Goal: Complete application form

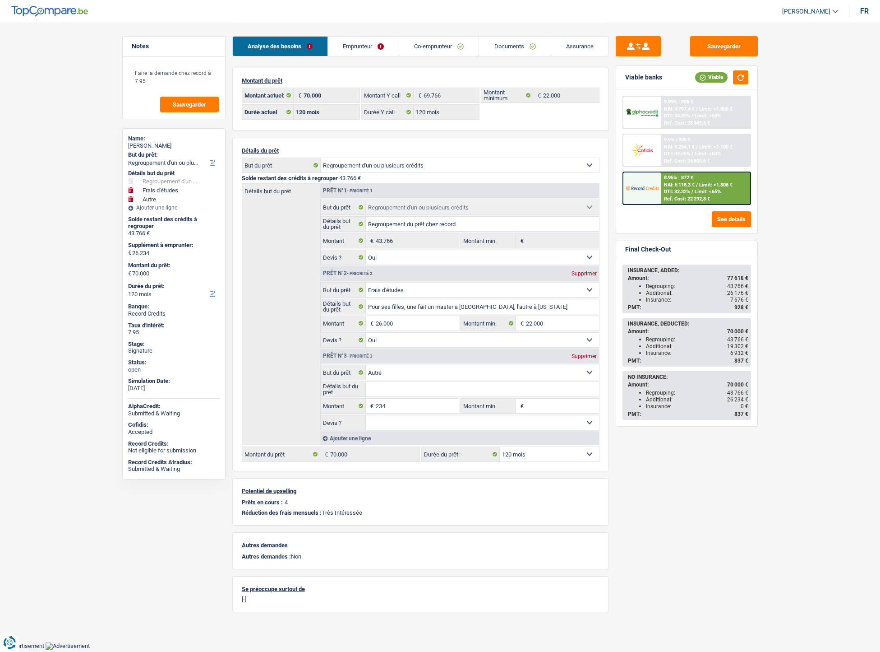
select select "refinancing"
select select "study"
select select "other"
select select "120"
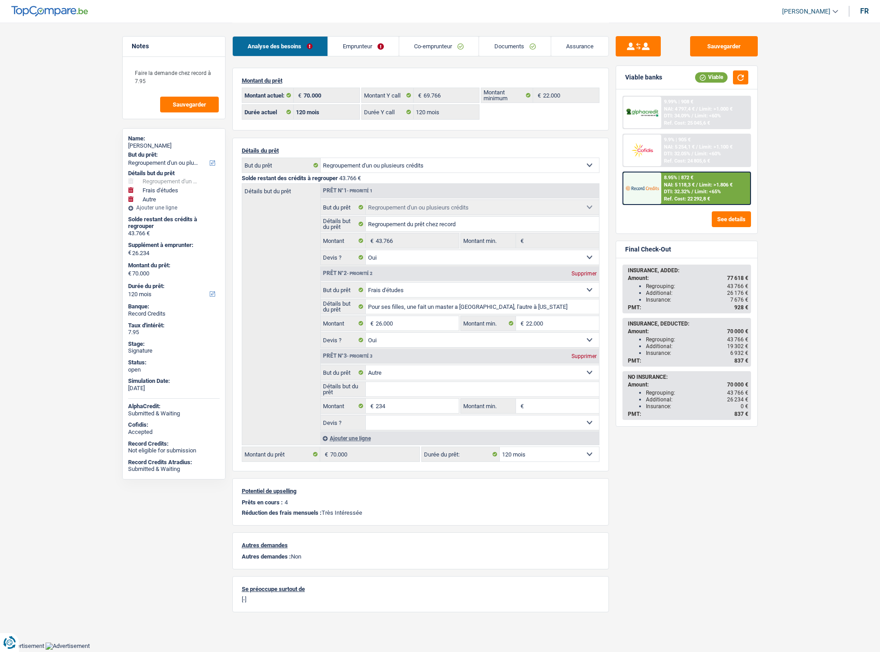
select select "120"
select select "refinancing"
select select "yes"
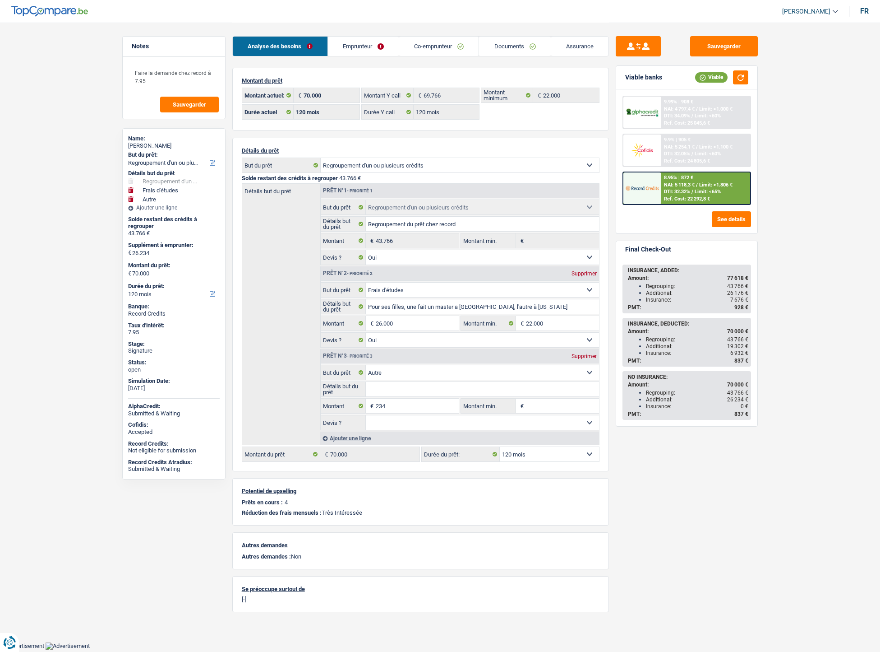
select select "study"
select select "yes"
select select "other"
select select "120"
click at [384, 51] on link "Emprunteur" at bounding box center [363, 46] width 71 height 19
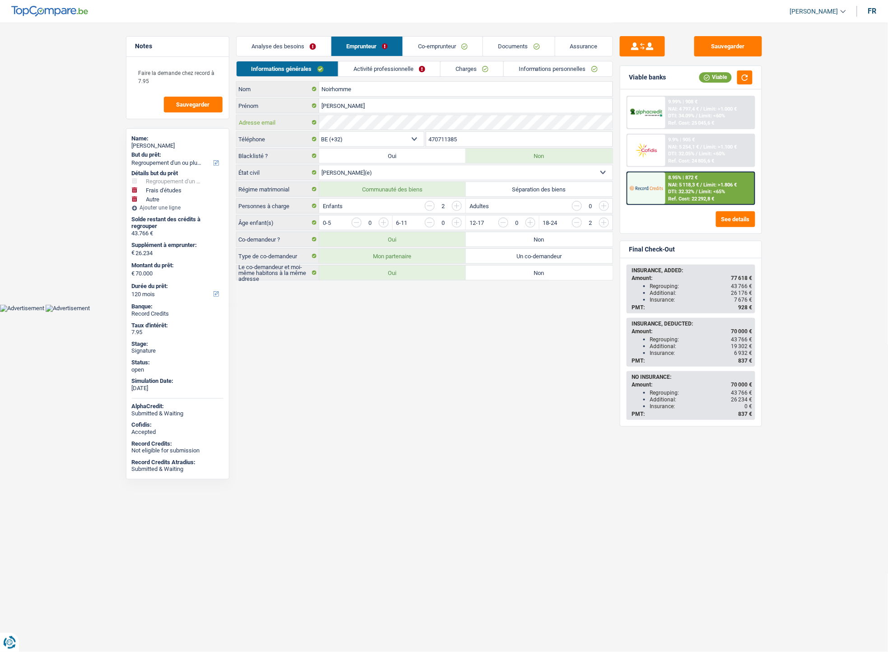
click at [319, 119] on div "Adresse email" at bounding box center [424, 122] width 376 height 14
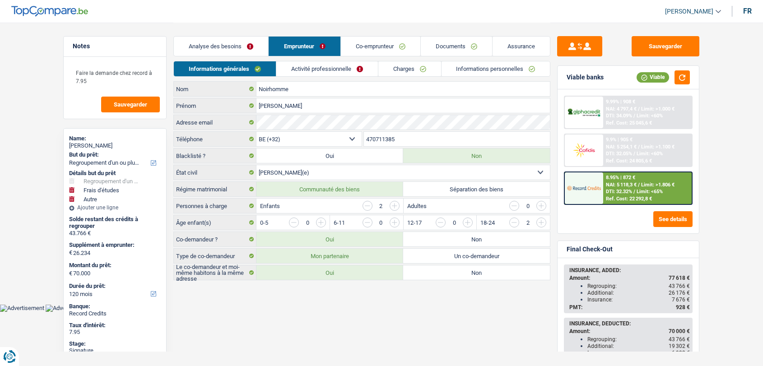
select select "refinancing"
select select "study"
select select "other"
select select "120"
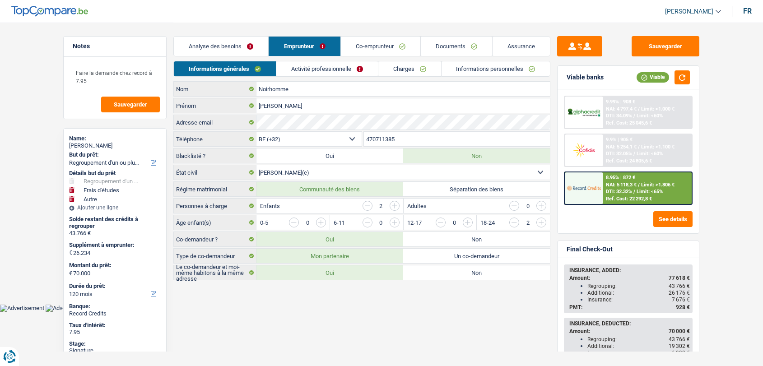
select select "32"
select select "married"
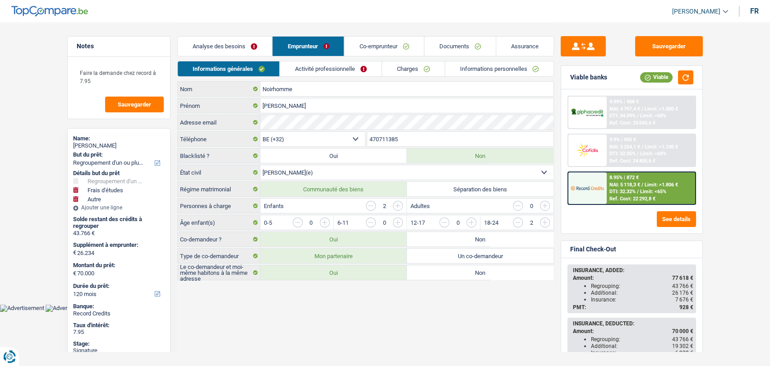
click at [361, 49] on link "Co-emprunteur" at bounding box center [383, 46] width 79 height 19
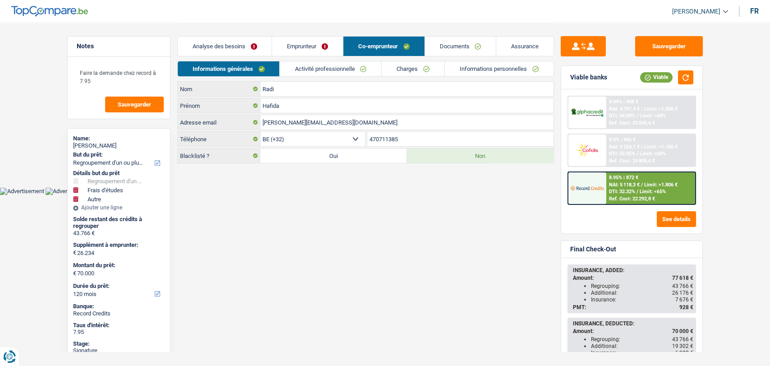
click at [444, 45] on link "Documents" at bounding box center [460, 46] width 71 height 19
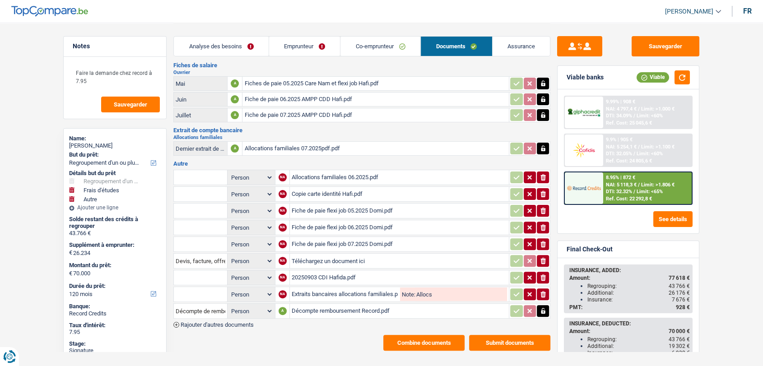
scroll to position [218, 0]
click at [284, 143] on div "Allocations familiales 07.2025pdf.pdf" at bounding box center [375, 148] width 263 height 14
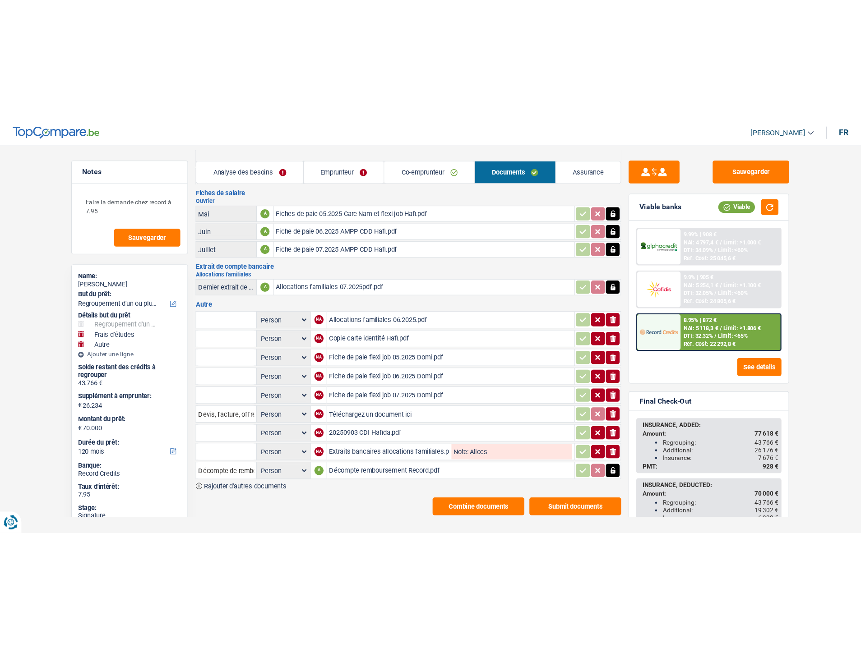
scroll to position [0, 0]
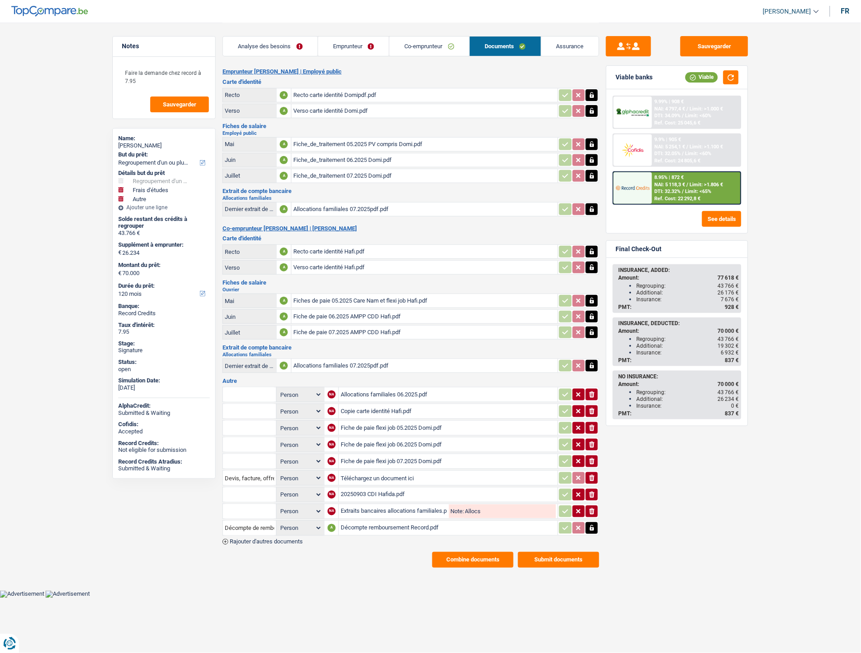
click at [440, 365] on button "Combine documents" at bounding box center [472, 560] width 81 height 16
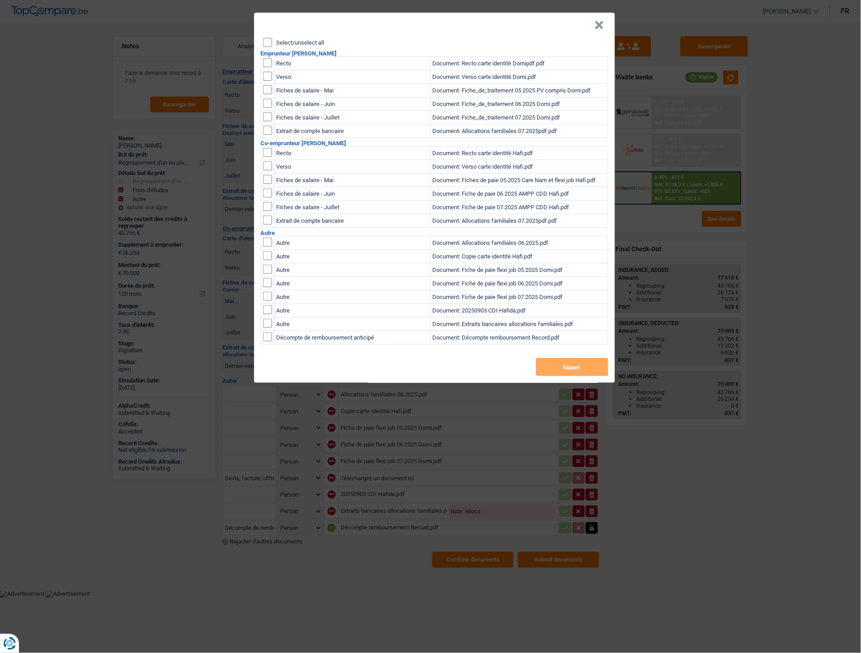
click at [271, 40] on input "Select/unselect all" at bounding box center [267, 42] width 9 height 9
checkbox input "true"
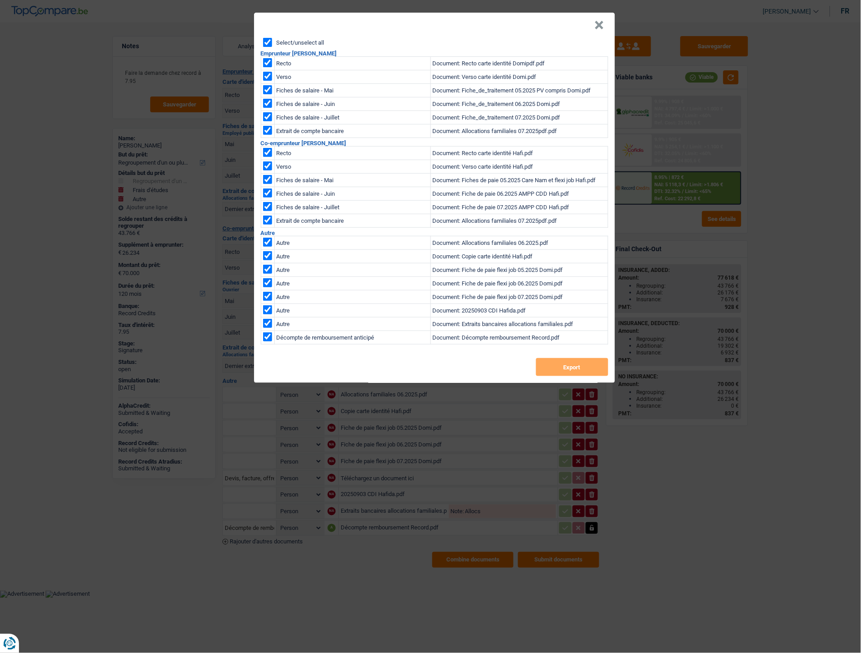
checkbox input "true"
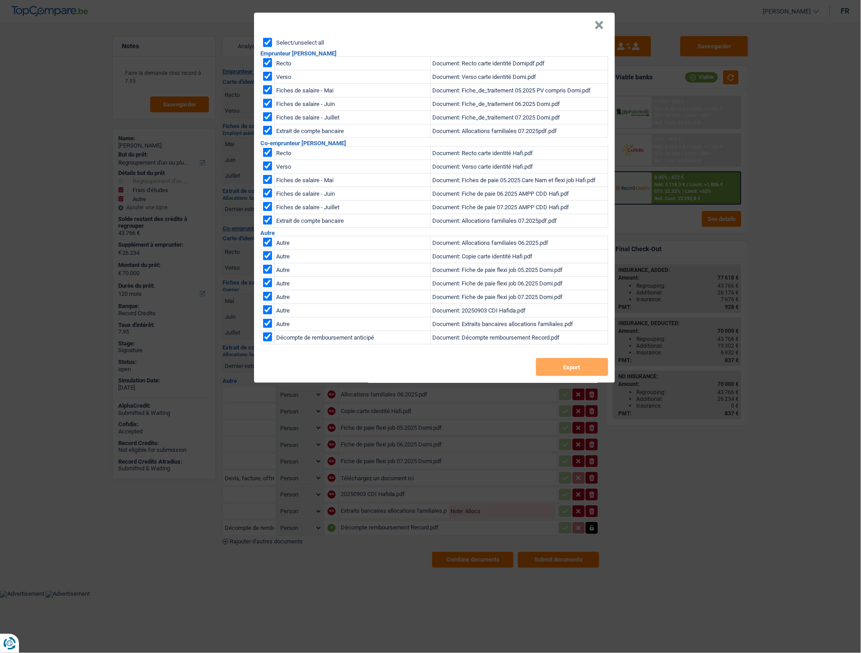
checkbox input "true"
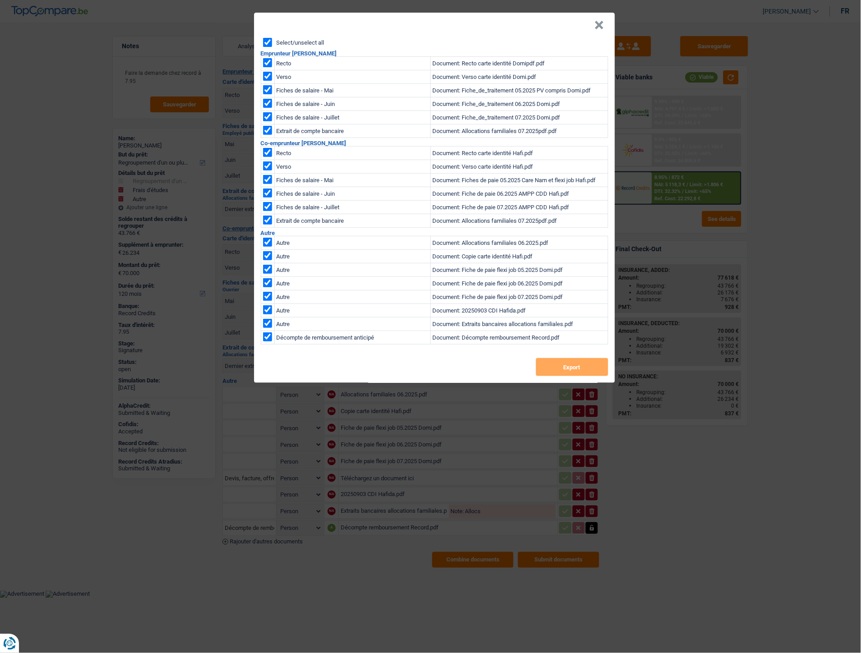
checkbox input "true"
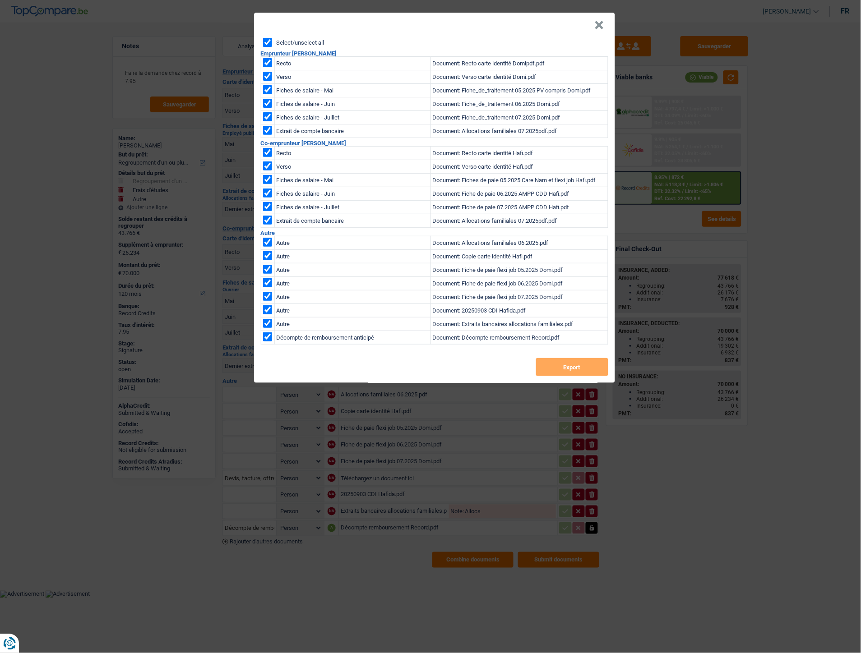
checkbox input "true"
click at [574, 365] on button "Export" at bounding box center [572, 367] width 72 height 18
click at [601, 23] on button "×" at bounding box center [599, 25] width 9 height 9
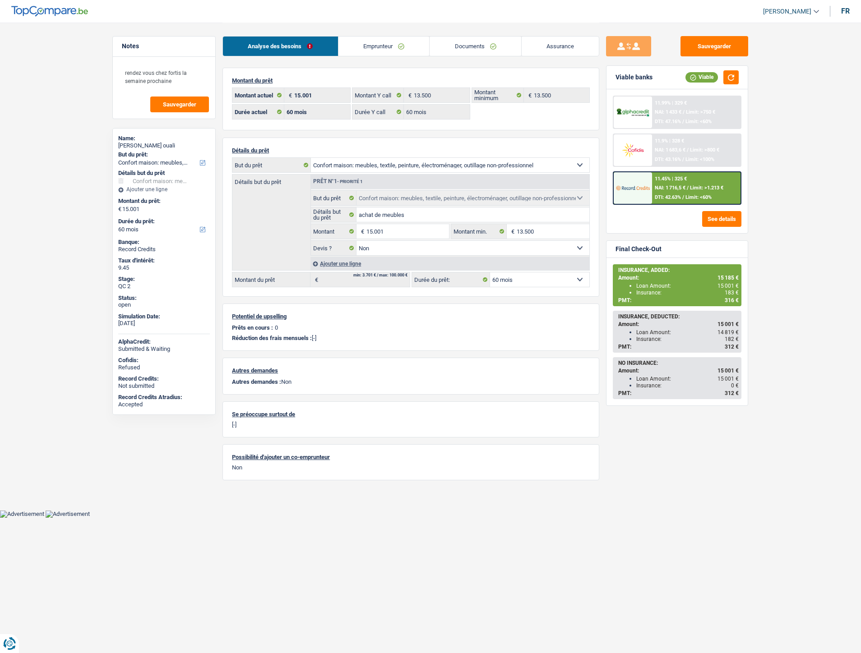
select select "household"
select select "60"
drag, startPoint x: 0, startPoint y: 0, endPoint x: 560, endPoint y: 45, distance: 561.3
click at [560, 46] on link "Assurance" at bounding box center [561, 46] width 78 height 19
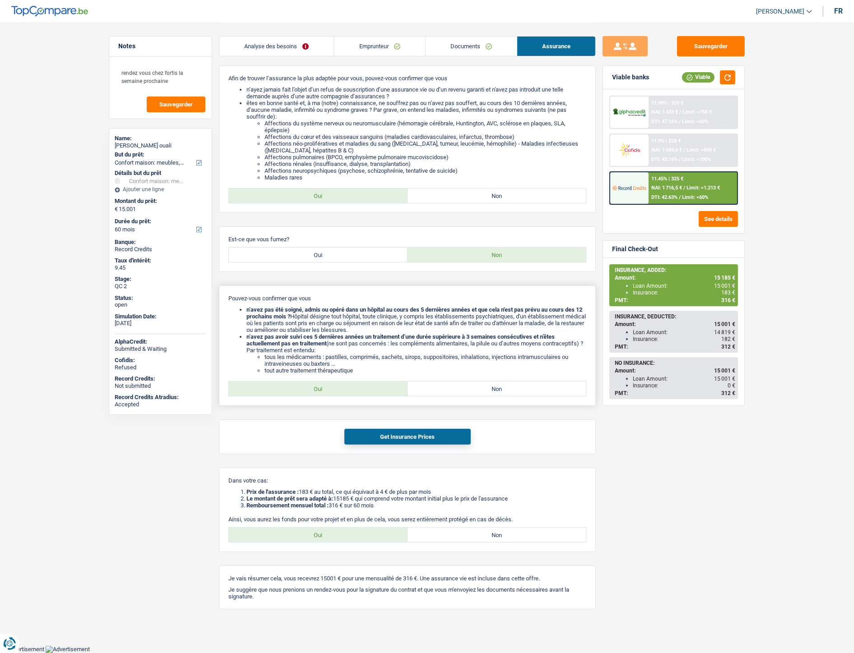
scroll to position [122, 0]
click at [470, 43] on link "Documents" at bounding box center [471, 46] width 91 height 19
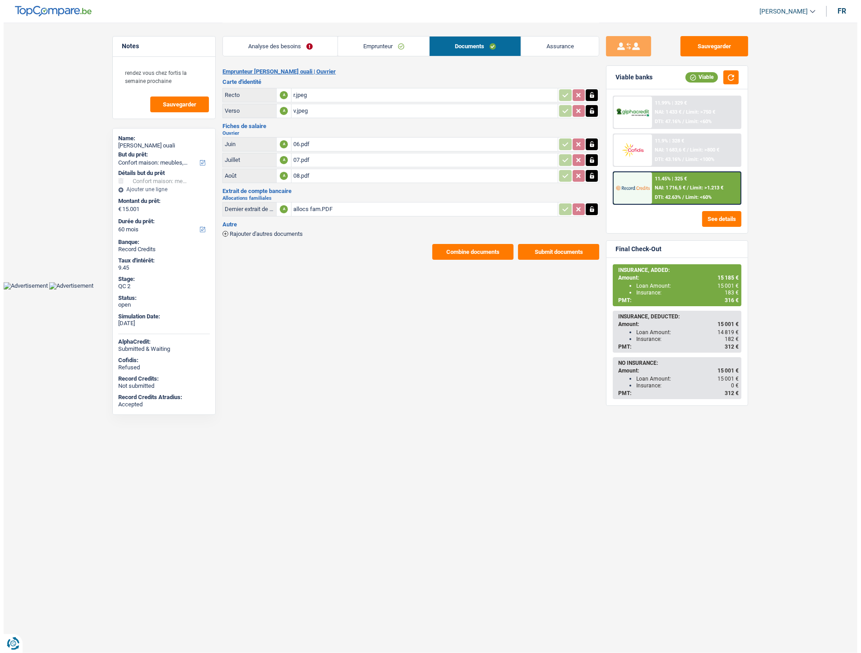
scroll to position [0, 0]
click at [440, 247] on button "Combine documents" at bounding box center [472, 252] width 81 height 16
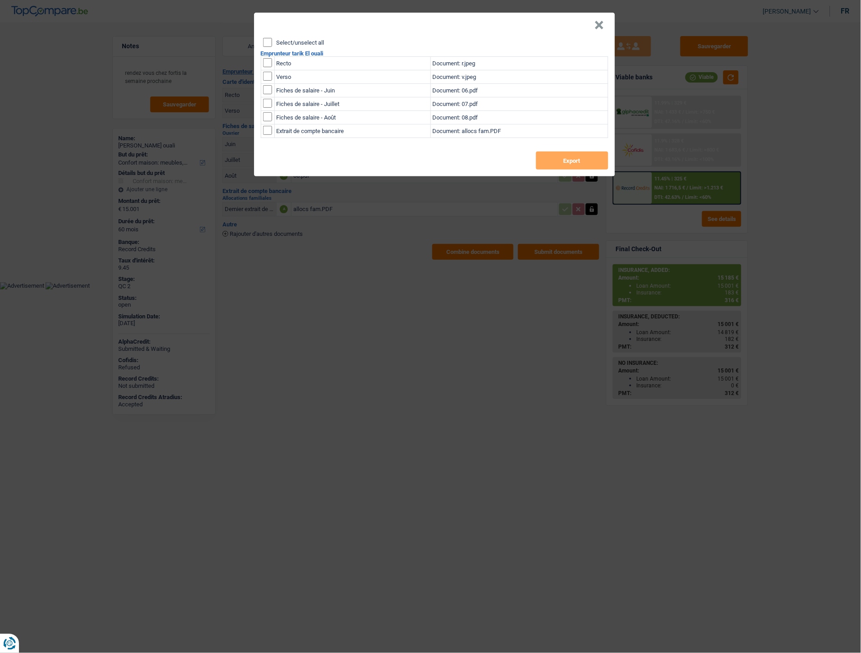
click at [265, 60] on input "checkbox" at bounding box center [267, 62] width 9 height 9
checkbox input "true"
click at [268, 76] on input "checkbox" at bounding box center [267, 76] width 9 height 9
checkbox input "true"
click at [555, 157] on button "Export" at bounding box center [572, 161] width 72 height 18
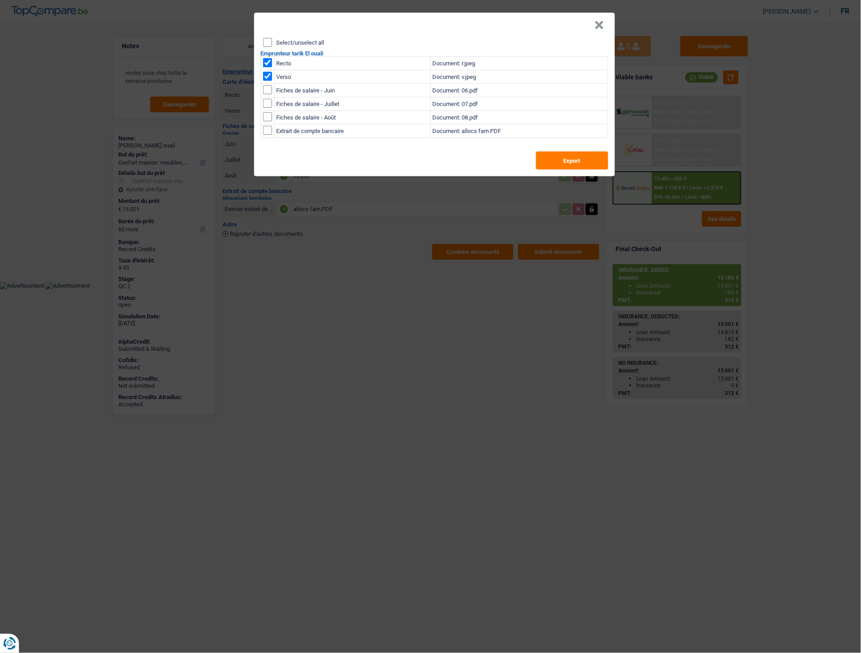
drag, startPoint x: 597, startPoint y: 25, endPoint x: 529, endPoint y: 0, distance: 72.4
click at [597, 25] on button "×" at bounding box center [599, 25] width 9 height 9
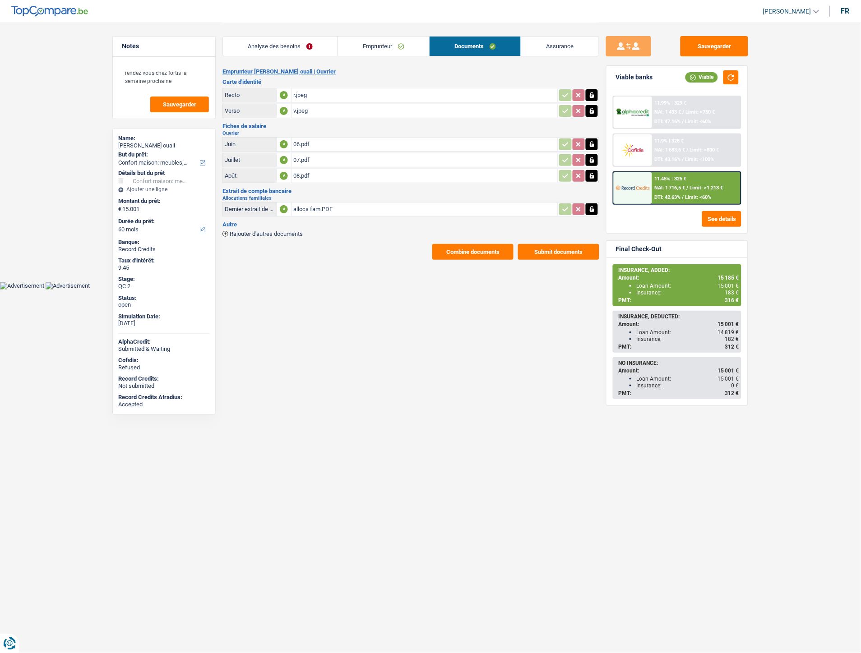
click at [380, 48] on link "Emprunteur" at bounding box center [383, 46] width 91 height 19
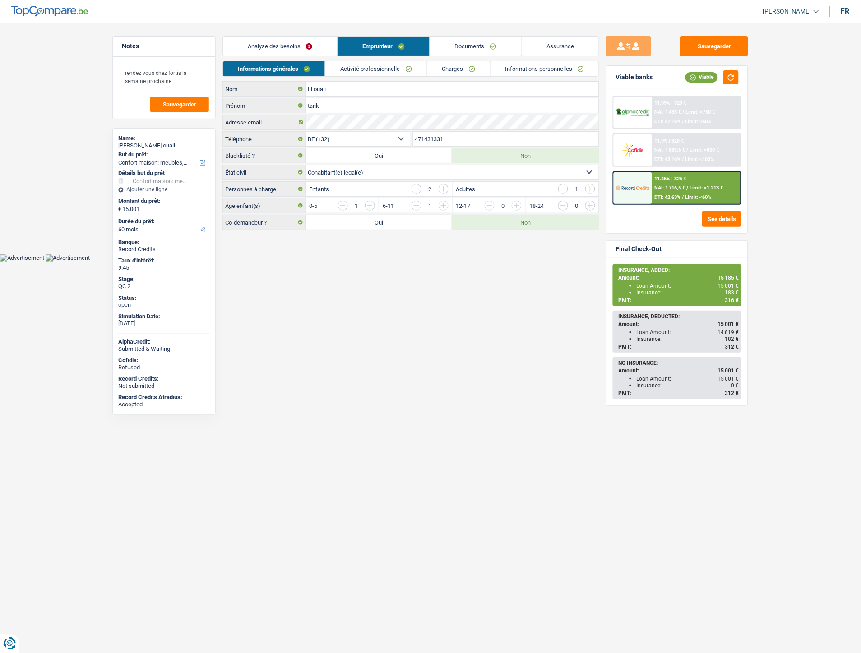
drag, startPoint x: 457, startPoint y: 141, endPoint x: 408, endPoint y: 134, distance: 48.9
click at [408, 134] on div "BE (+32) LU (+352) Sélectionner une option Téléphone 471431331 Téléphone" at bounding box center [410, 139] width 377 height 17
click at [461, 48] on link "Documents" at bounding box center [475, 46] width 91 height 19
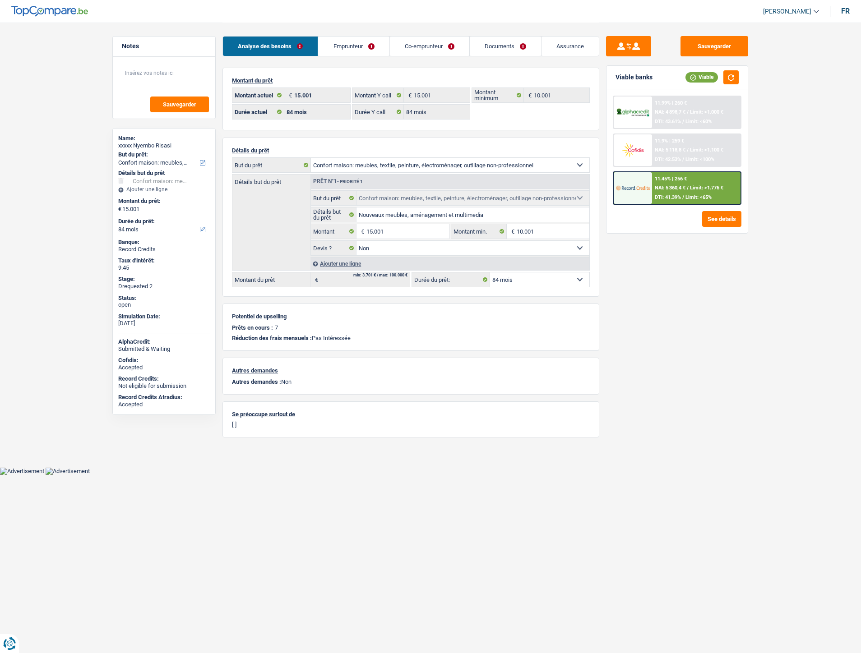
select select "household"
select select "84"
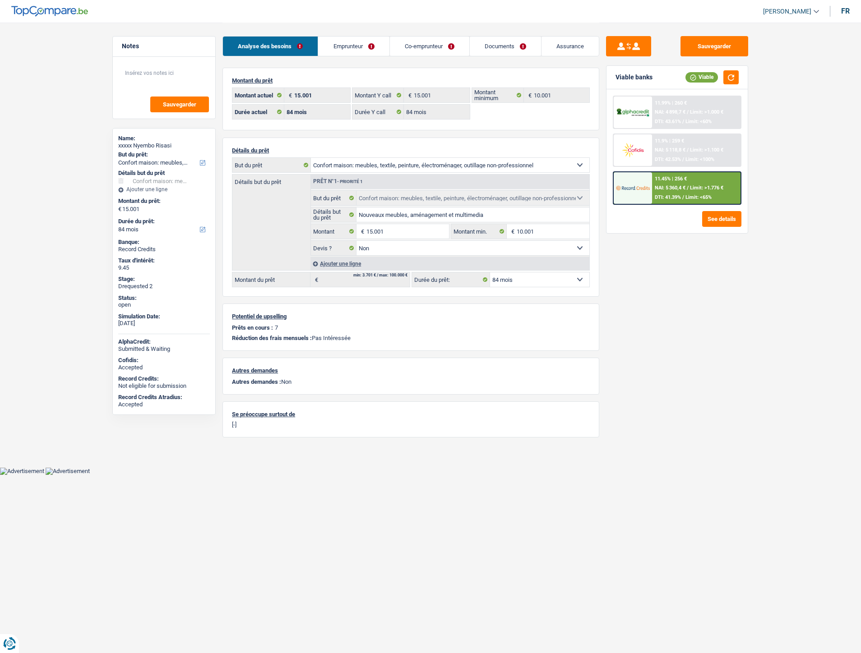
select select "household"
select select "false"
select select "84"
select select "32"
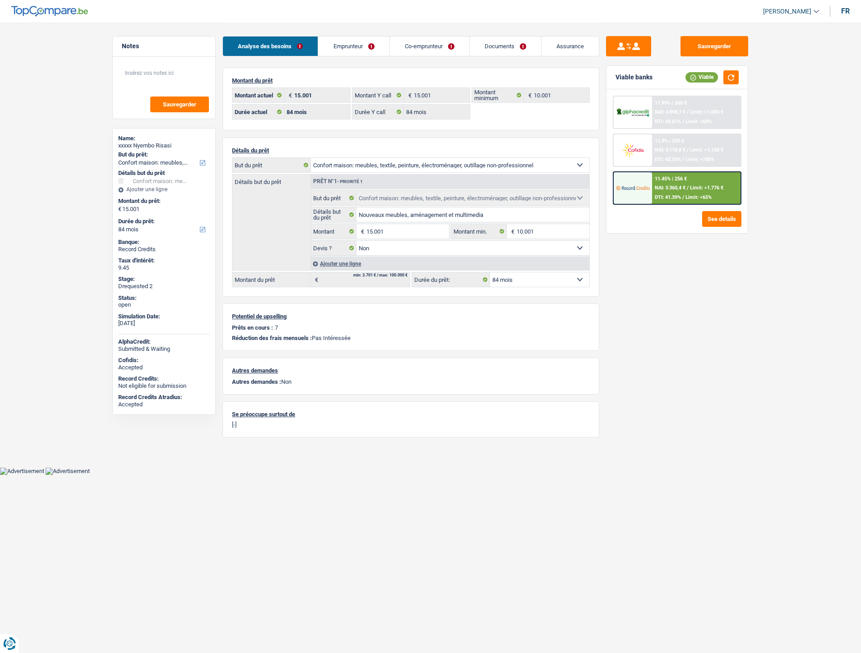
select select "married"
click at [339, 48] on link "Emprunteur" at bounding box center [353, 46] width 71 height 19
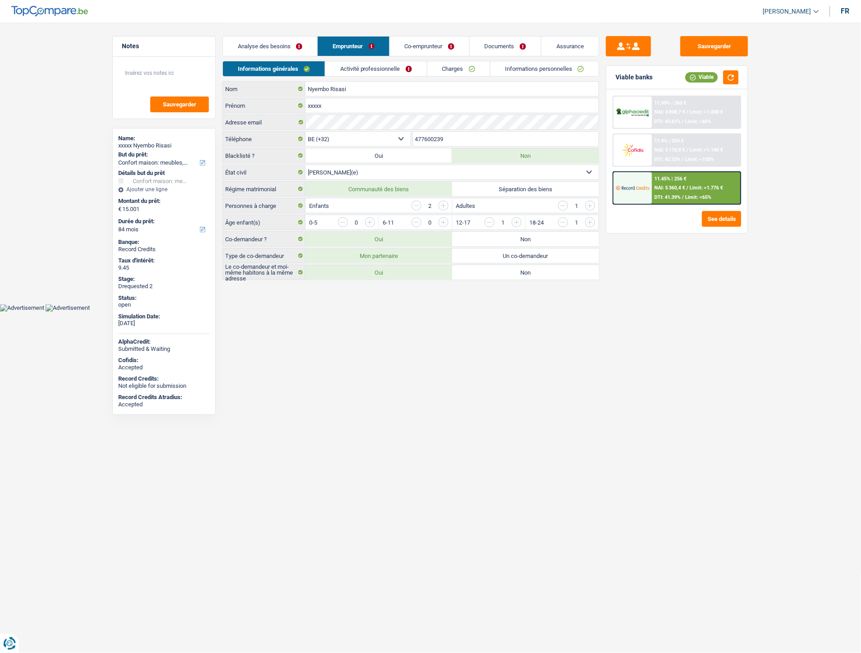
click at [377, 70] on link "Activité professionnelle" at bounding box center [376, 68] width 102 height 15
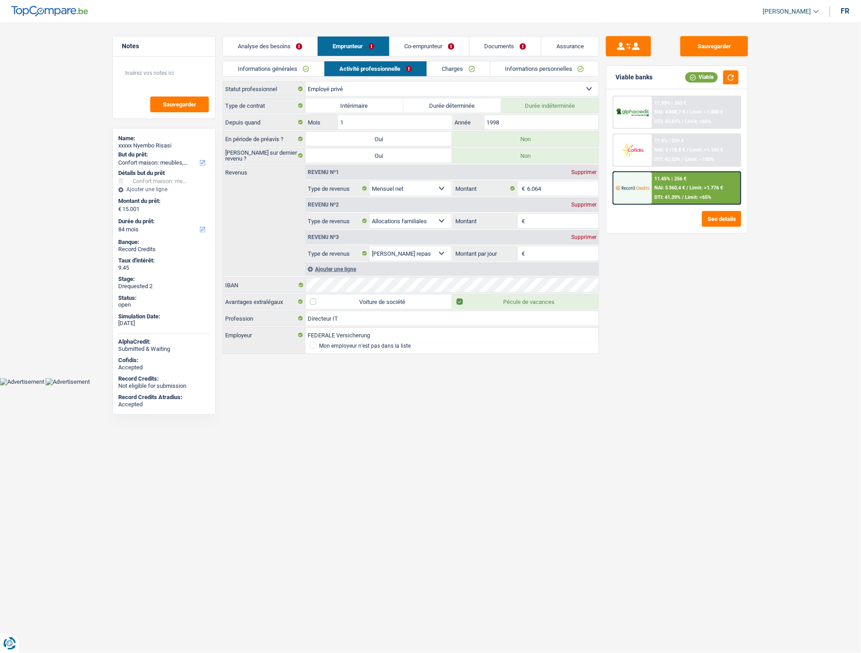
click at [449, 70] on link "Charges" at bounding box center [458, 68] width 63 height 15
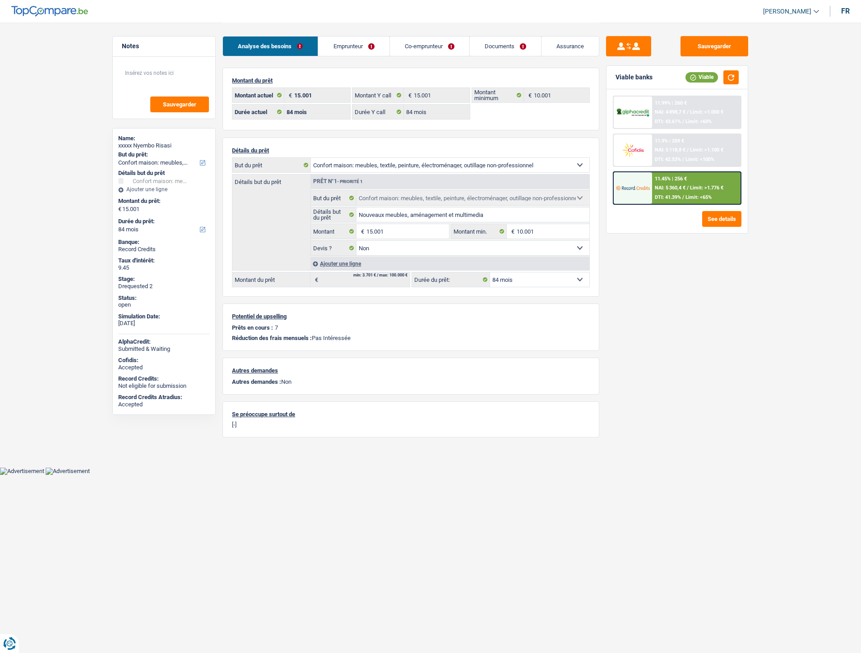
select select "household"
select select "84"
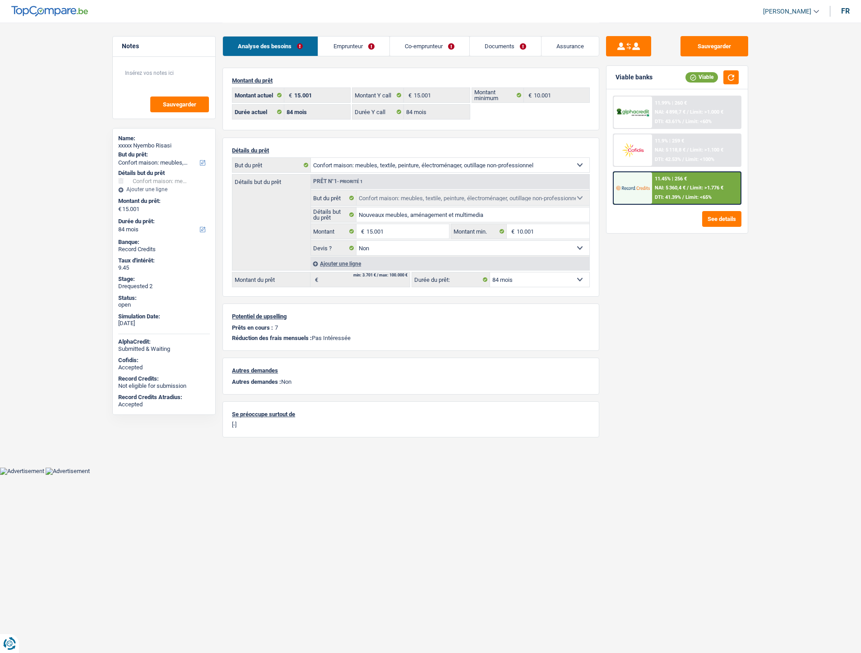
select select "household"
select select "false"
select select "84"
click at [666, 185] on span "NAI: 5 360,4 €" at bounding box center [670, 188] width 31 height 6
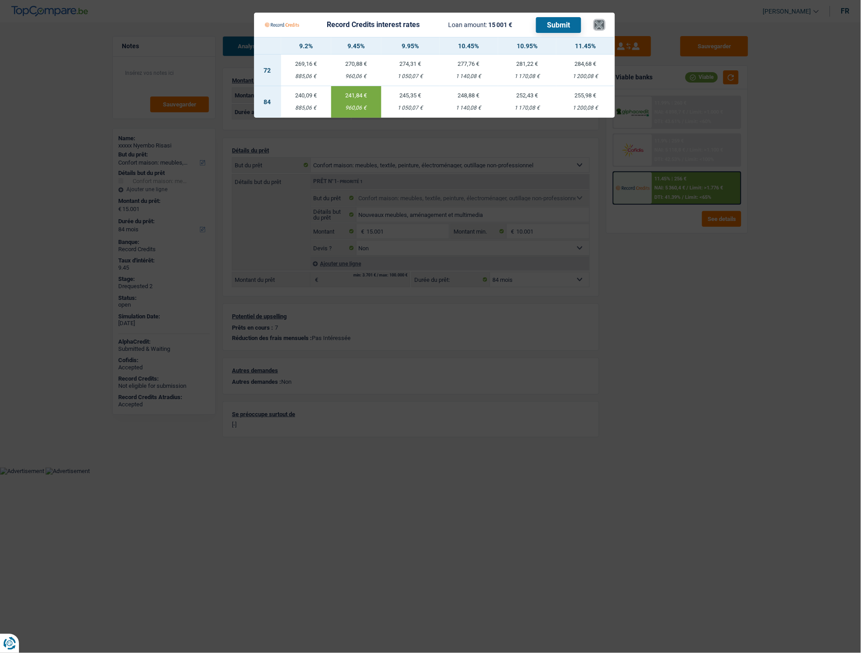
click at [599, 26] on button "×" at bounding box center [599, 24] width 9 height 9
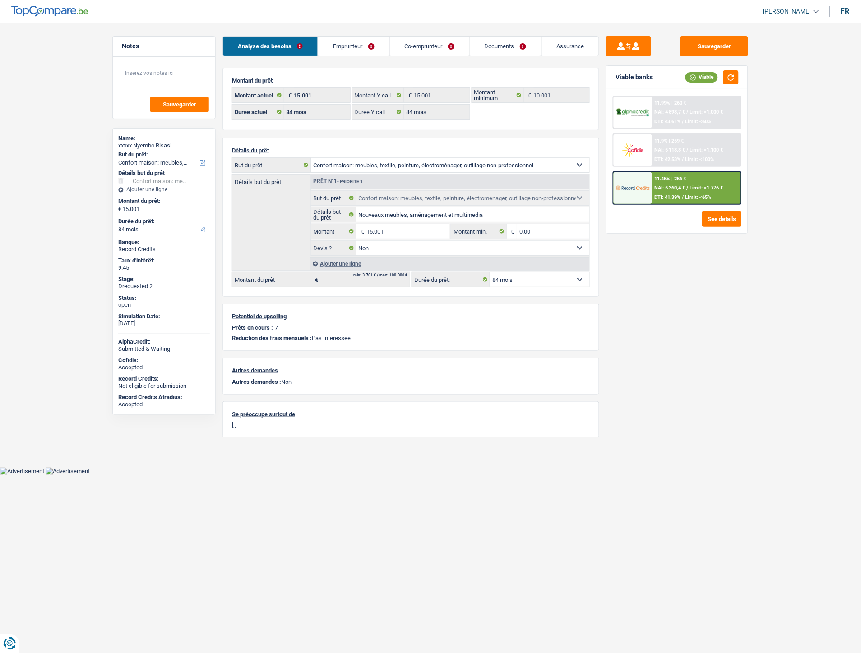
click at [360, 42] on link "Emprunteur" at bounding box center [353, 46] width 71 height 19
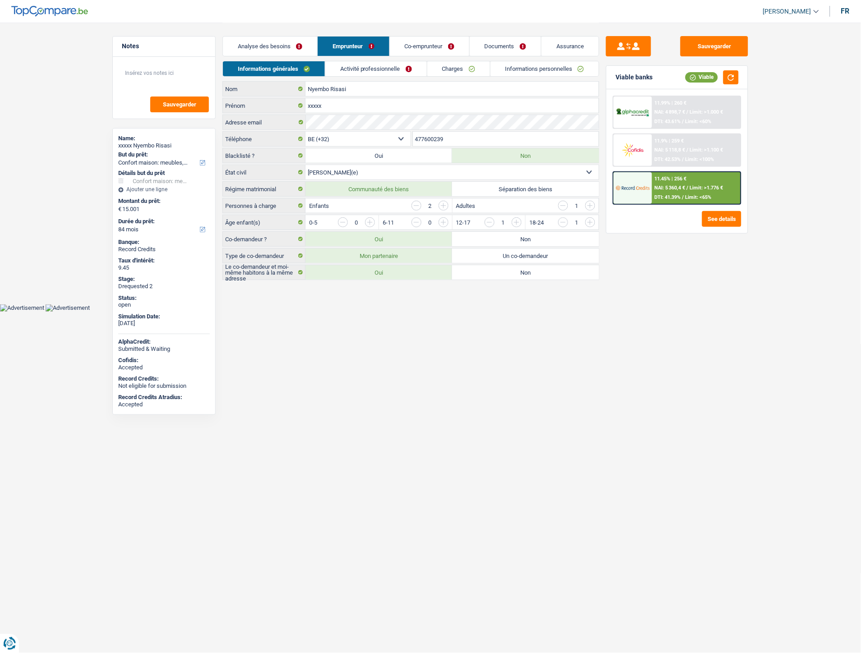
click at [386, 63] on link "Activité professionnelle" at bounding box center [376, 68] width 102 height 15
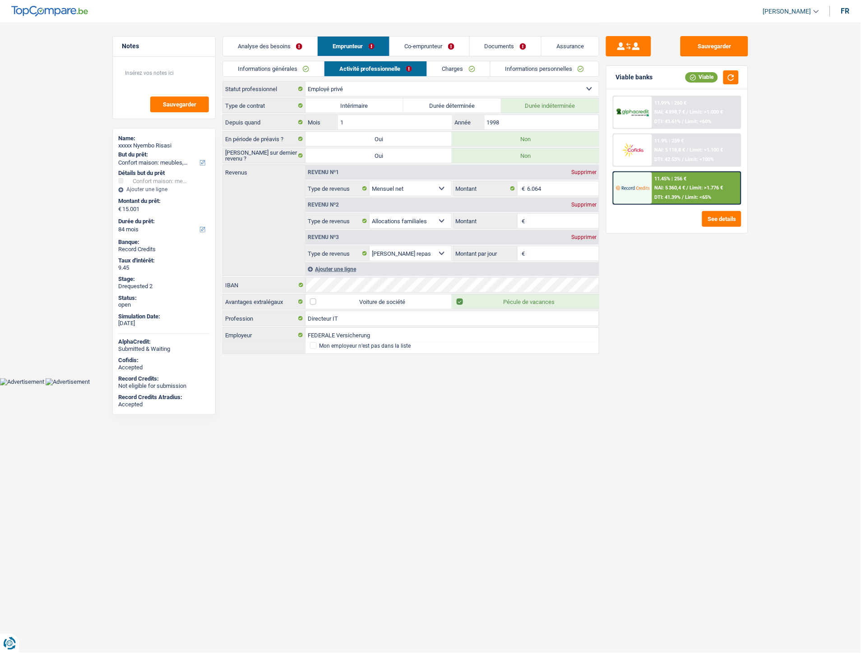
click at [285, 41] on link "Analyse des besoins" at bounding box center [270, 46] width 94 height 19
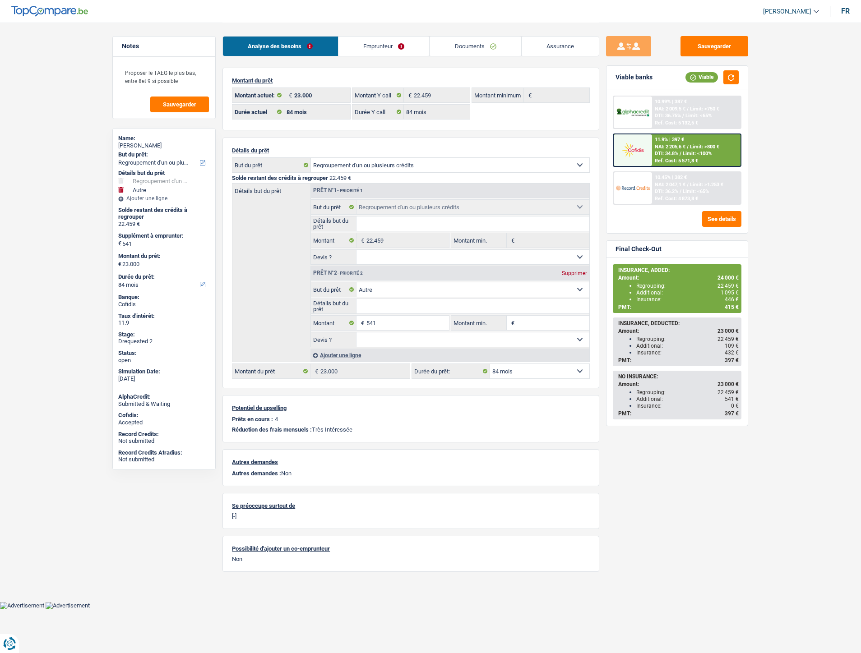
select select "refinancing"
select select "other"
select select "84"
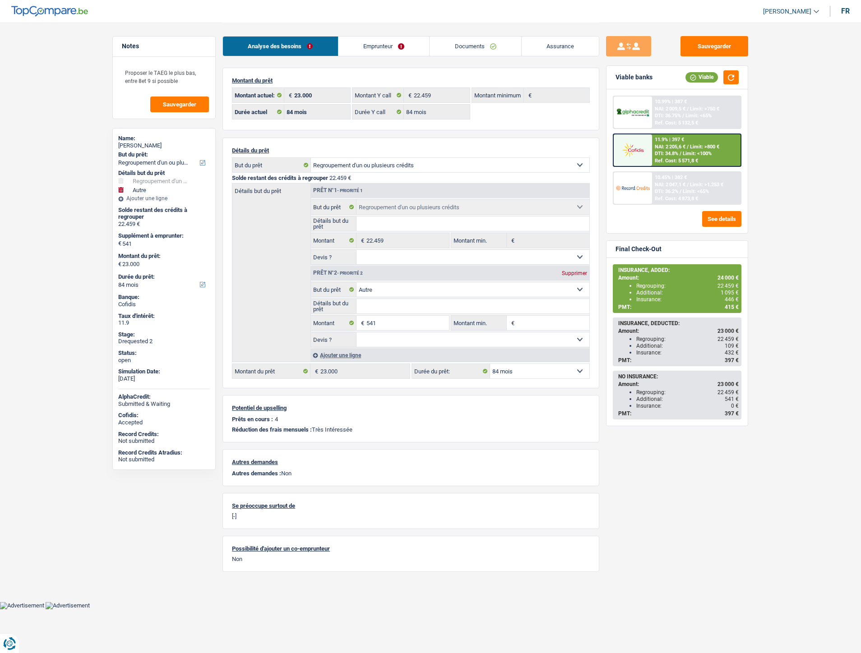
select select "84"
select select "refinancing"
select select "other"
select select "84"
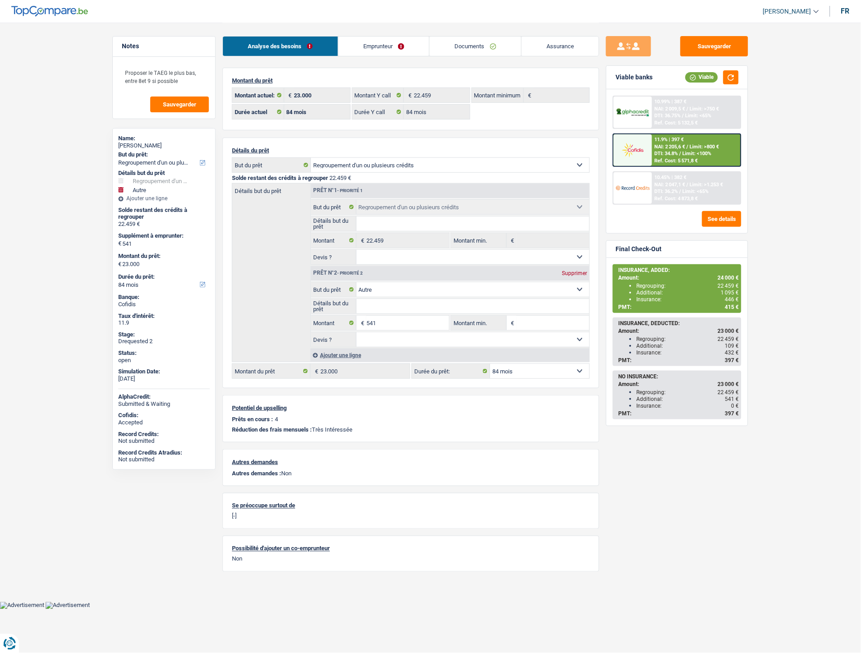
click at [476, 48] on link "Documents" at bounding box center [476, 46] width 92 height 19
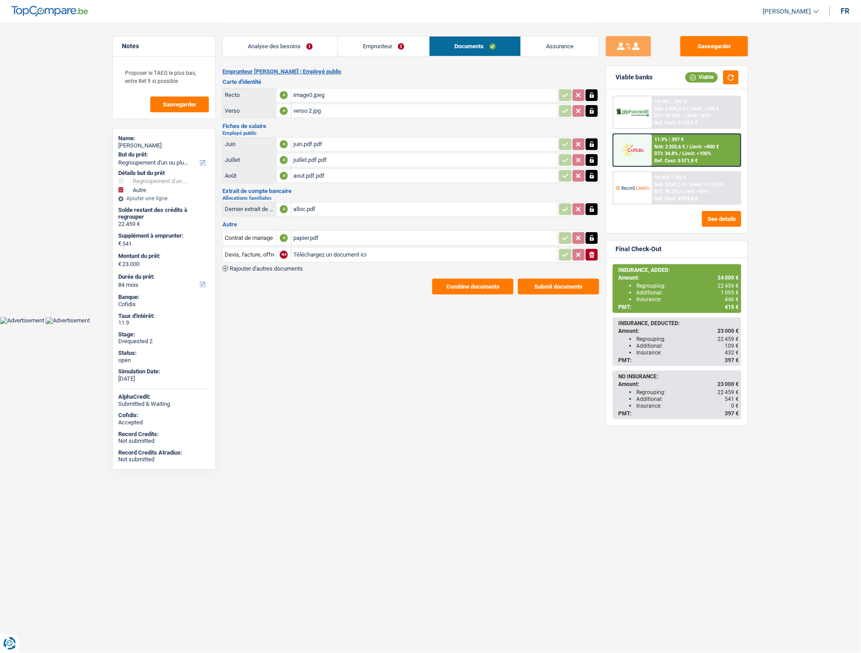
click at [313, 234] on div "papier.pdf" at bounding box center [424, 238] width 263 height 14
drag, startPoint x: 303, startPoint y: 204, endPoint x: 302, endPoint y: 192, distance: 12.2
click at [303, 205] on div "alloc.pdf" at bounding box center [424, 210] width 263 height 14
click at [555, 47] on link "Assurance" at bounding box center [560, 46] width 78 height 19
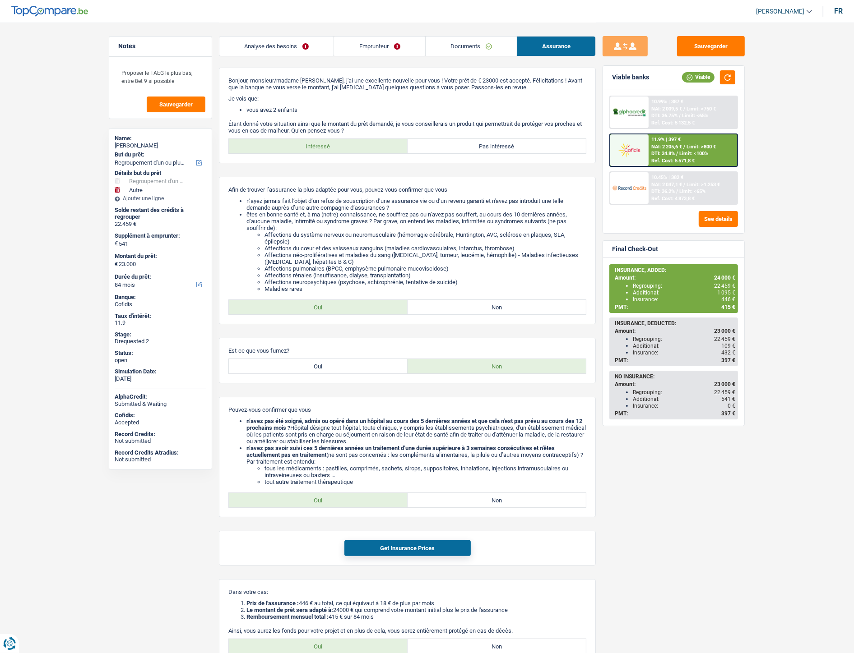
click at [374, 49] on link "Emprunteur" at bounding box center [379, 46] width 91 height 19
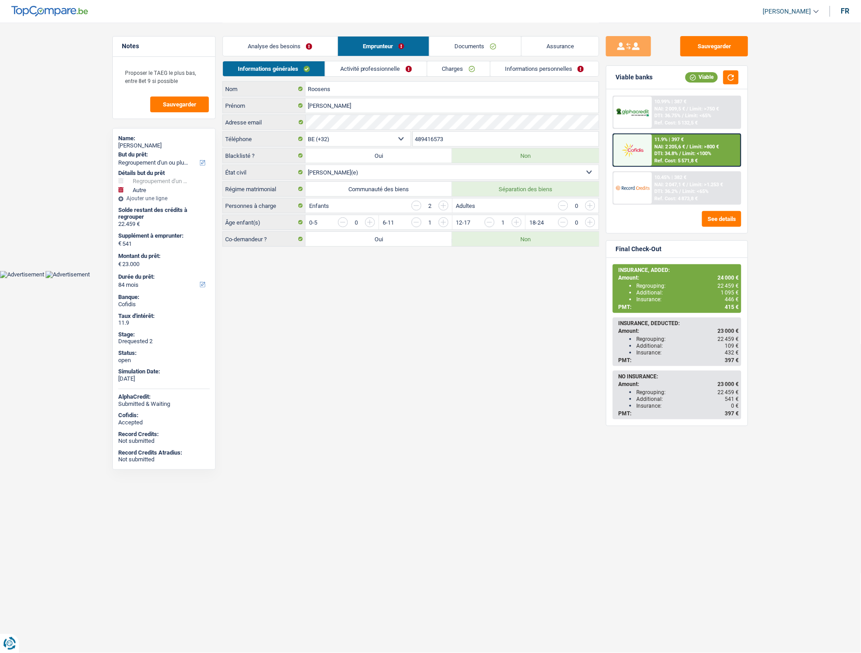
click at [518, 69] on link "Informations personnelles" at bounding box center [544, 68] width 109 height 15
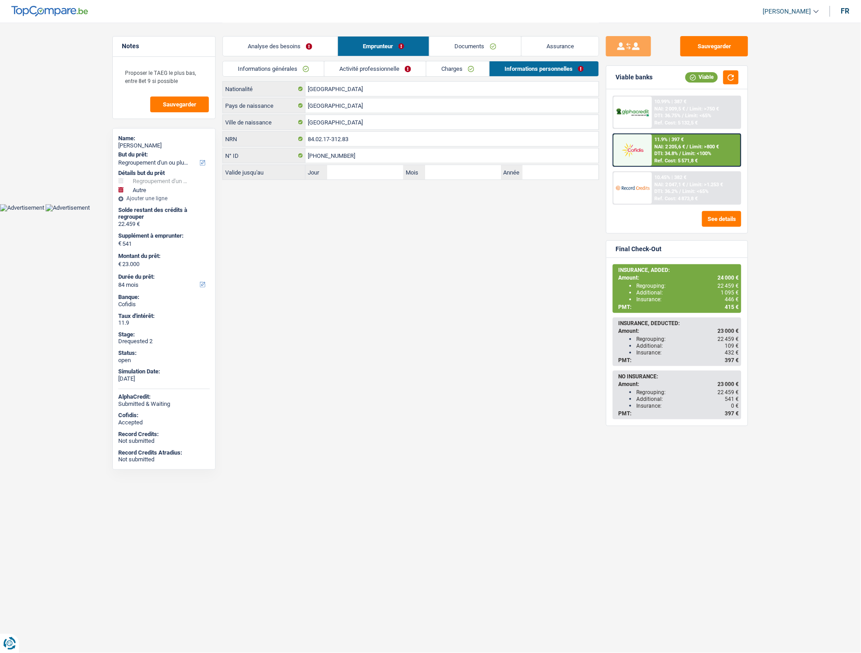
click at [402, 65] on link "Activité professionnelle" at bounding box center [375, 68] width 102 height 15
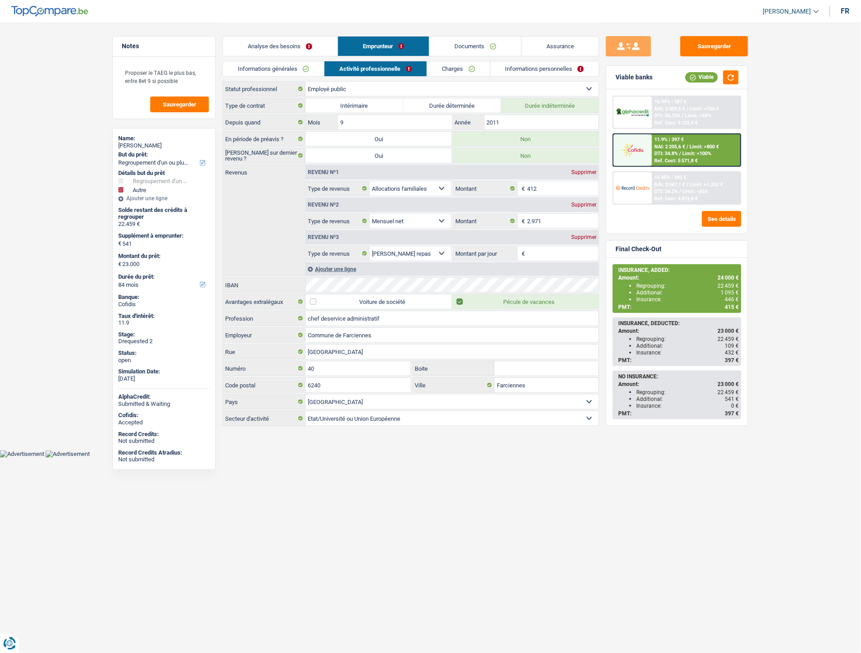
click at [285, 71] on link "Informations générales" at bounding box center [273, 68] width 101 height 15
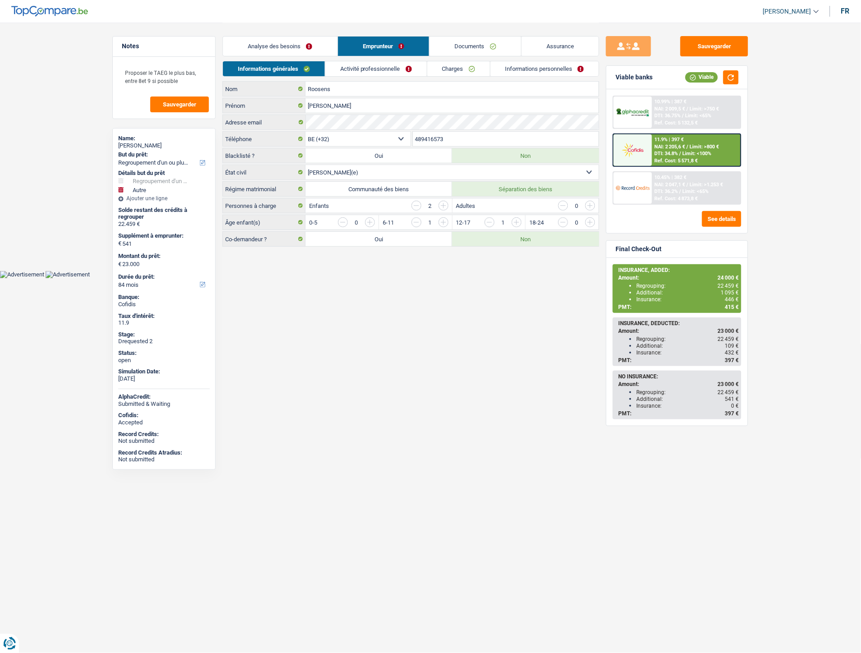
drag, startPoint x: 458, startPoint y: 138, endPoint x: 414, endPoint y: 134, distance: 44.4
click at [414, 134] on input "489416573" at bounding box center [506, 139] width 186 height 14
click at [539, 69] on link "Informations personnelles" at bounding box center [544, 68] width 109 height 15
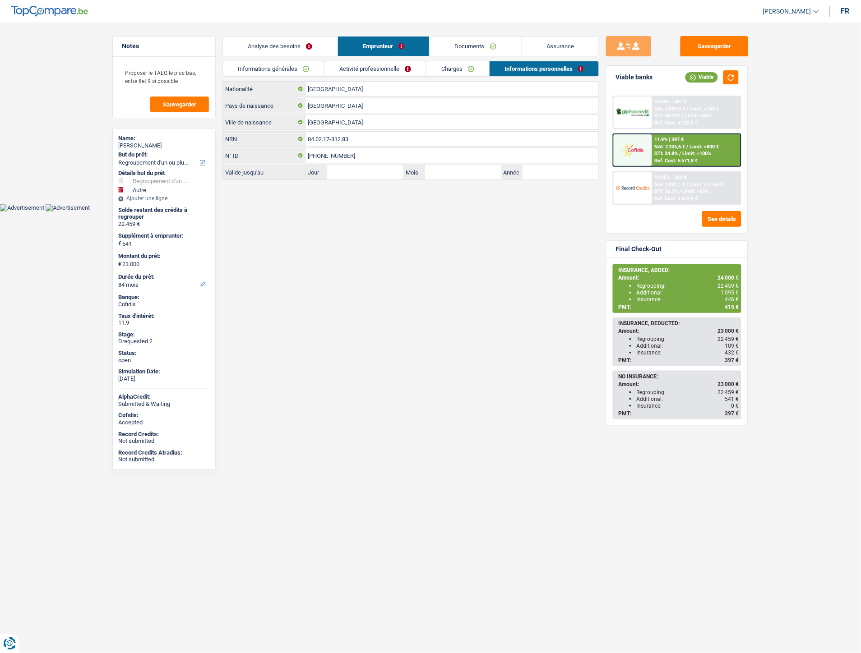
click at [476, 44] on link "Documents" at bounding box center [476, 46] width 92 height 19
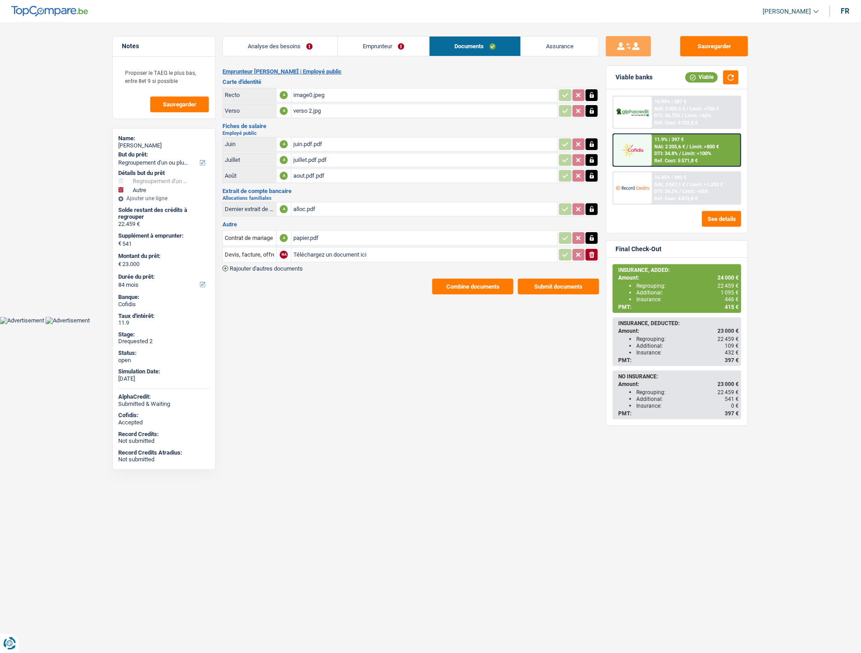
click at [442, 285] on button "Combine documents" at bounding box center [472, 287] width 81 height 16
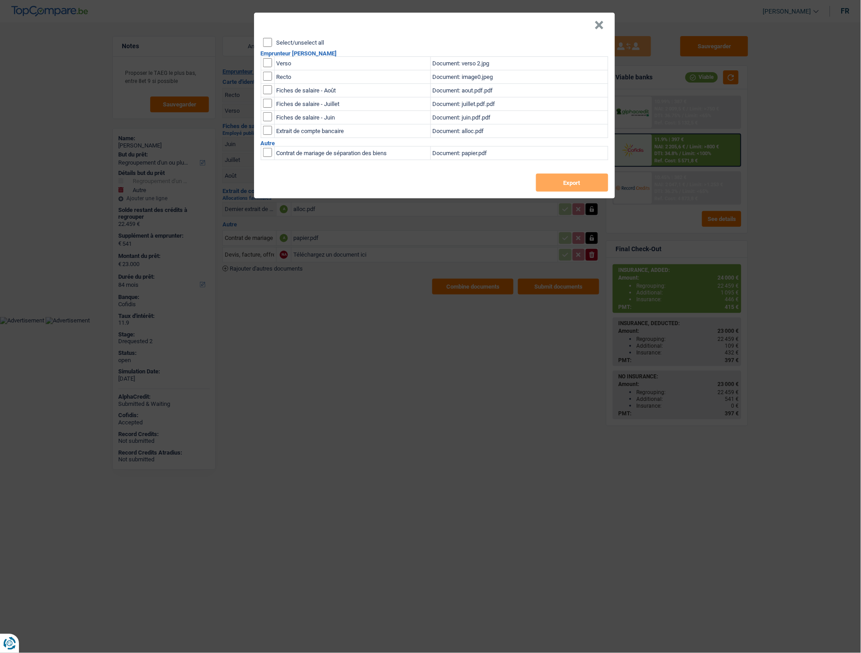
click at [269, 60] on input "checkbox" at bounding box center [267, 62] width 9 height 9
checkbox input "true"
click at [266, 78] on input "checkbox" at bounding box center [267, 76] width 9 height 9
checkbox input "true"
click at [545, 186] on button "Export" at bounding box center [572, 183] width 72 height 18
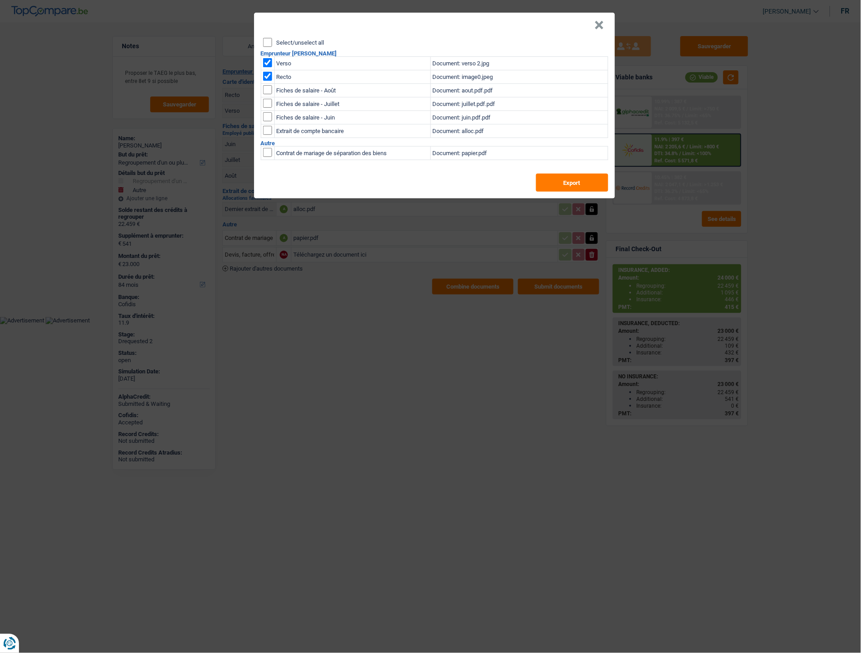
drag, startPoint x: 601, startPoint y: 23, endPoint x: 841, endPoint y: 65, distance: 243.8
click at [601, 23] on button "×" at bounding box center [599, 25] width 9 height 9
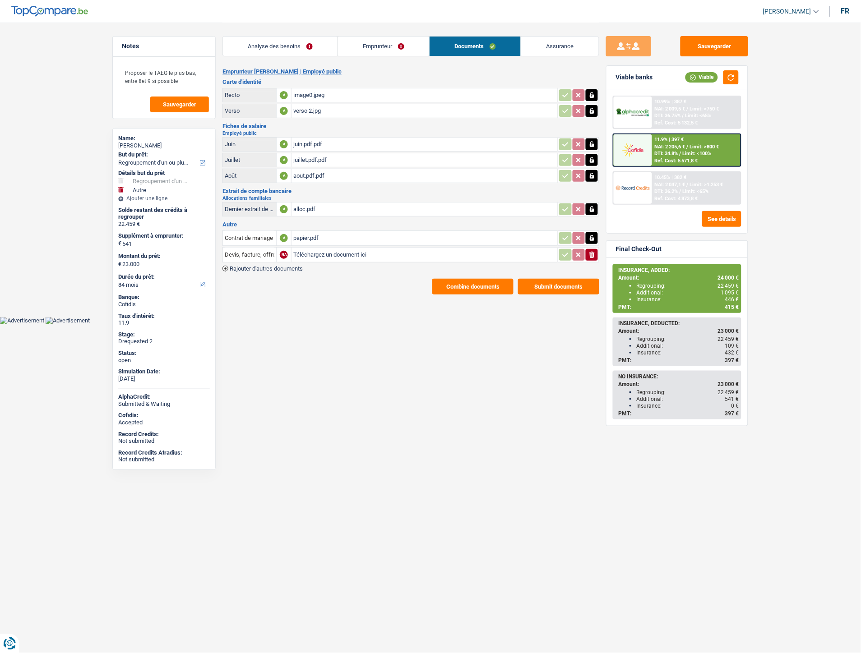
click at [365, 322] on html "Vous avez le contrôle de vos données Nous utilisons des cookies, tout comme nos…" at bounding box center [430, 162] width 861 height 324
click at [370, 55] on link "Emprunteur" at bounding box center [383, 46] width 91 height 19
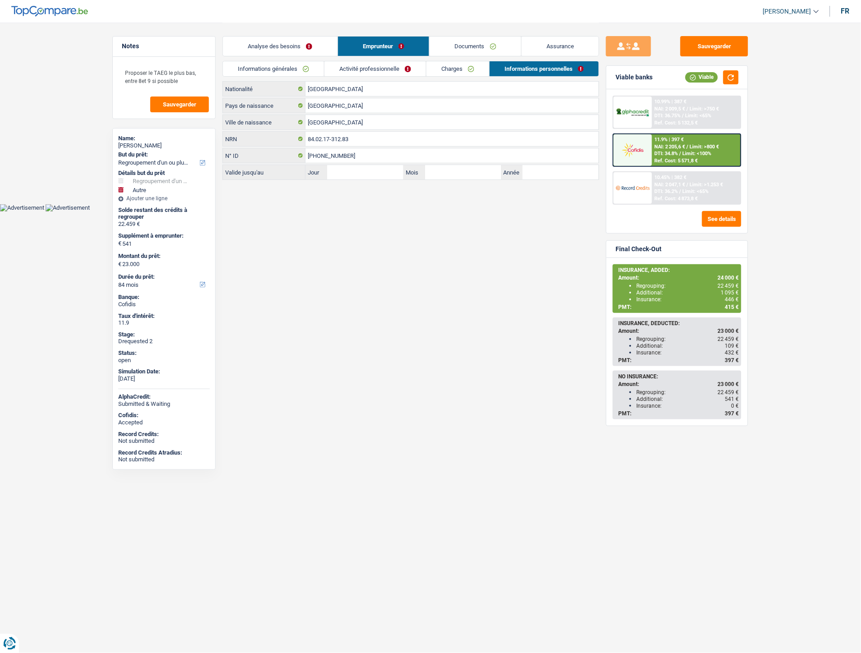
click at [438, 68] on link "Charges" at bounding box center [457, 68] width 63 height 15
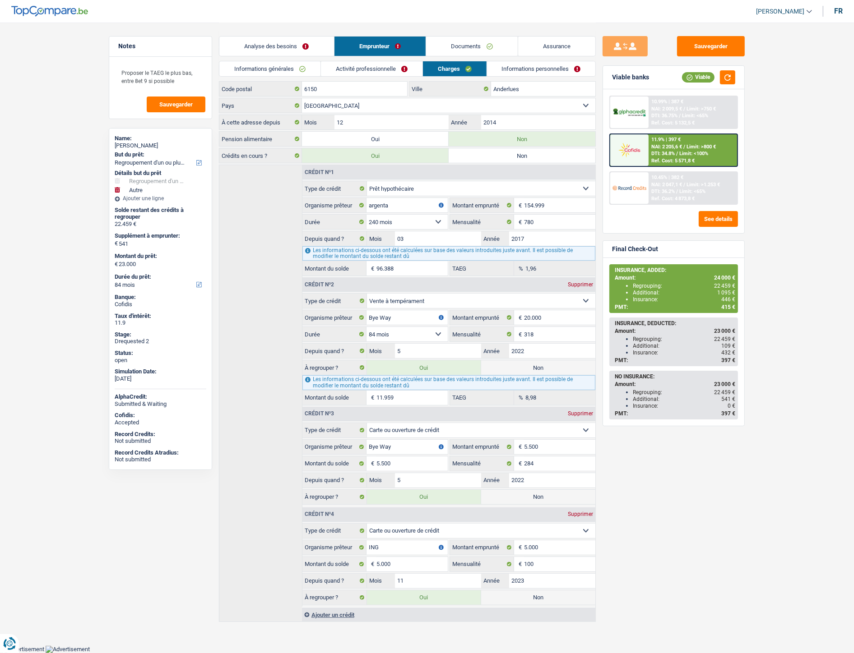
scroll to position [52, 0]
click at [456, 48] on link "Documents" at bounding box center [472, 46] width 92 height 19
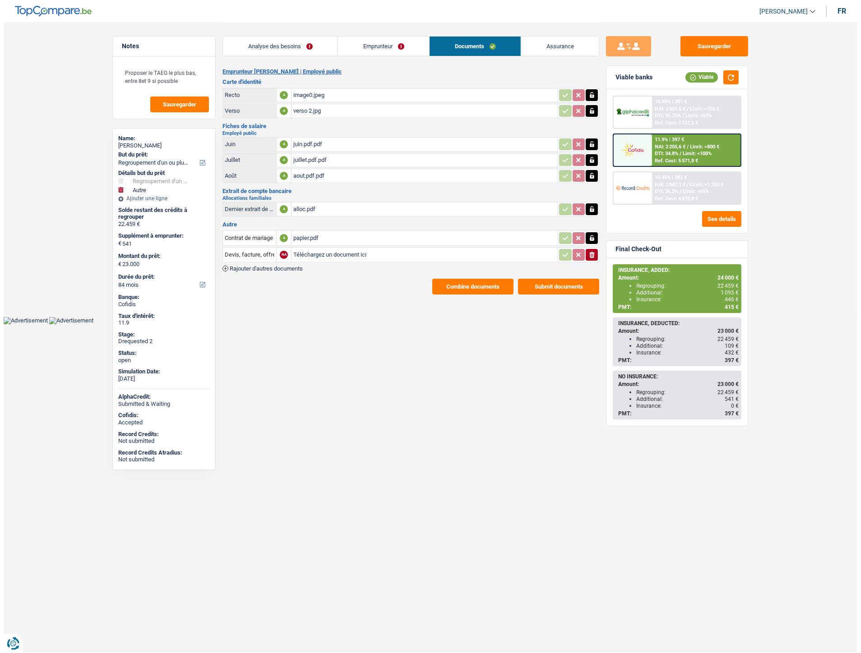
scroll to position [0, 0]
click at [392, 50] on link "Emprunteur" at bounding box center [383, 46] width 91 height 19
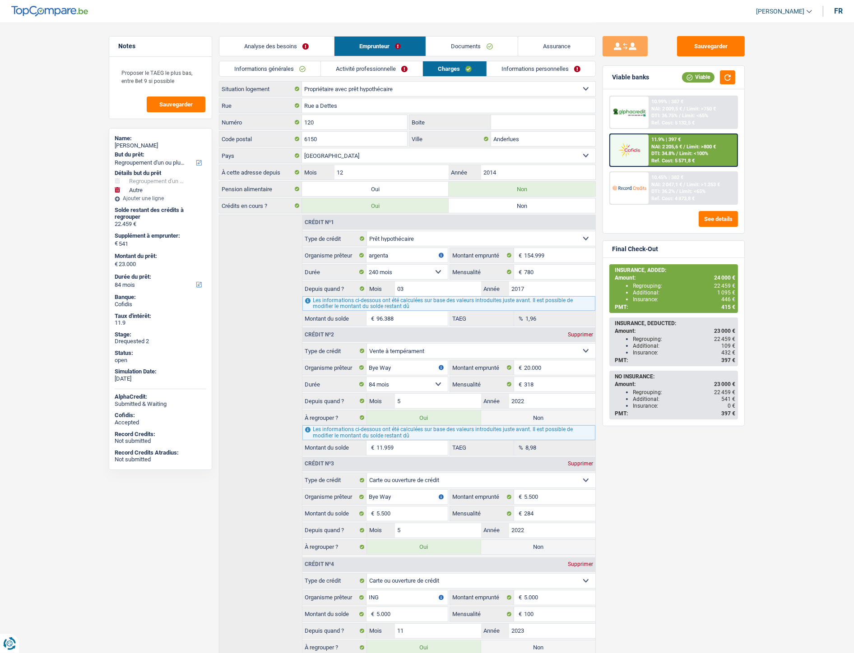
click at [458, 43] on link "Documents" at bounding box center [472, 46] width 92 height 19
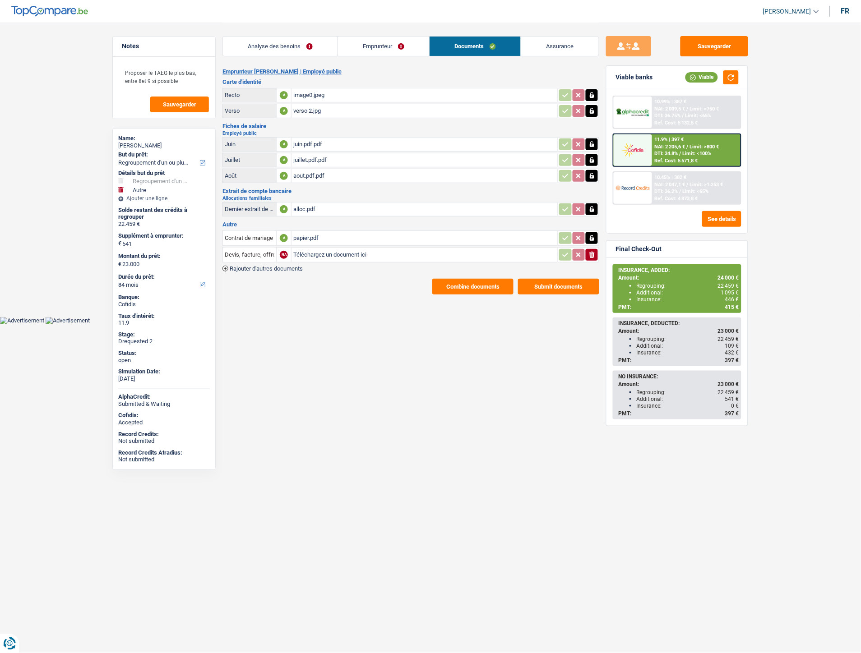
click at [313, 140] on div "juin.pdf.pdf" at bounding box center [424, 145] width 263 height 14
click at [302, 156] on div "juillet.pdf.pdf" at bounding box center [424, 160] width 263 height 14
click at [309, 171] on div "aout.pdf.pdf" at bounding box center [424, 176] width 263 height 14
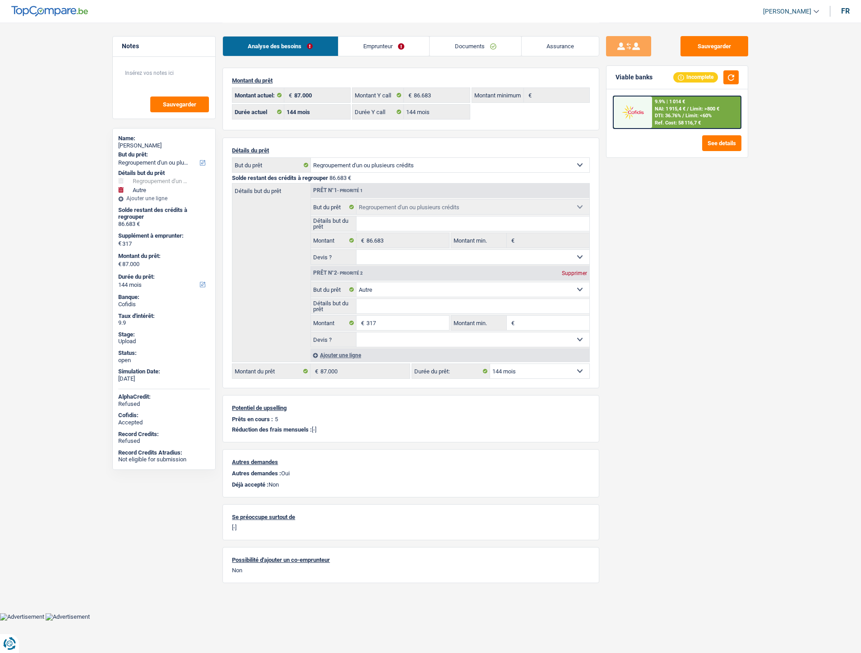
select select "refinancing"
select select "other"
select select "144"
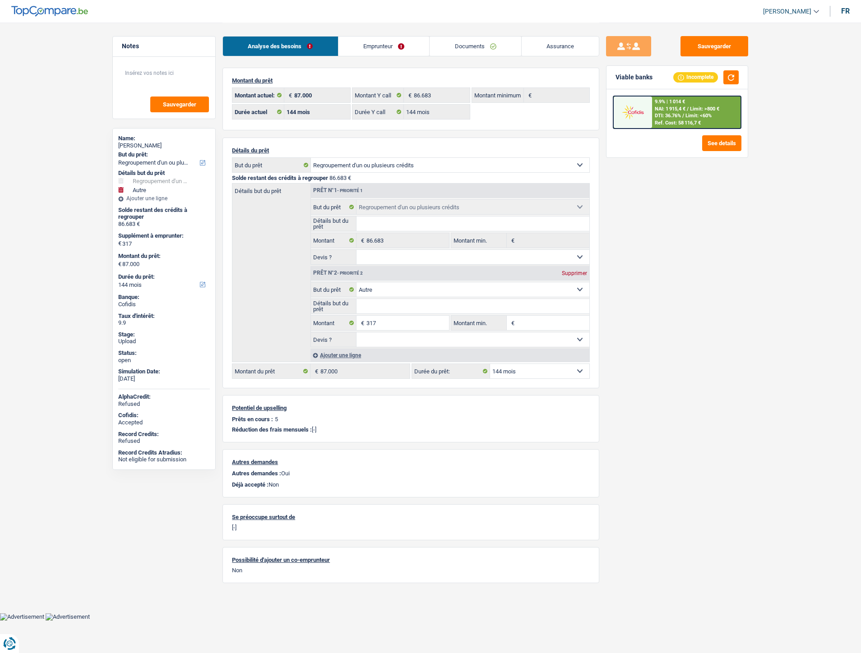
select select "144"
select select "refinancing"
select select "other"
select select "144"
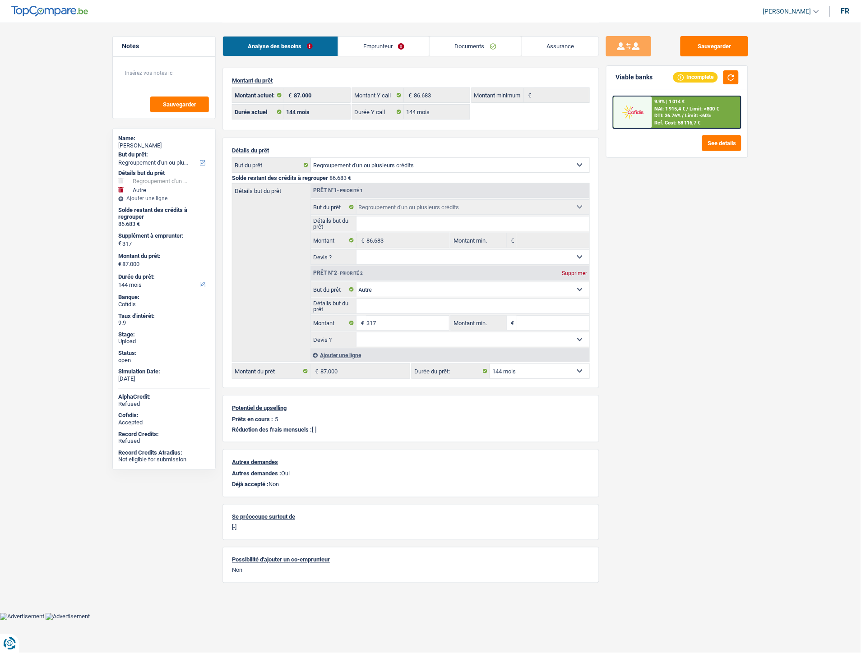
click at [478, 39] on link "Documents" at bounding box center [476, 46] width 92 height 19
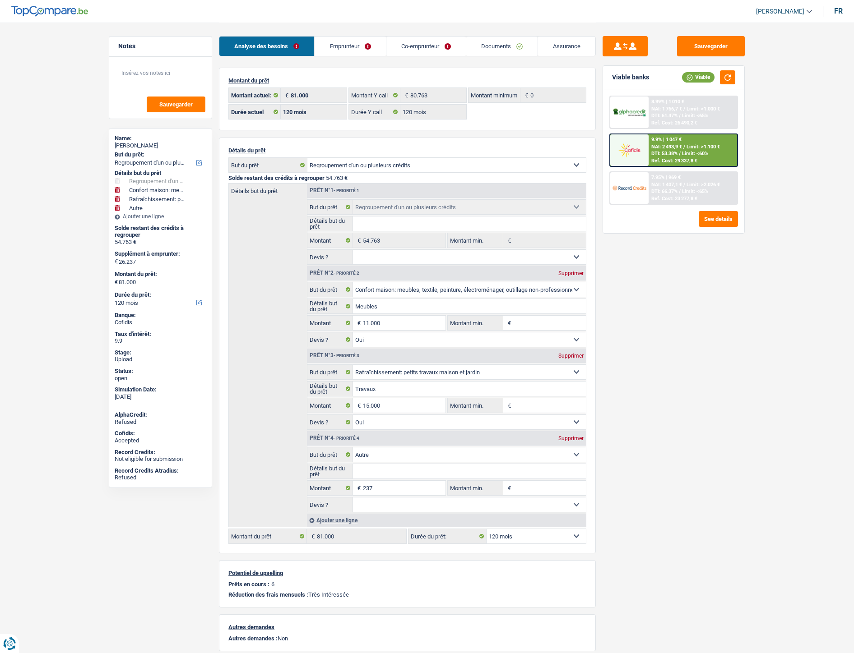
select select "refinancing"
select select "household"
select select "houseOrGarden"
select select "other"
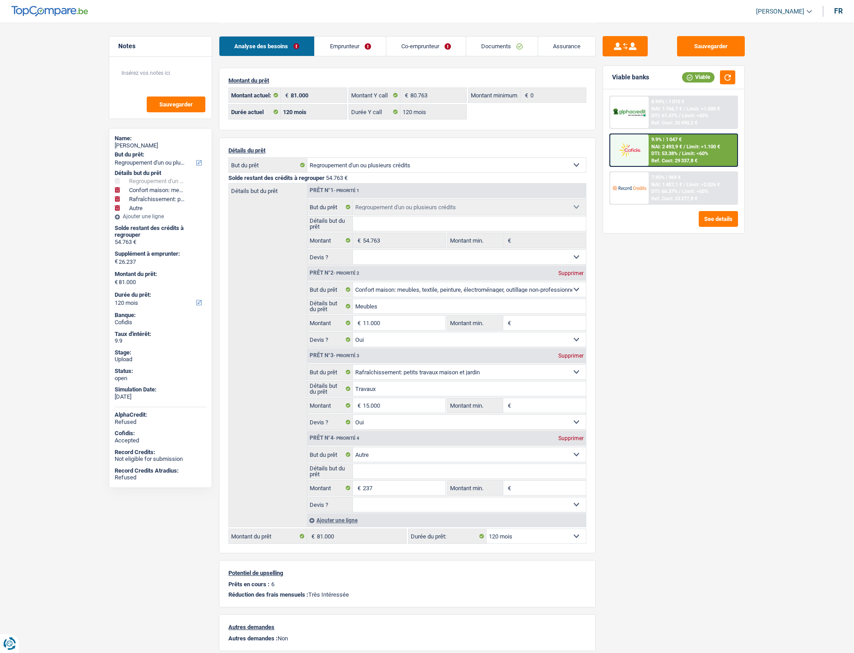
select select "120"
click at [483, 47] on link "Documents" at bounding box center [501, 46] width 71 height 19
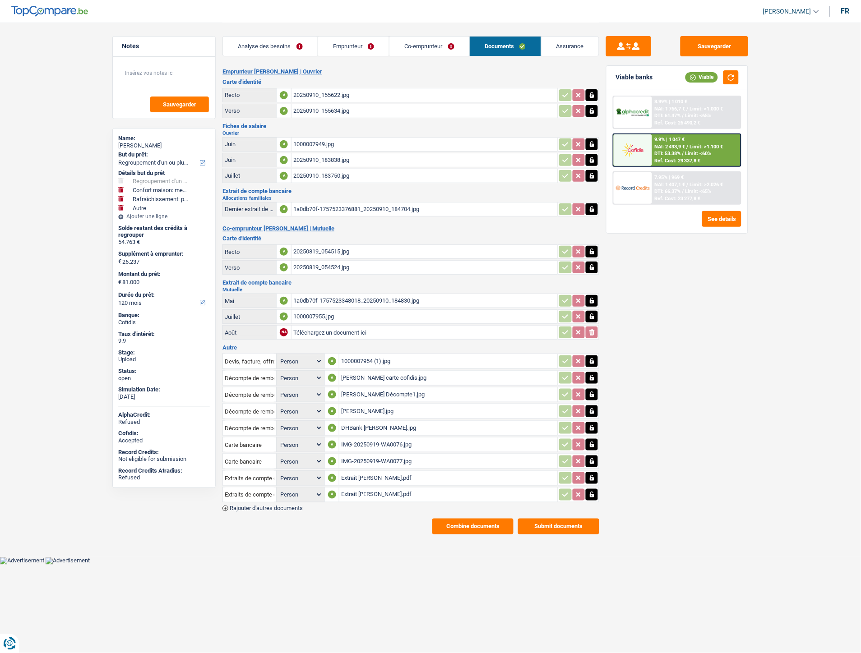
click at [464, 519] on button "Combine documents" at bounding box center [472, 527] width 81 height 16
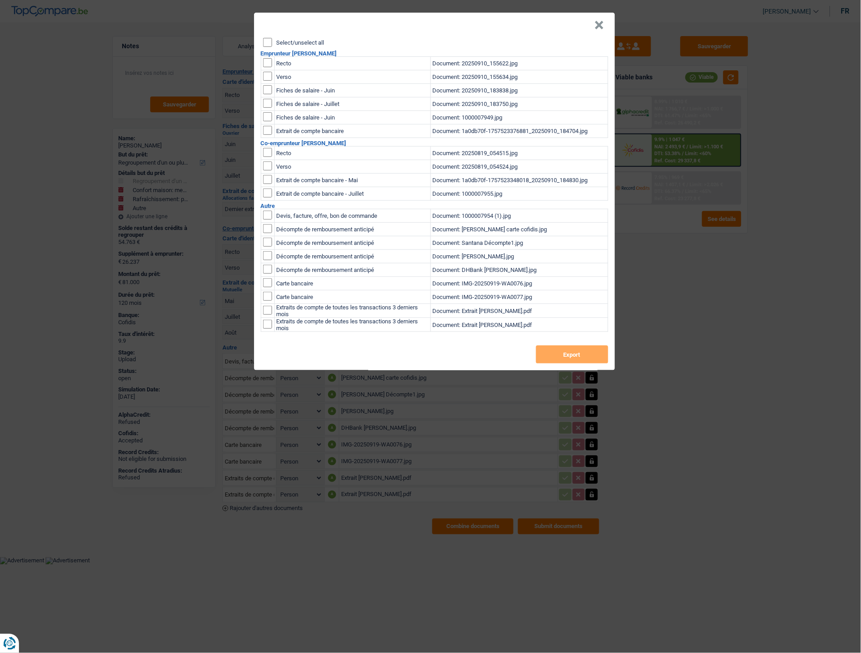
click at [269, 65] on input "checkbox" at bounding box center [267, 62] width 9 height 9
checkbox input "true"
click at [268, 75] on input "checkbox" at bounding box center [267, 76] width 9 height 9
checkbox input "true"
click at [267, 150] on input "checkbox" at bounding box center [267, 152] width 9 height 9
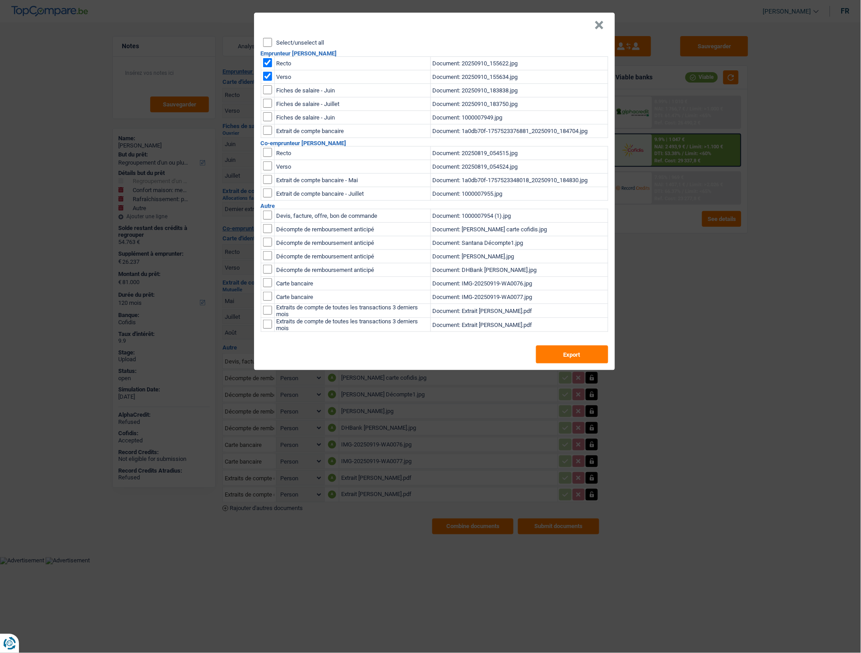
checkbox input "true"
click at [268, 167] on input "checkbox" at bounding box center [267, 166] width 9 height 9
checkbox input "true"
click at [581, 356] on button "Export" at bounding box center [572, 355] width 72 height 18
click at [595, 26] on button "×" at bounding box center [599, 25] width 9 height 9
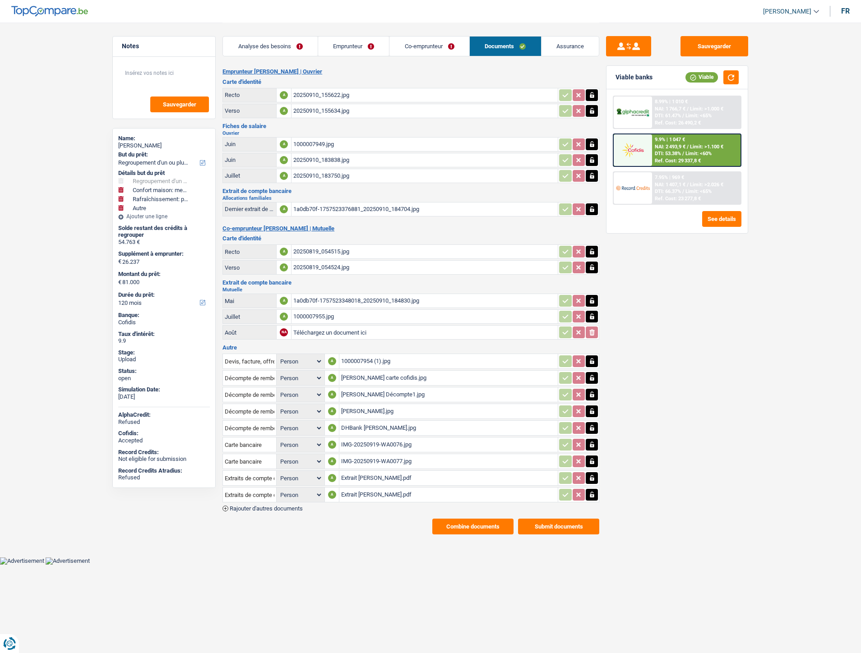
select select "refinancing"
select select "household"
select select "houseOrGarden"
select select "other"
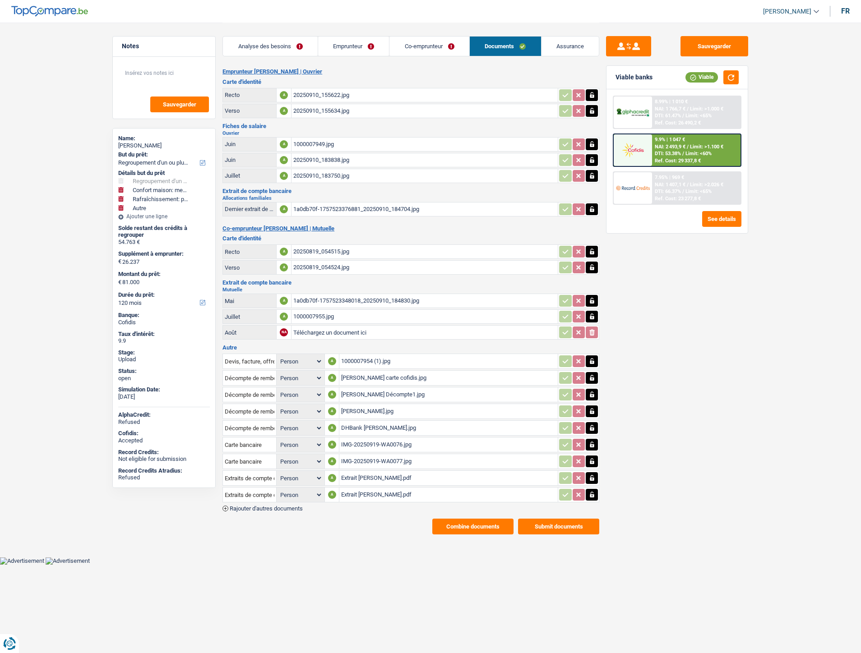
select select "120"
click at [446, 519] on button "Combine documents" at bounding box center [472, 527] width 81 height 16
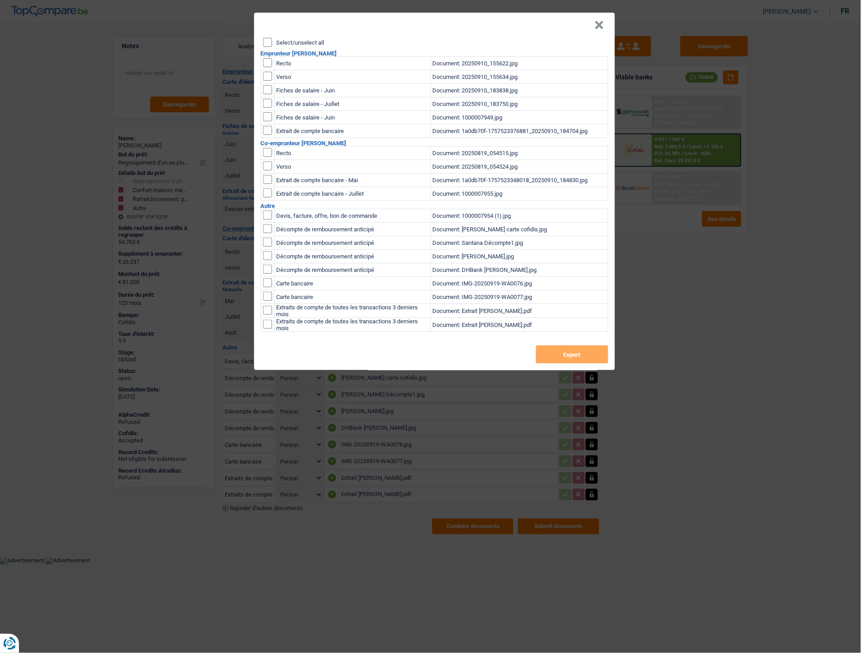
click at [268, 64] on input "checkbox" at bounding box center [267, 62] width 9 height 9
checkbox input "true"
click at [269, 76] on input "checkbox" at bounding box center [267, 76] width 9 height 9
checkbox input "true"
click at [550, 348] on button "Export" at bounding box center [572, 355] width 72 height 18
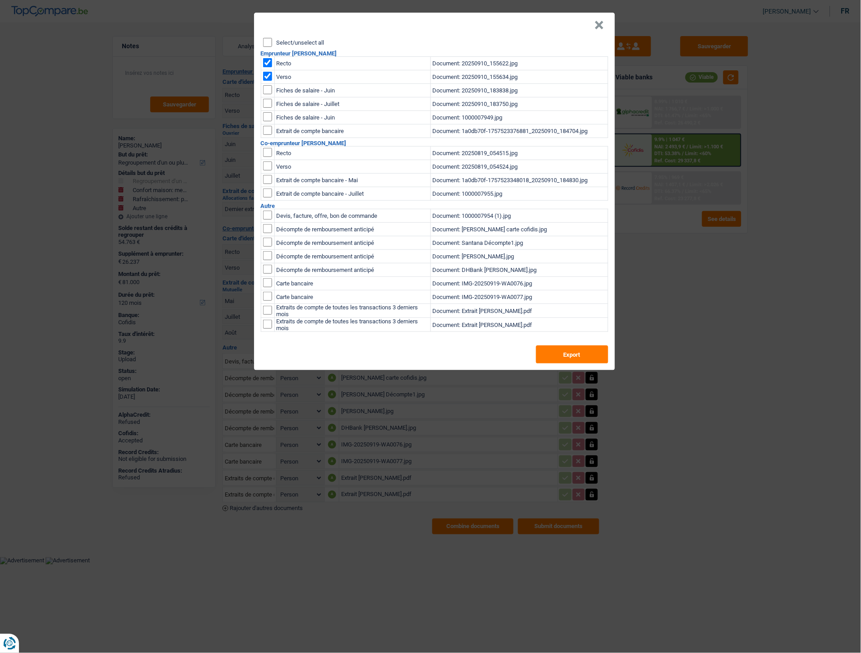
drag, startPoint x: 597, startPoint y: 25, endPoint x: 689, endPoint y: 8, distance: 94.2
click at [597, 24] on button "×" at bounding box center [599, 25] width 9 height 9
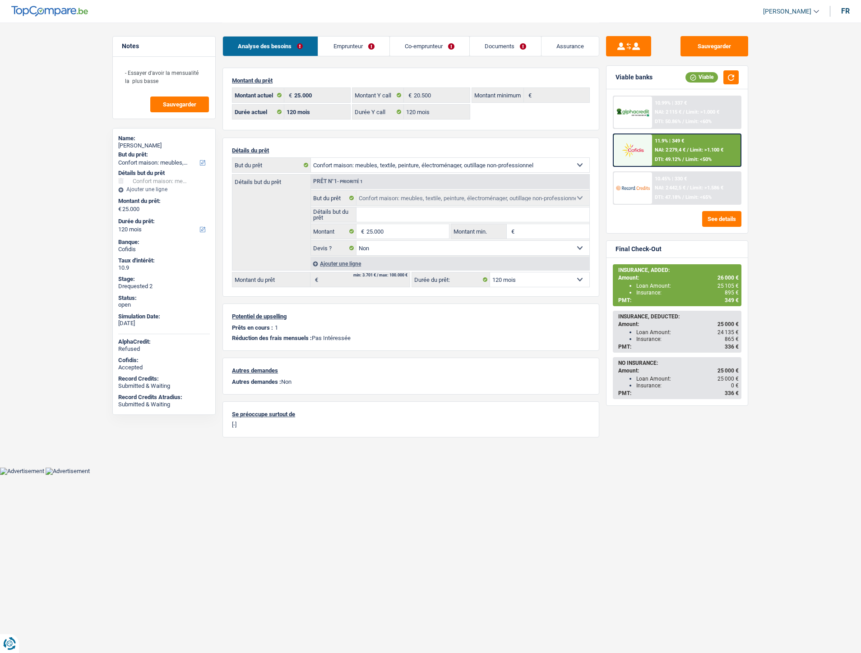
select select "household"
select select "120"
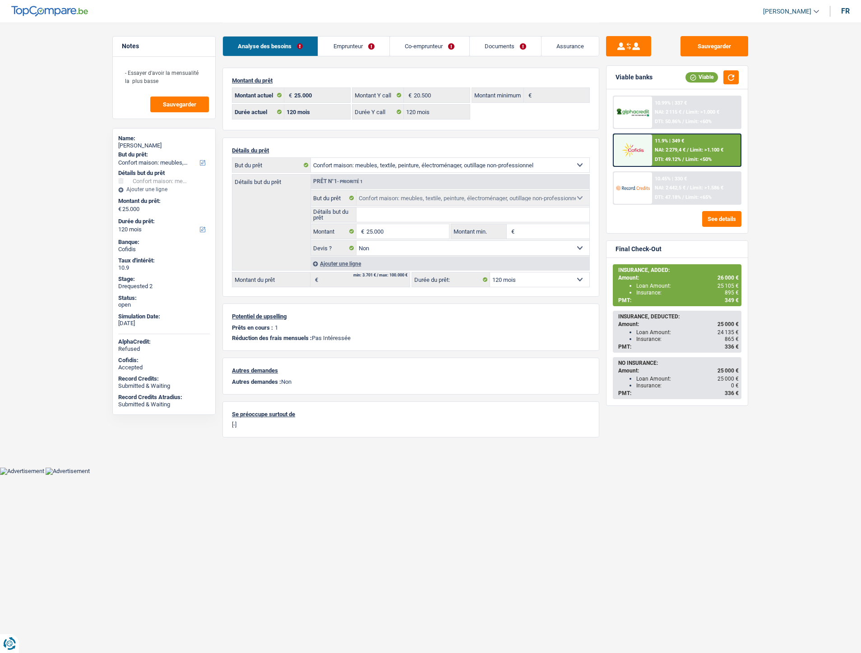
select select "household"
select select "false"
select select "120"
click at [348, 48] on link "Emprunteur" at bounding box center [353, 46] width 71 height 19
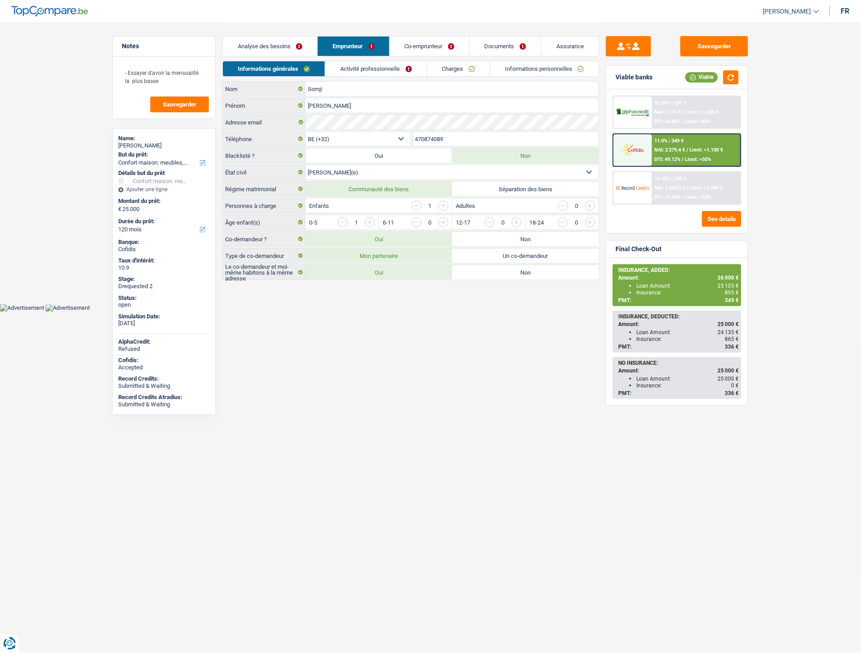
click at [558, 71] on link "Informations personnelles" at bounding box center [544, 68] width 109 height 15
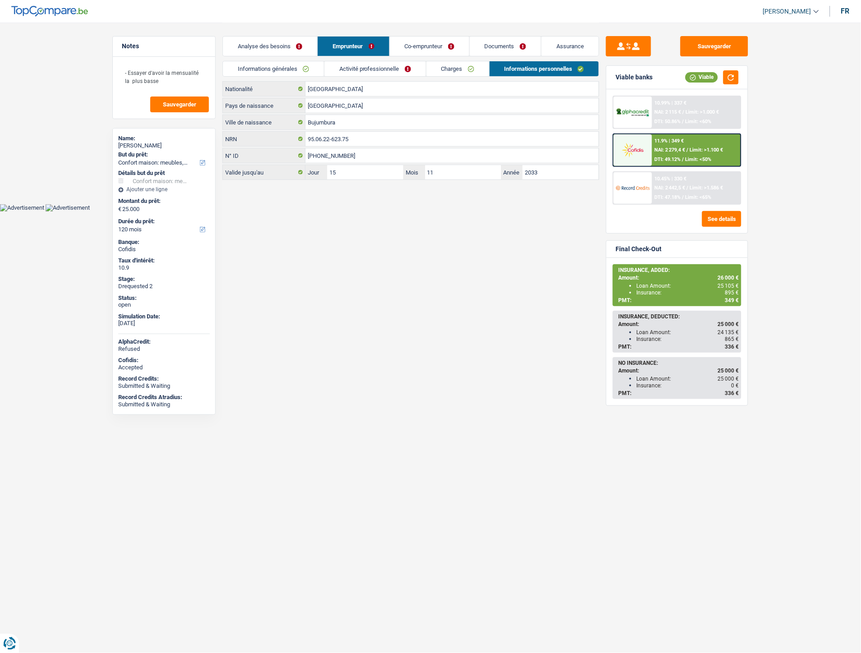
click at [411, 42] on link "Co-emprunteur" at bounding box center [429, 46] width 79 height 19
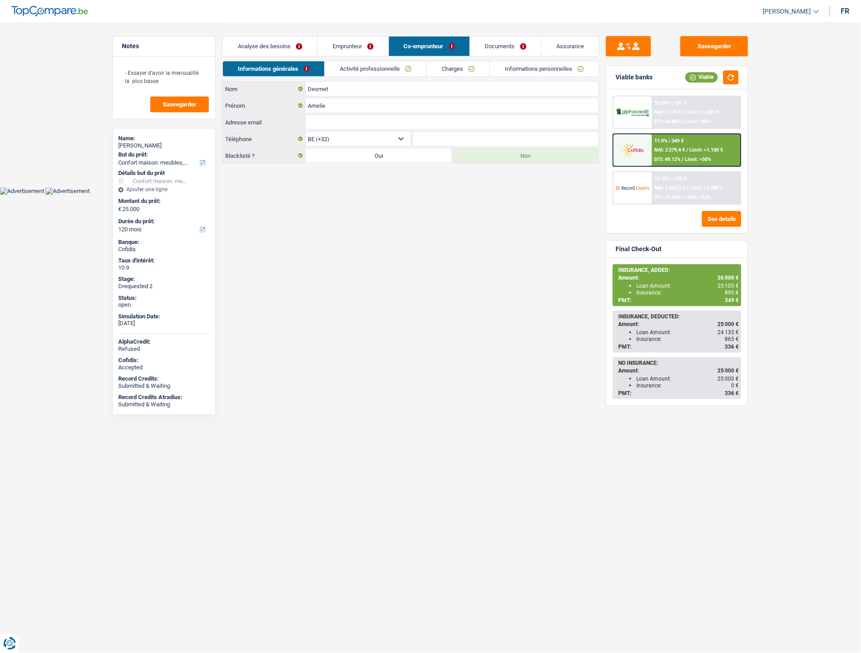
click at [349, 44] on link "Emprunteur" at bounding box center [353, 46] width 71 height 19
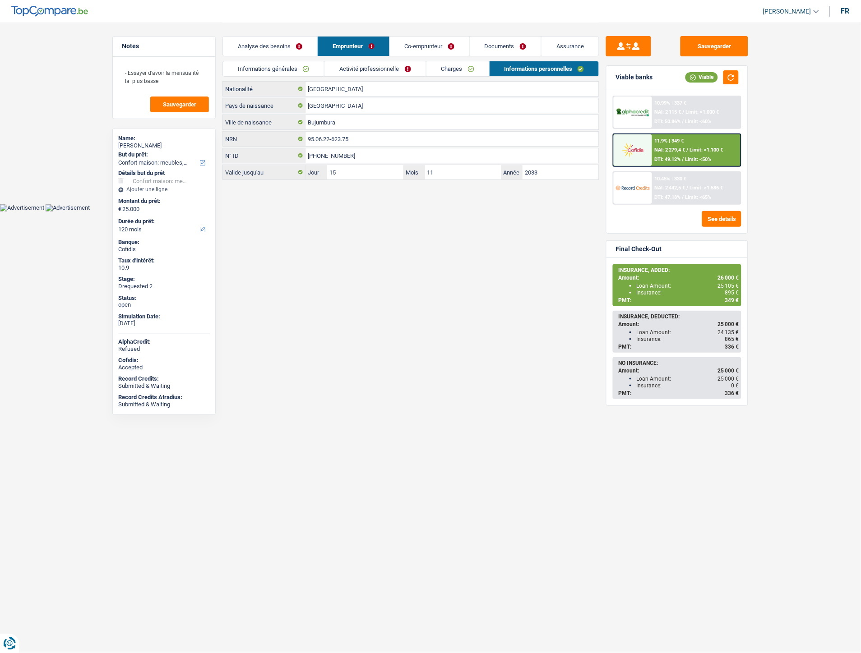
click at [564, 46] on link "Assurance" at bounding box center [569, 46] width 57 height 19
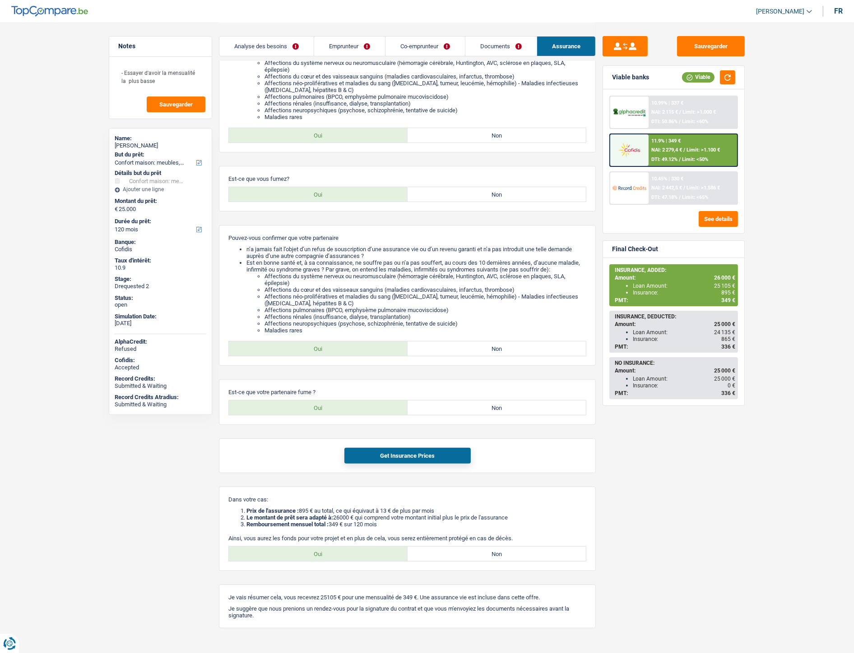
scroll to position [209, 0]
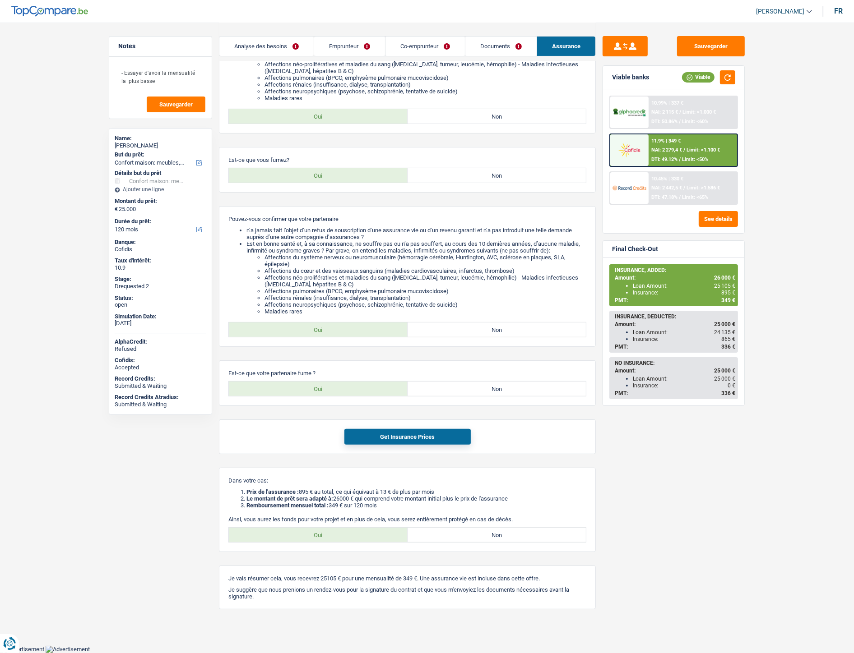
click at [260, 47] on link "Analyse des besoins" at bounding box center [266, 46] width 94 height 19
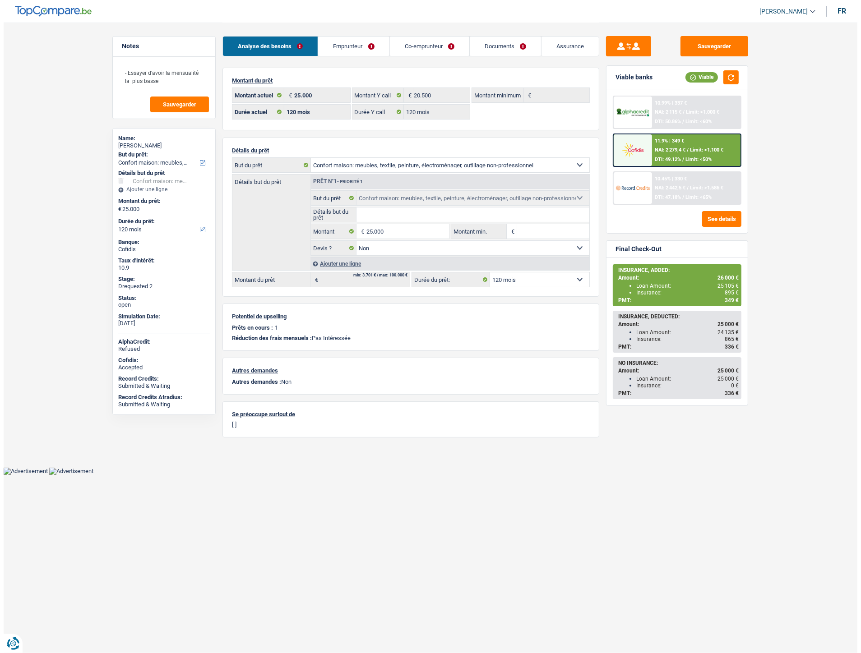
scroll to position [0, 0]
click at [349, 264] on div "Ajouter une ligne" at bounding box center [449, 263] width 279 height 13
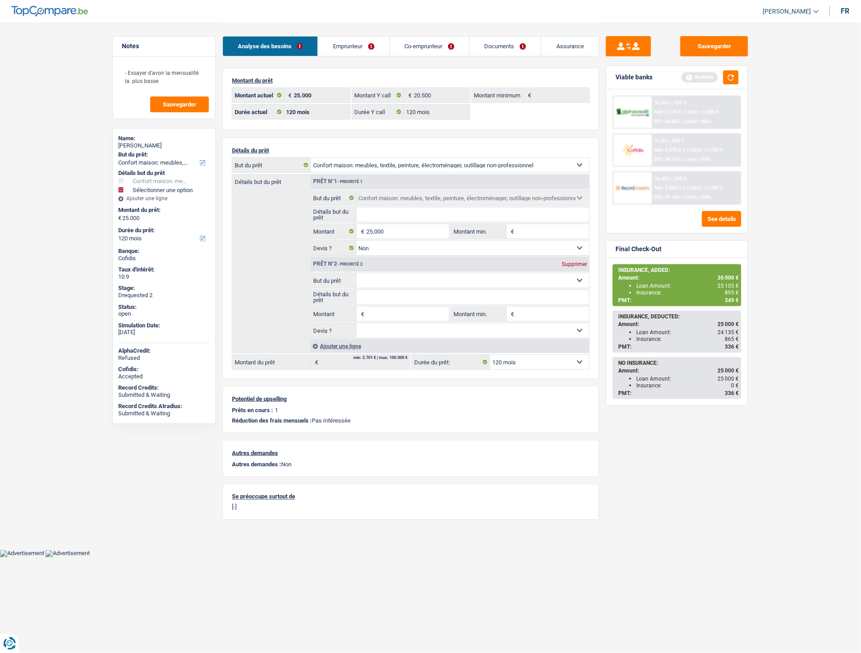
click at [374, 282] on select "Confort maison: meubles, textile, peinture, électroménager, outillage non-profe…" at bounding box center [472, 280] width 233 height 14
select select "insurance"
click at [356, 275] on select "Confort maison: meubles, textile, peinture, électroménager, outillage non-profe…" at bounding box center [472, 280] width 233 height 14
type input "0"
select select "insurance"
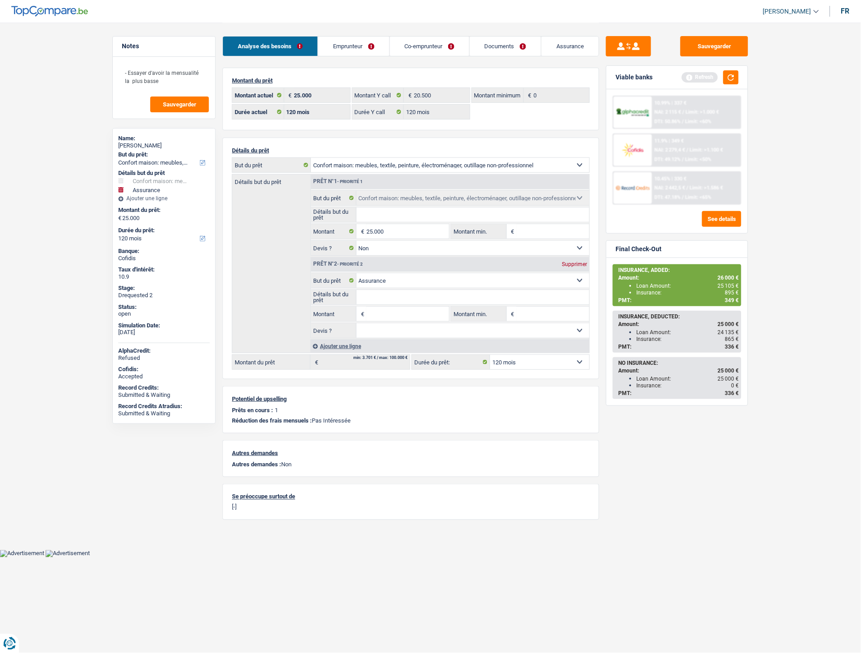
click at [366, 316] on input "Montant" at bounding box center [407, 314] width 83 height 14
type input "1.000"
type input "26.000"
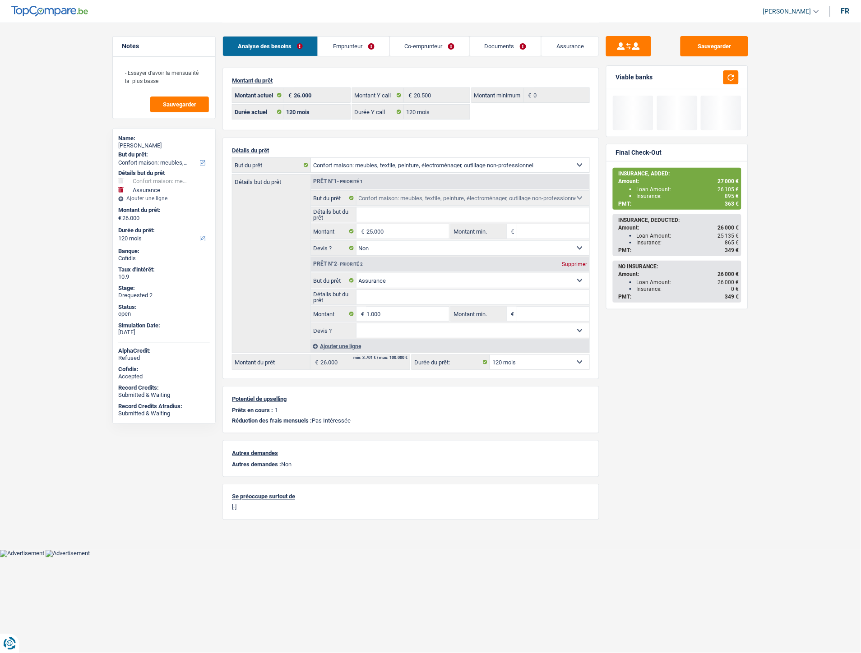
click at [503, 358] on select "12 mois 18 mois 24 mois 30 mois 36 mois 42 mois 48 mois 60 mois 72 mois 84 mois…" at bounding box center [539, 362] width 99 height 14
select select "84"
click at [490, 357] on select "12 mois 18 mois 24 mois 30 mois 36 mois 42 mois 48 mois 60 mois 72 mois 84 mois…" at bounding box center [539, 362] width 99 height 14
select select "84"
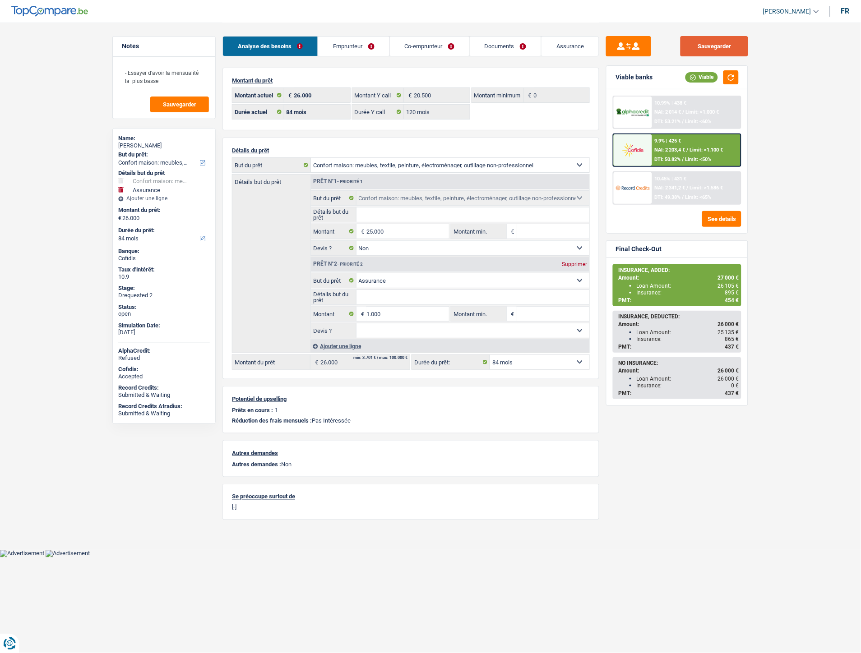
click at [698, 48] on button "Sauvegarder" at bounding box center [714, 46] width 68 height 20
click at [566, 46] on link "Assurance" at bounding box center [569, 46] width 57 height 19
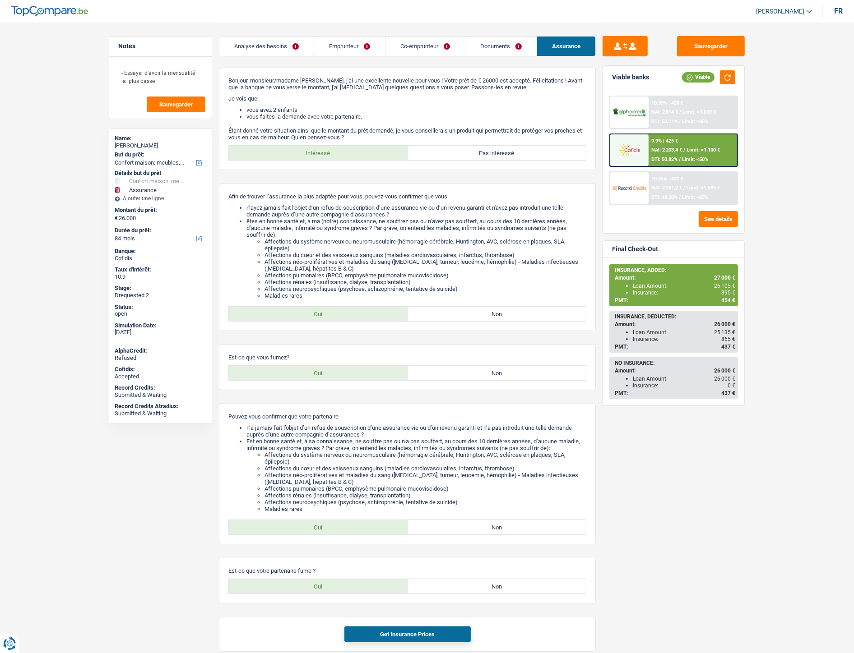
click at [640, 152] on img at bounding box center [628, 150] width 33 height 17
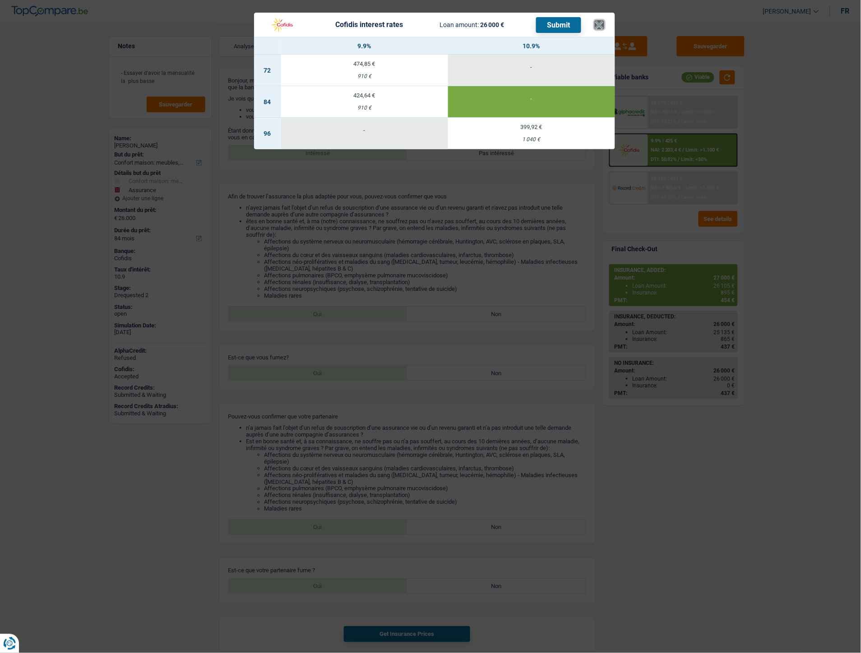
click at [600, 26] on button "×" at bounding box center [599, 24] width 9 height 9
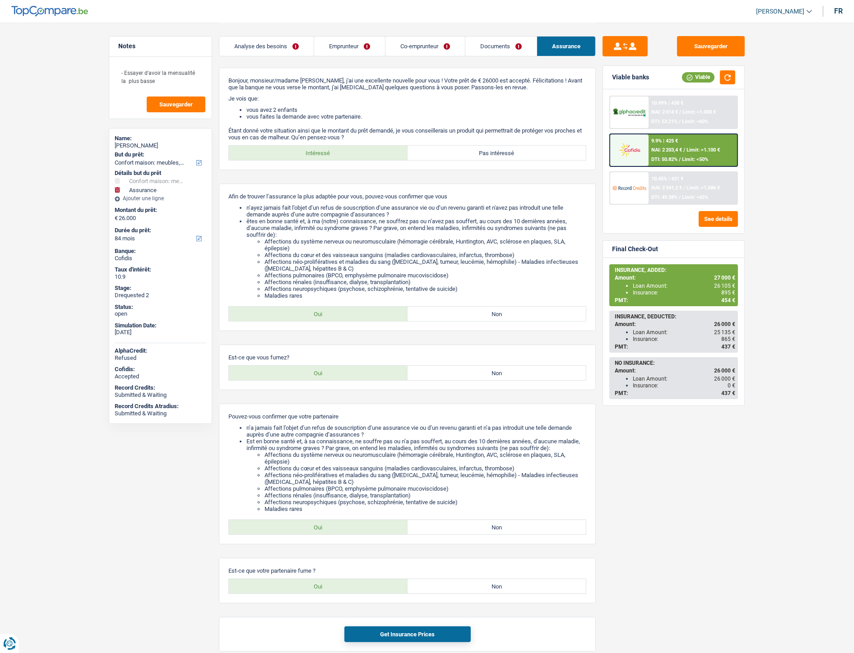
click at [232, 50] on link "Analyse des besoins" at bounding box center [266, 46] width 94 height 19
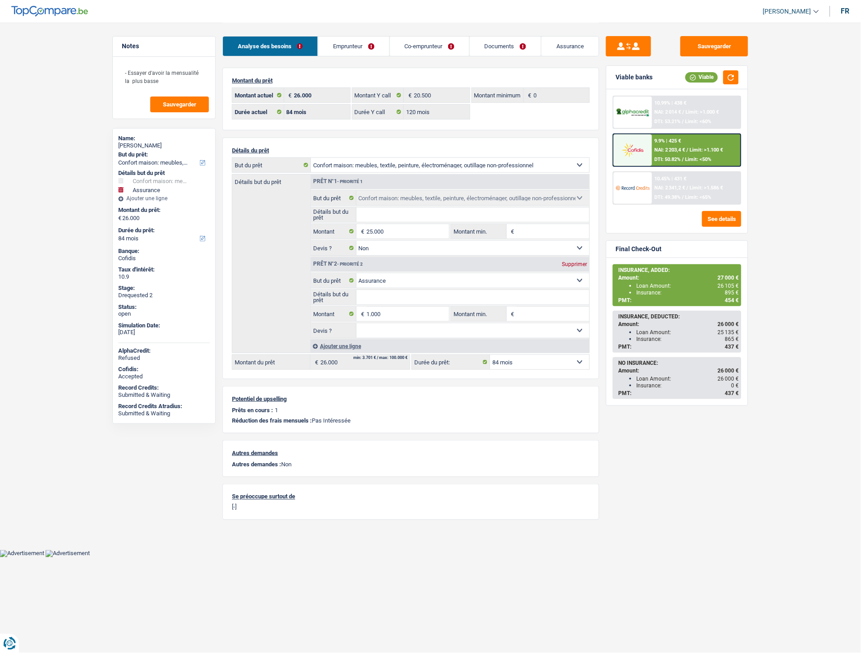
drag, startPoint x: 521, startPoint y: 360, endPoint x: 521, endPoint y: 365, distance: 5.0
click at [521, 360] on select "12 mois 18 mois 24 mois 30 mois 36 mois 42 mois 48 mois 60 mois 72 mois 84 mois…" at bounding box center [539, 362] width 99 height 14
select select "120"
click at [490, 357] on select "12 mois 18 mois 24 mois 30 mois 36 mois 42 mois 48 mois 60 mois 72 mois 84 mois…" at bounding box center [539, 362] width 99 height 14
select select "120"
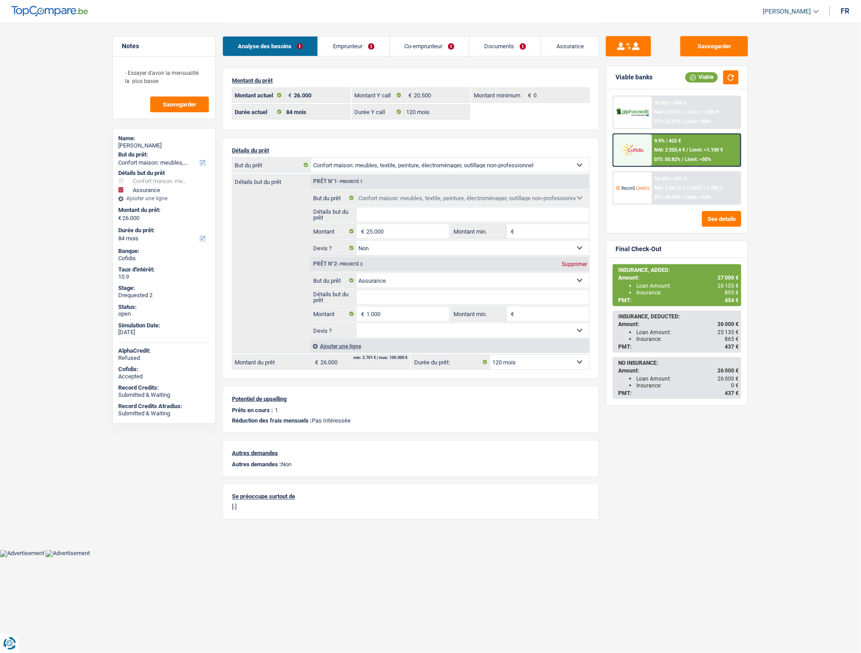
select select "120"
click at [693, 139] on div "10.9% | 349 € NAI: 2 278,8 € / Limit: >1.100 € DTI: 49.13% / Limit: <50%" at bounding box center [696, 150] width 89 height 32
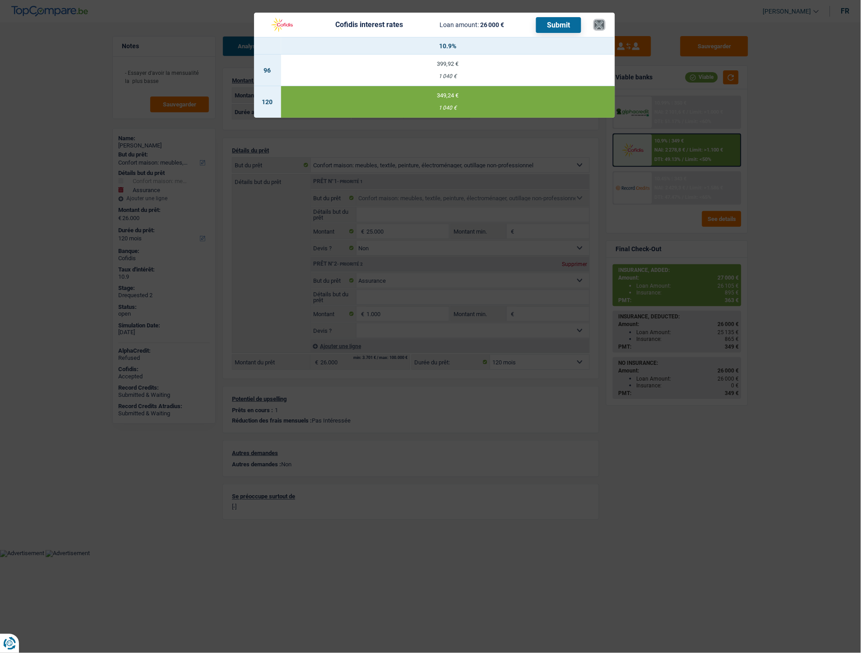
click at [596, 20] on button "×" at bounding box center [599, 24] width 9 height 9
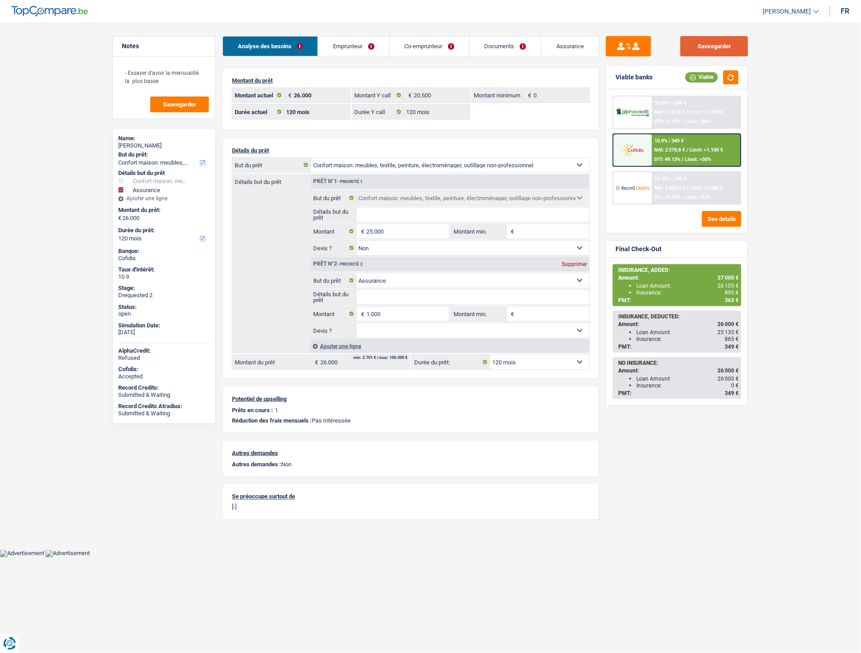
drag, startPoint x: 715, startPoint y: 46, endPoint x: 696, endPoint y: 28, distance: 26.2
click at [714, 46] on button "Sauvegarder" at bounding box center [714, 46] width 68 height 20
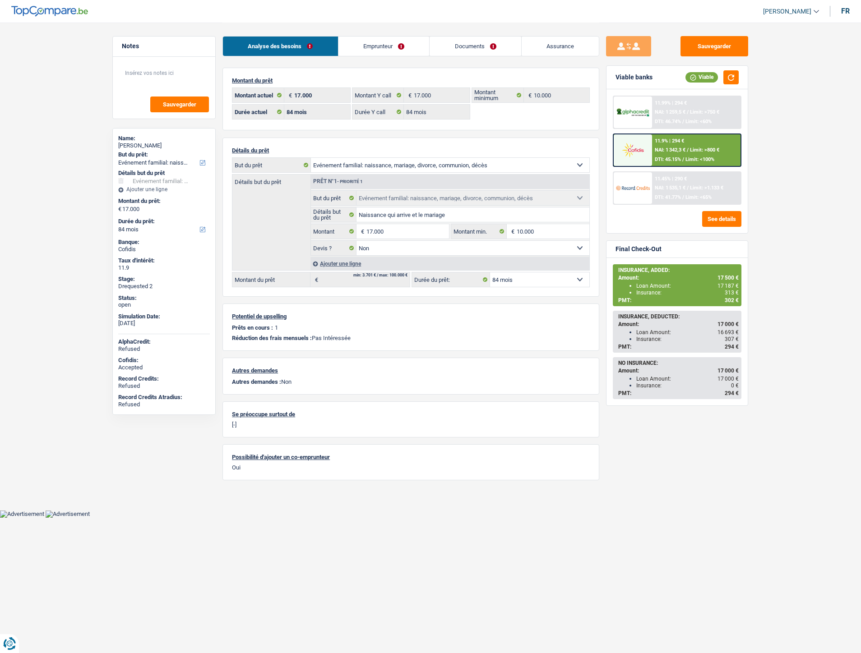
select select "familyEvent"
select select "84"
click at [472, 42] on link "Documents" at bounding box center [476, 46] width 92 height 19
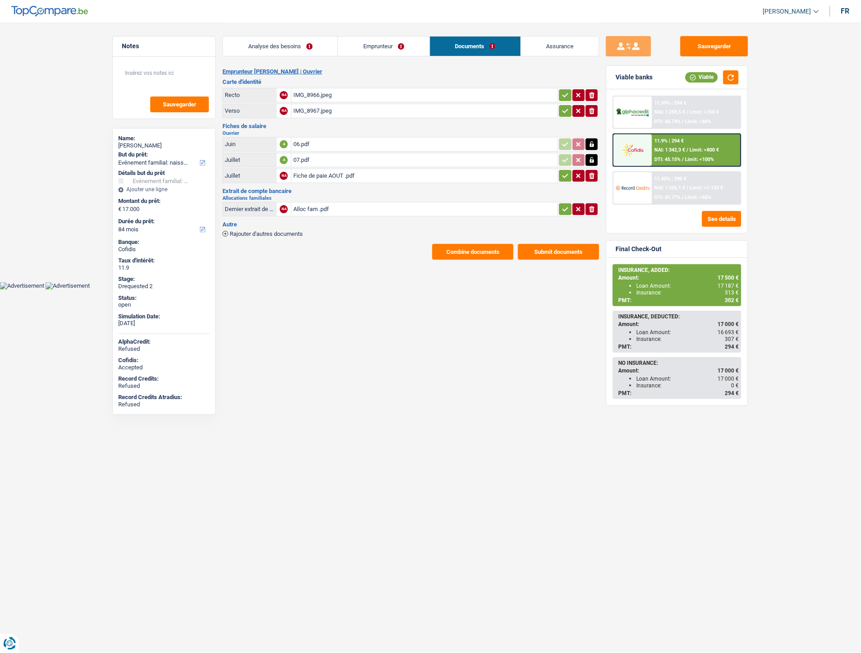
click at [314, 173] on div "Fiche de paie AOUT .pdf" at bounding box center [424, 176] width 263 height 14
click at [301, 142] on div "06.pdf" at bounding box center [424, 145] width 263 height 14
click at [305, 155] on div "07.pdf" at bounding box center [424, 160] width 263 height 14
click at [323, 170] on div "Fiche de paie AOUT .pdf" at bounding box center [424, 176] width 263 height 14
click at [324, 222] on h3 "Autre" at bounding box center [410, 225] width 377 height 6
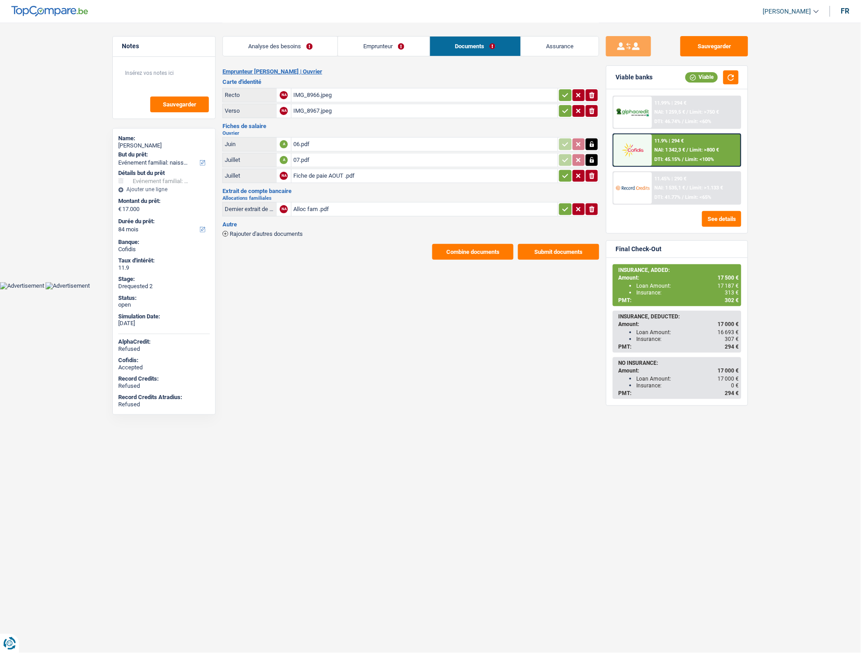
click at [290, 231] on span "Rajouter d'autres documents" at bounding box center [266, 234] width 73 height 6
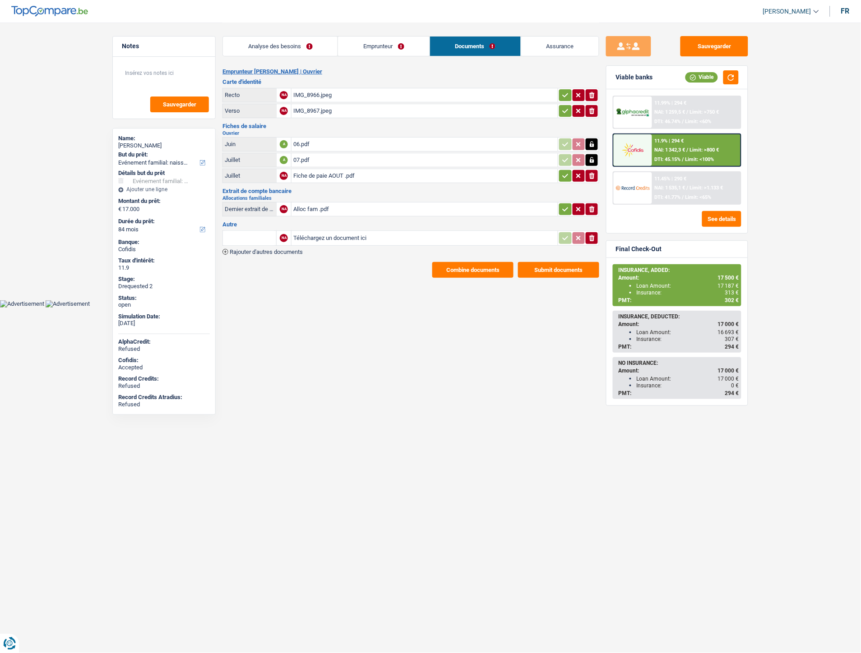
click at [338, 236] on input "Téléchargez un document ici" at bounding box center [424, 238] width 263 height 14
click at [321, 232] on input "Téléchargez un document ici" at bounding box center [424, 238] width 263 height 14
type input "C:\fakepath\Fiche de paie Mai.pdf"
drag, startPoint x: 226, startPoint y: 238, endPoint x: 249, endPoint y: 241, distance: 22.7
click at [230, 238] on input "text" at bounding box center [250, 238] width 50 height 14
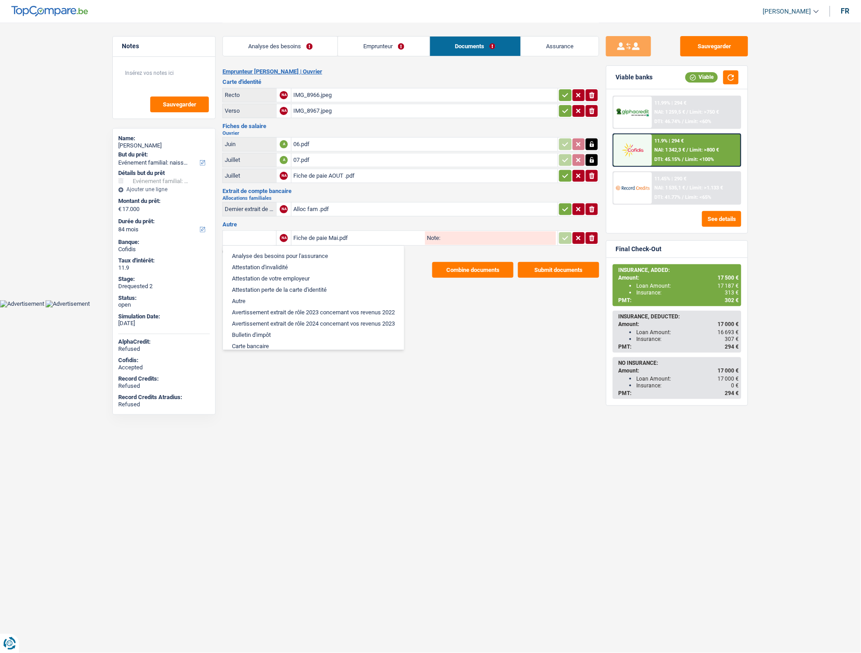
click at [253, 235] on input "text" at bounding box center [250, 238] width 50 height 14
click at [257, 231] on input "text" at bounding box center [250, 238] width 50 height 14
click at [260, 217] on div "Emprunteur [PERSON_NAME] | Ouvrier Carte d'identité Recto NA IMG_8966.jpeg ioni…" at bounding box center [410, 173] width 377 height 210
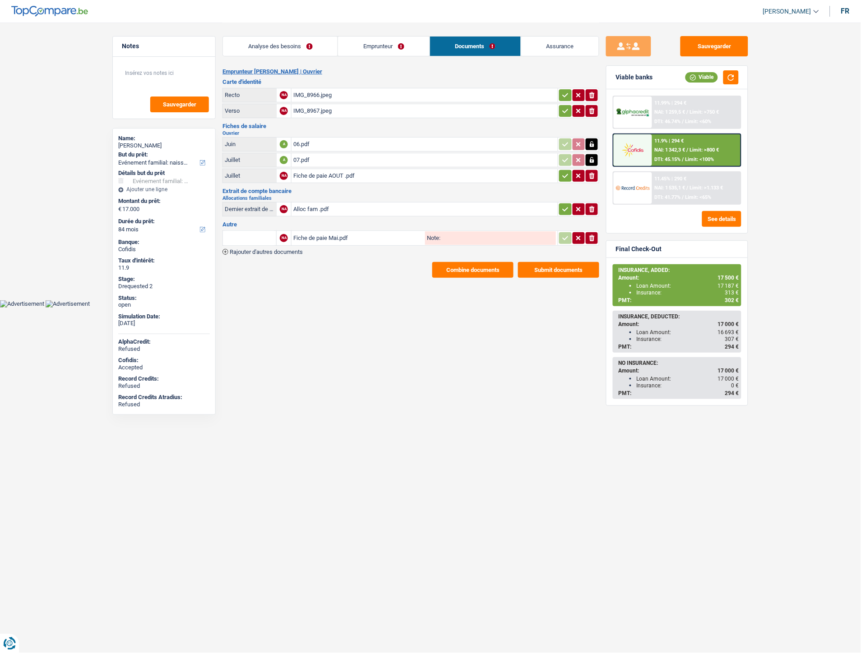
click at [262, 234] on input "text" at bounding box center [250, 238] width 50 height 14
click at [253, 264] on li "Fiche de paie Mai" at bounding box center [279, 267] width 104 height 11
type input "Fiche de paie Mai"
click at [567, 237] on button "button" at bounding box center [565, 238] width 12 height 12
click at [563, 207] on icon "button" at bounding box center [566, 209] width 6 height 4
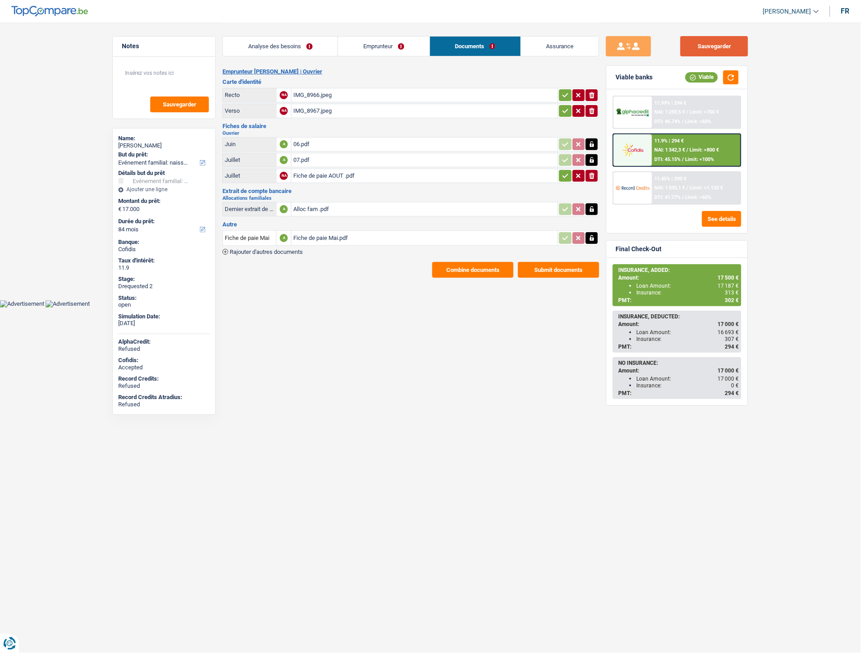
click at [716, 46] on button "Sauvegarder" at bounding box center [714, 46] width 68 height 20
click at [716, 48] on button "Sauvegarder" at bounding box center [714, 46] width 68 height 20
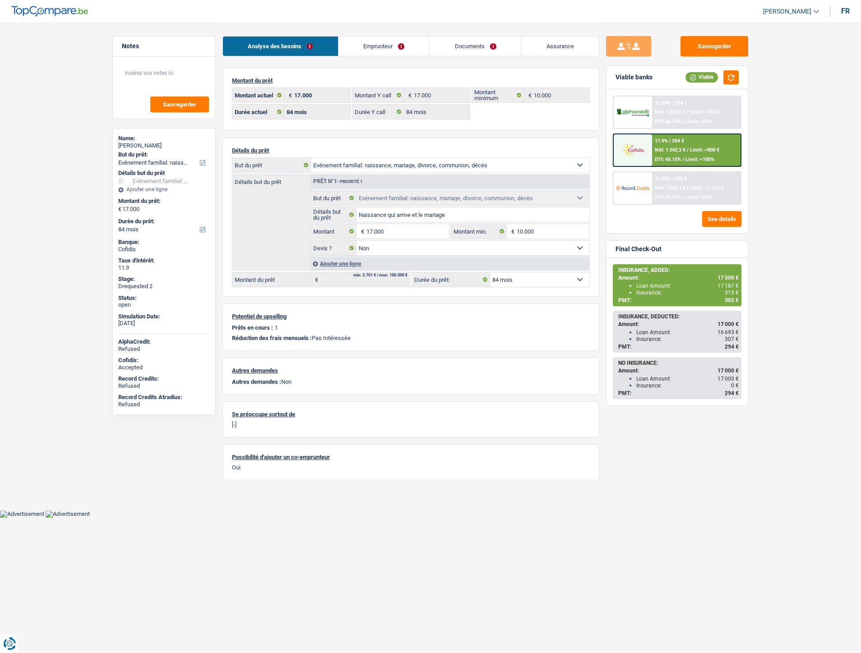
select select "familyEvent"
select select "84"
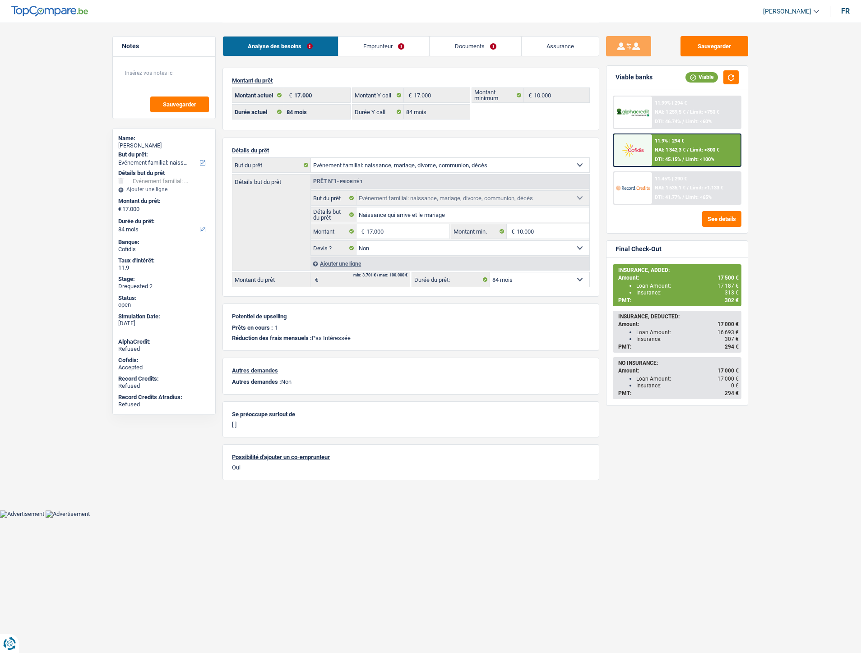
select select "familyEvent"
select select "false"
select select "84"
drag, startPoint x: 0, startPoint y: 0, endPoint x: 545, endPoint y: 51, distance: 547.5
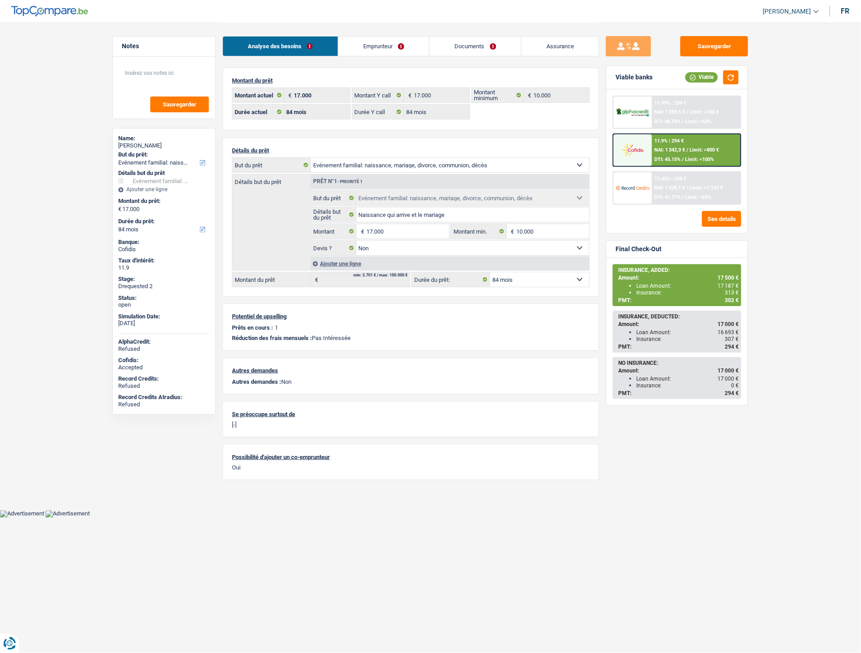
click at [545, 51] on link "Assurance" at bounding box center [561, 46] width 78 height 19
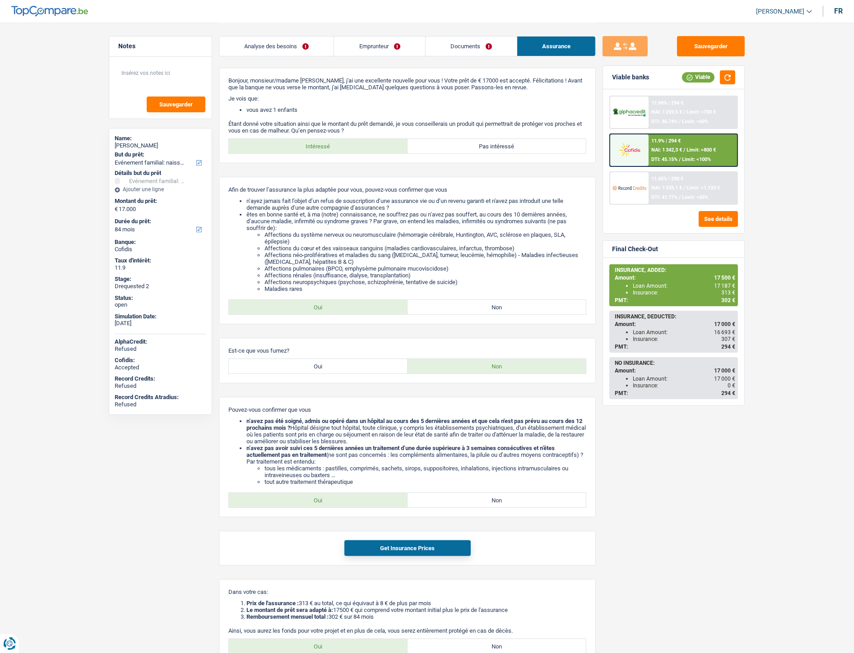
click at [376, 49] on link "Emprunteur" at bounding box center [379, 46] width 91 height 19
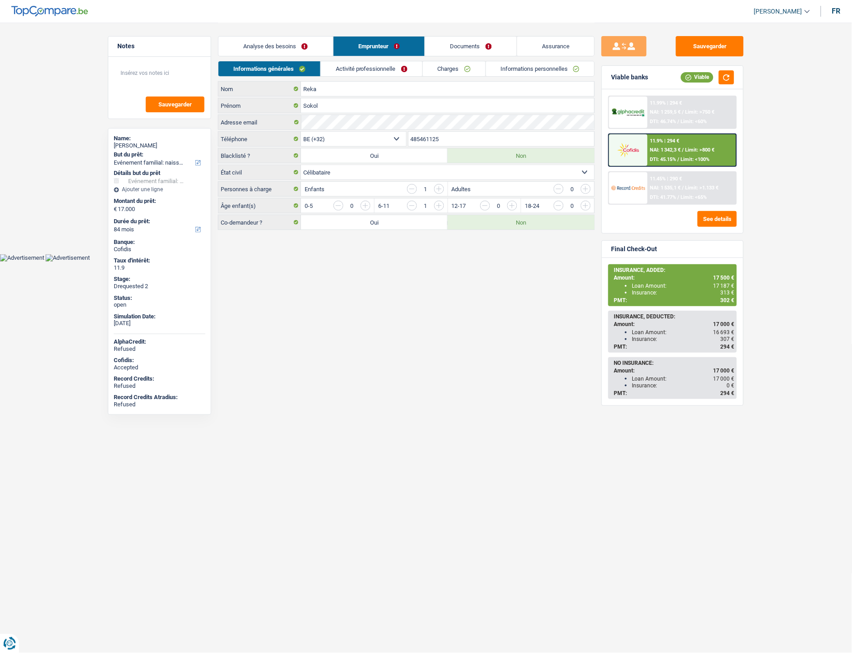
click at [523, 69] on link "Informations personnelles" at bounding box center [540, 68] width 109 height 15
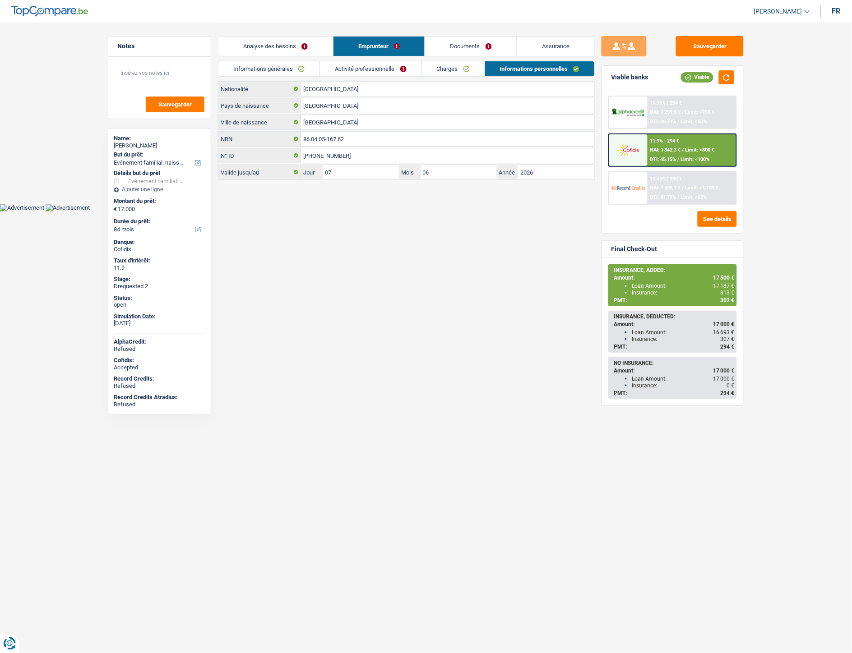
click at [561, 47] on link "Assurance" at bounding box center [556, 46] width 78 height 19
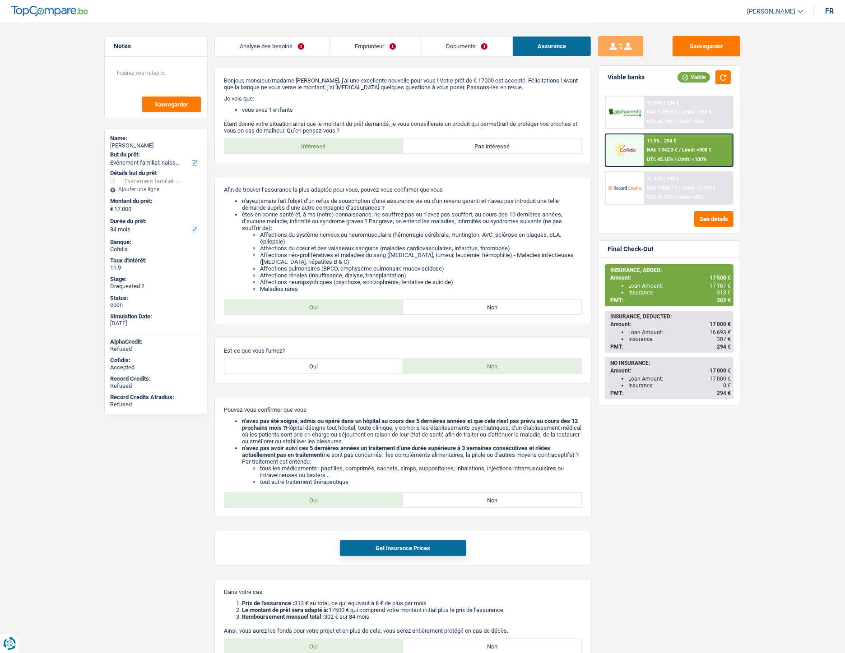
click at [375, 44] on link "Emprunteur" at bounding box center [374, 46] width 91 height 19
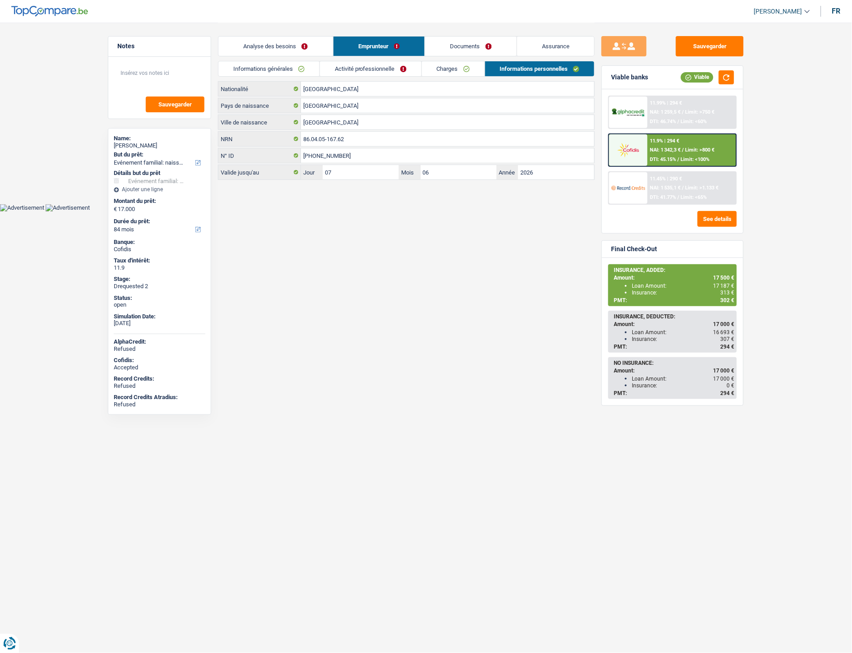
click at [371, 74] on link "Activité professionnelle" at bounding box center [371, 68] width 102 height 15
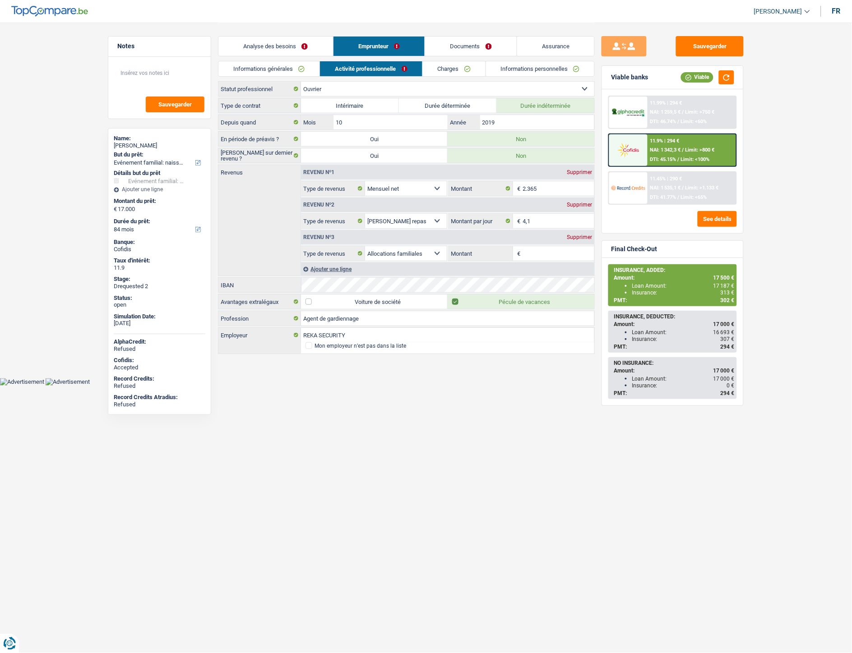
click at [290, 65] on link "Informations générales" at bounding box center [268, 68] width 101 height 15
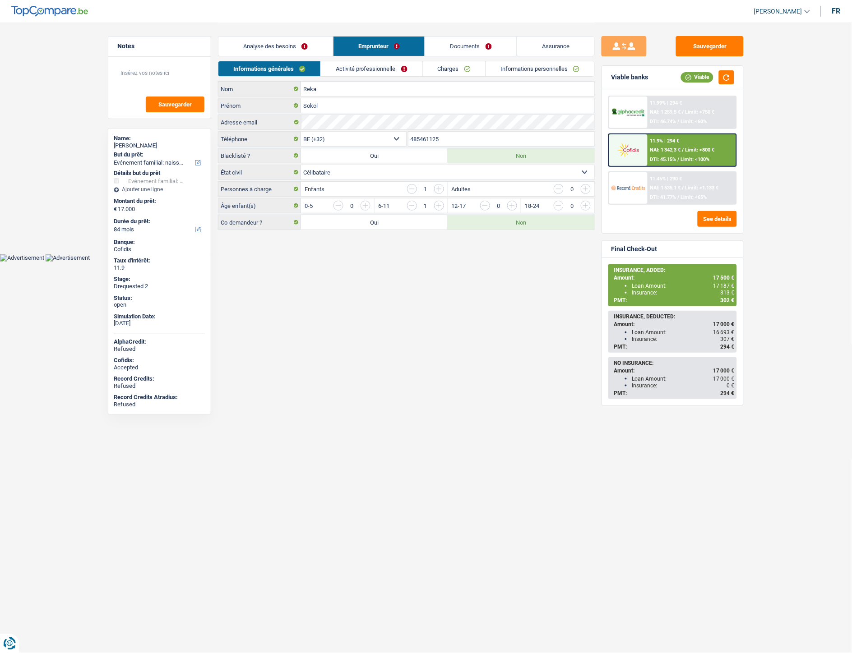
drag, startPoint x: 452, startPoint y: 141, endPoint x: 407, endPoint y: 140, distance: 44.2
click at [408, 140] on div "485461125 Téléphone" at bounding box center [501, 138] width 187 height 15
click at [472, 50] on link "Documents" at bounding box center [471, 46] width 92 height 19
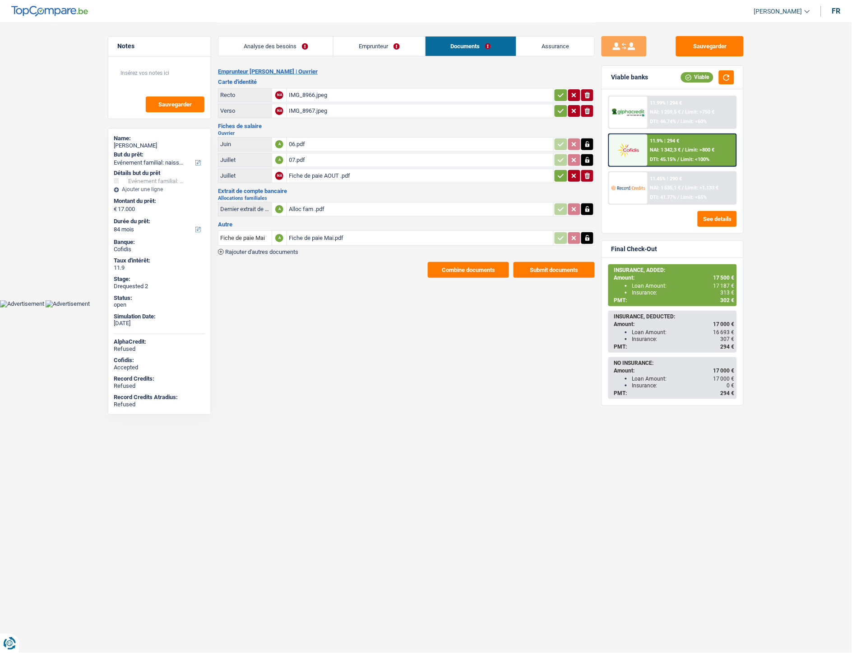
click at [444, 258] on div "Emprunteur [PERSON_NAME] | Ouvrier Carte d'identité Recto NA IMG_8966.jpeg ioni…" at bounding box center [406, 173] width 377 height 210
click at [448, 263] on button "Combine documents" at bounding box center [468, 270] width 81 height 16
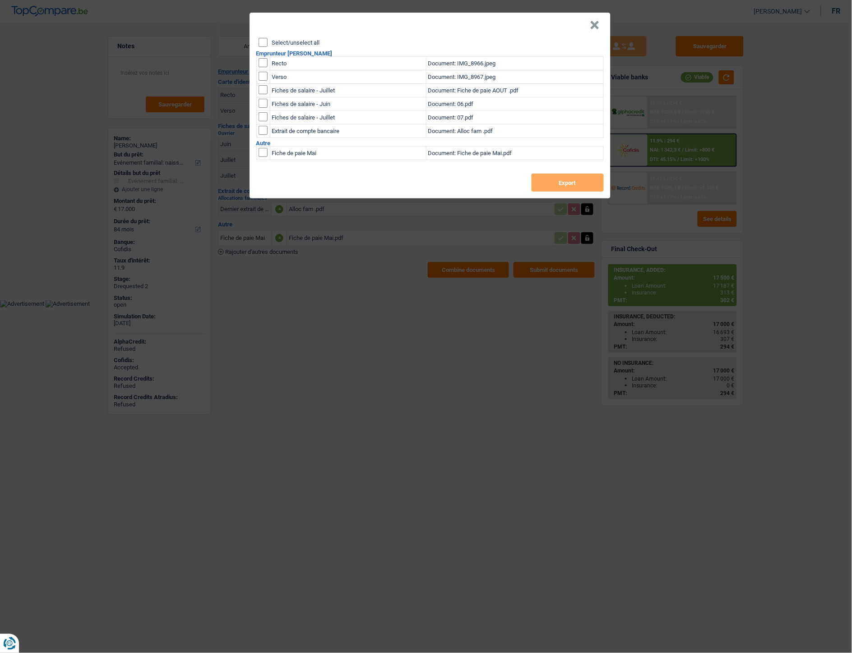
drag, startPoint x: 265, startPoint y: 62, endPoint x: 261, endPoint y: 68, distance: 7.8
click at [265, 62] on input "checkbox" at bounding box center [263, 62] width 9 height 9
checkbox input "true"
click at [259, 74] on input "checkbox" at bounding box center [263, 76] width 9 height 9
checkbox input "true"
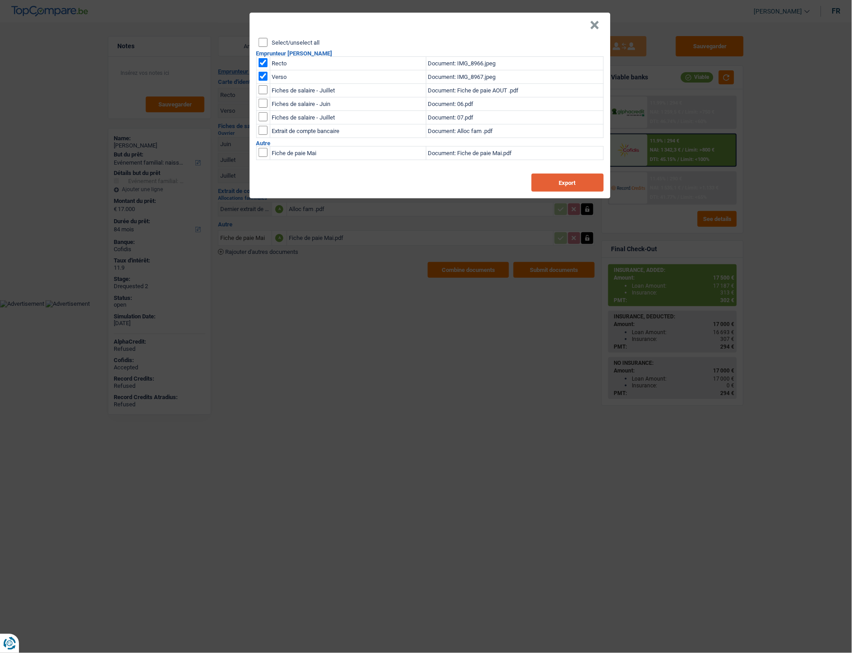
click at [557, 184] on button "Export" at bounding box center [568, 183] width 72 height 18
drag, startPoint x: 453, startPoint y: 300, endPoint x: 564, endPoint y: 122, distance: 210.1
click at [457, 290] on div "× Select/unselect all Emprunteur [PERSON_NAME] Recto Document: IMG_8966.jpeg Ve…" at bounding box center [426, 326] width 852 height 653
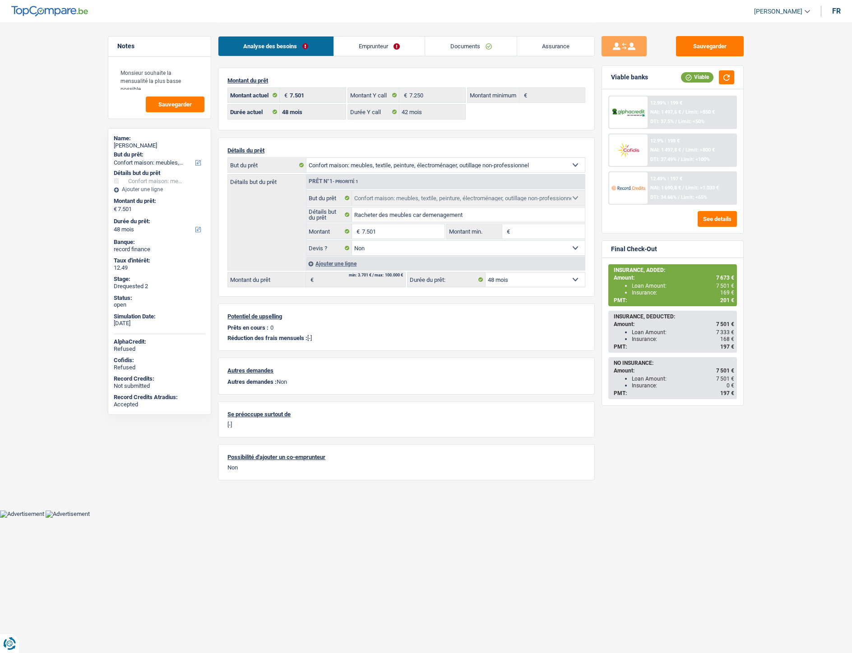
select select "household"
select select "48"
select select "42"
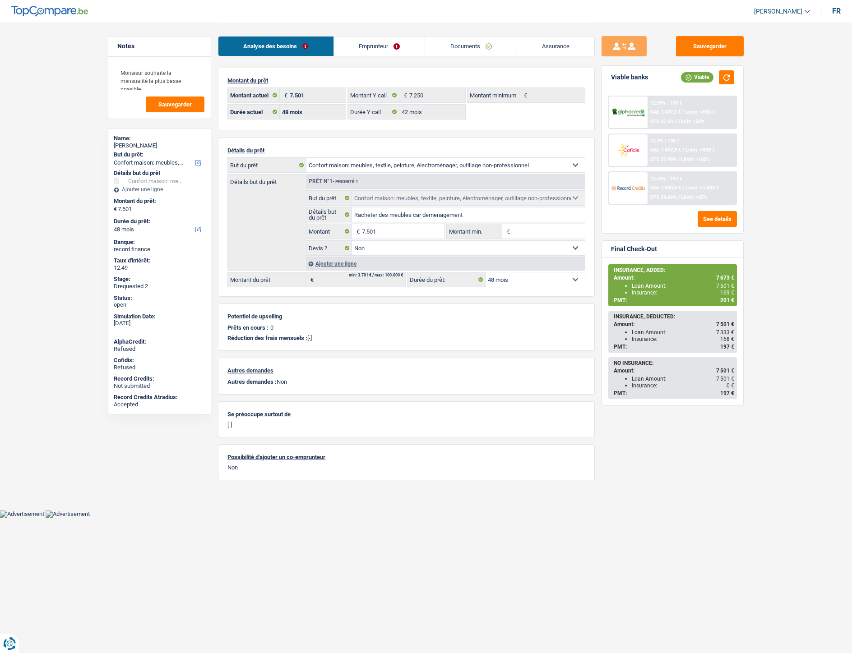
select select "household"
select select "false"
select select "48"
click at [476, 43] on link "Documents" at bounding box center [471, 46] width 92 height 19
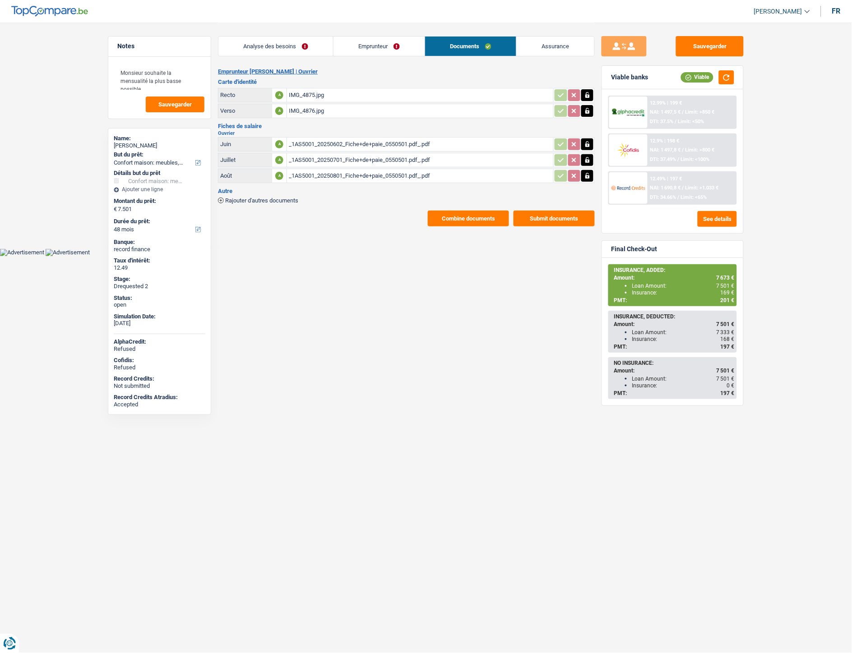
click at [331, 171] on div "_1AS5001_20250801_Fiche+de+paie_0550501.pdf_.pdf" at bounding box center [420, 176] width 263 height 14
click at [282, 198] on span "Rajouter d'autres documents" at bounding box center [261, 201] width 73 height 6
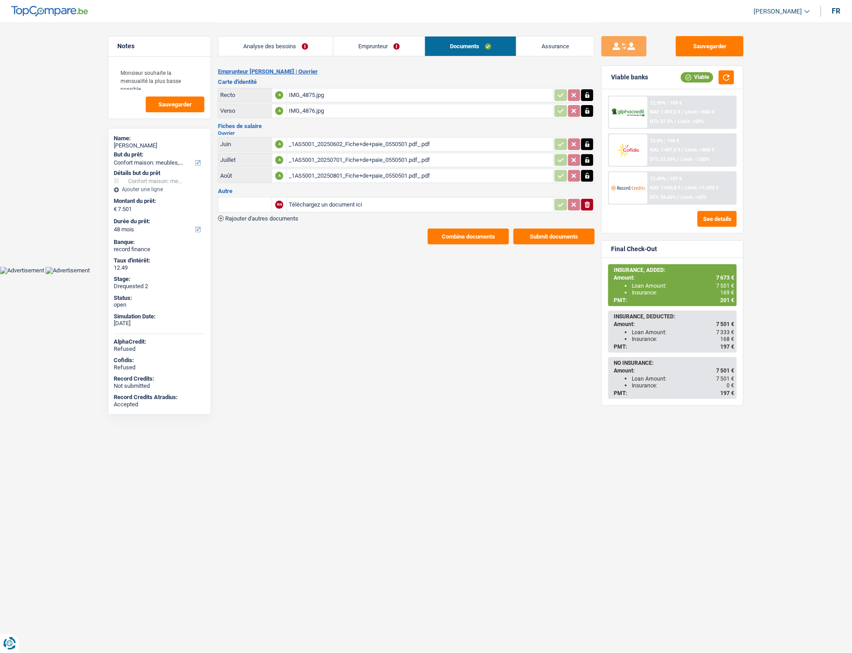
click at [312, 204] on input "Téléchargez un document ici" at bounding box center [420, 205] width 263 height 14
type input "C:\fakepath\FP aout Maniquet.png"
click at [252, 200] on input "text" at bounding box center [245, 205] width 50 height 14
type input "a"
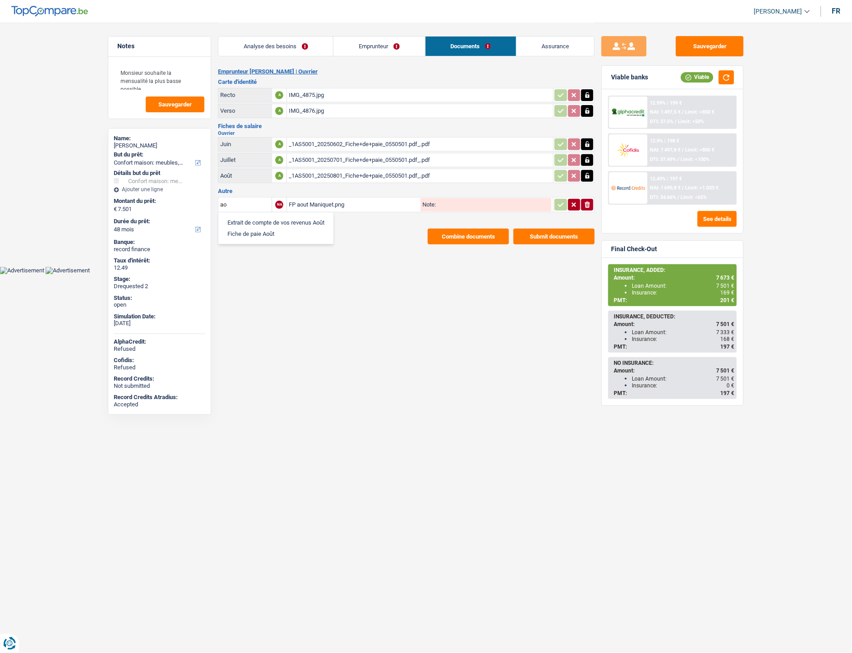
click at [249, 231] on li "Fiche de paie Août" at bounding box center [276, 233] width 106 height 11
type input "Fiche de paie Août"
click at [562, 204] on icon "button" at bounding box center [560, 204] width 7 height 9
click at [704, 48] on button "Sauvegarder" at bounding box center [710, 46] width 68 height 20
click at [304, 90] on div "IMG_4875.jpg" at bounding box center [420, 95] width 263 height 14
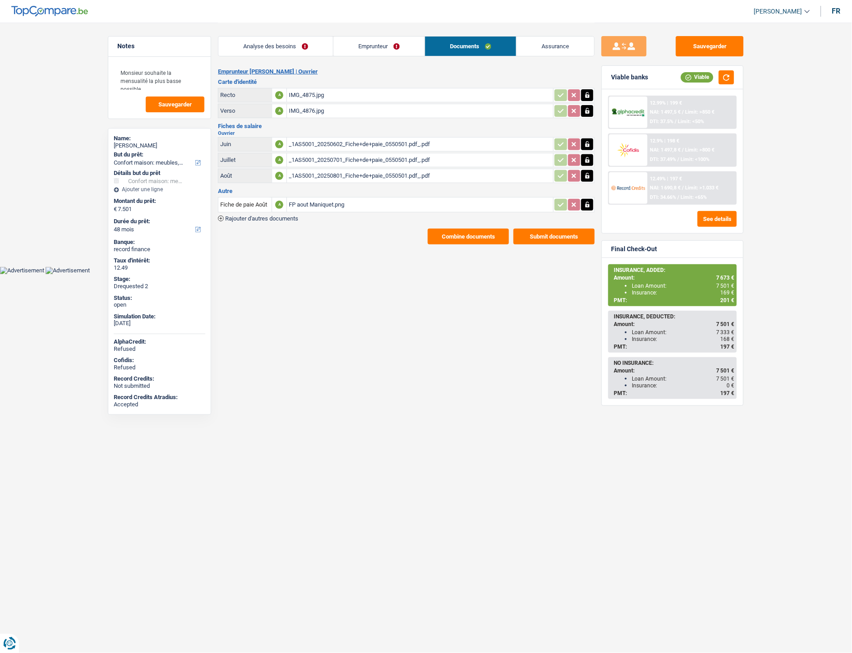
click at [350, 274] on html "Vous avez le contrôle de vos données Nous utilisons des cookies, tout comme nos…" at bounding box center [426, 137] width 852 height 274
click at [368, 244] on main "Notes Monsieur souhaite la mensualité la plus basse possible Sauvegarder Name: …" at bounding box center [426, 133] width 852 height 267
click at [452, 229] on button "Combine documents" at bounding box center [468, 237] width 81 height 16
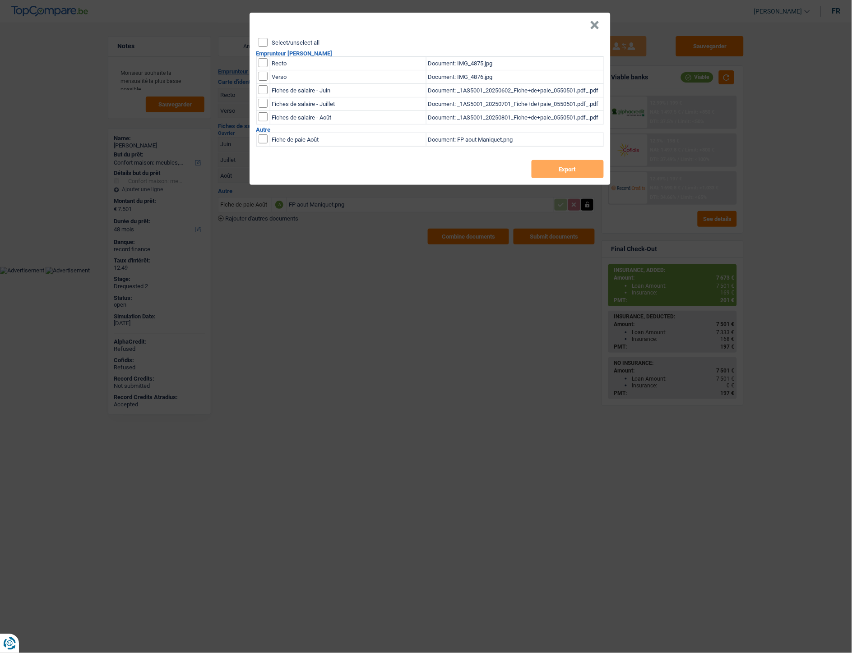
click at [265, 62] on input "checkbox" at bounding box center [263, 62] width 9 height 9
checkbox input "true"
click at [262, 79] on input "checkbox" at bounding box center [263, 76] width 9 height 9
checkbox input "true"
click at [559, 171] on button "Export" at bounding box center [568, 169] width 72 height 18
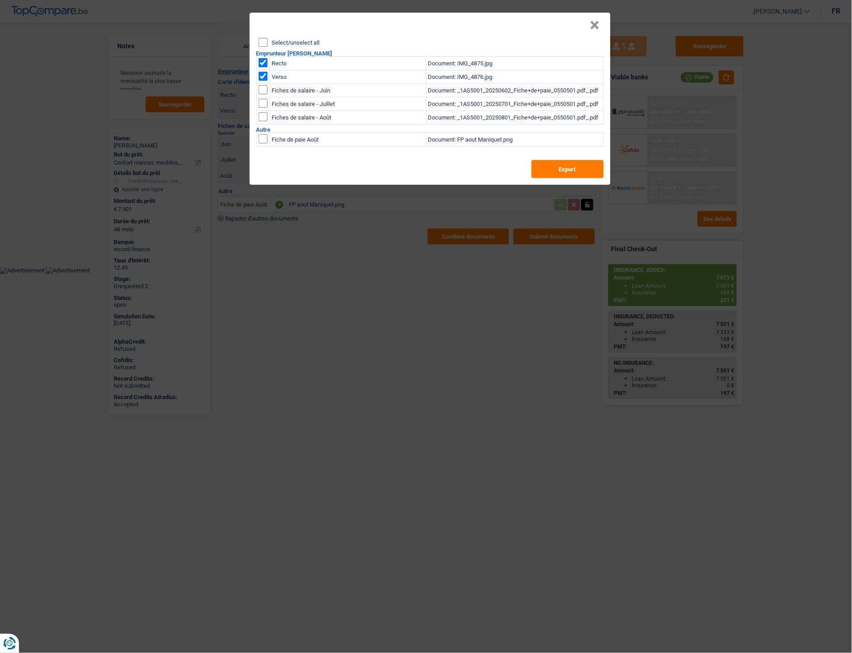
drag, startPoint x: 597, startPoint y: 28, endPoint x: 561, endPoint y: 23, distance: 36.4
click at [597, 28] on button "×" at bounding box center [594, 25] width 9 height 9
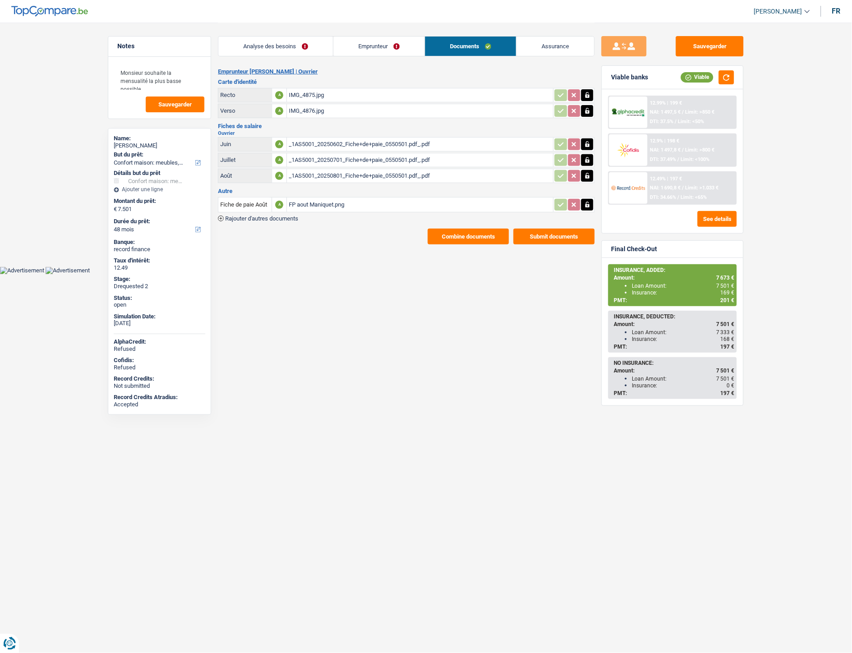
click at [391, 45] on link "Emprunteur" at bounding box center [378, 46] width 91 height 19
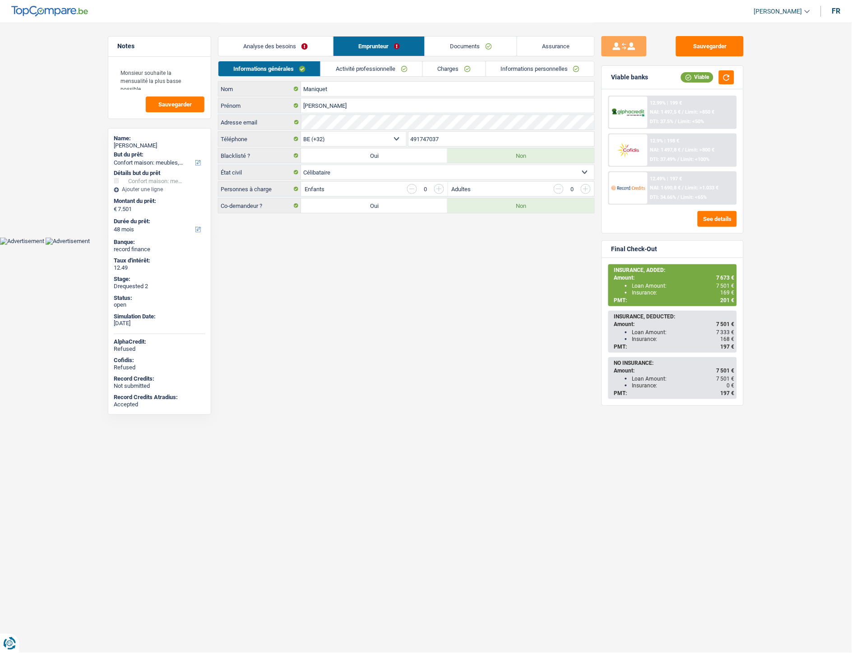
drag, startPoint x: 443, startPoint y: 138, endPoint x: 411, endPoint y: 137, distance: 32.0
click at [411, 137] on input "491747037" at bounding box center [501, 139] width 186 height 14
drag, startPoint x: 688, startPoint y: 45, endPoint x: 683, endPoint y: 42, distance: 5.9
click at [689, 45] on button "Sauvegarder" at bounding box center [710, 46] width 68 height 20
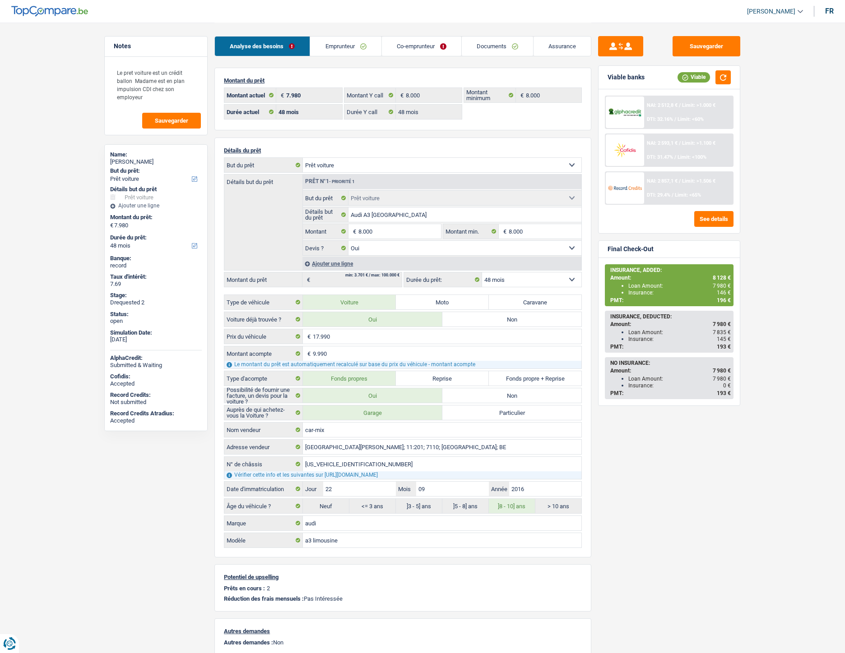
select select "car"
select select "48"
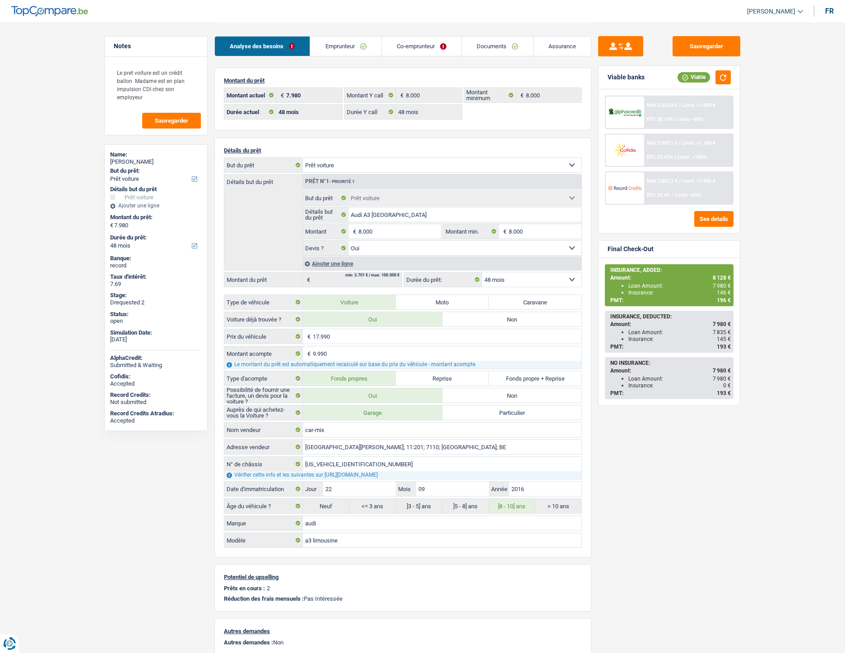
select select "car"
select select "yes"
select select "48"
click at [504, 44] on link "Documents" at bounding box center [497, 46] width 71 height 19
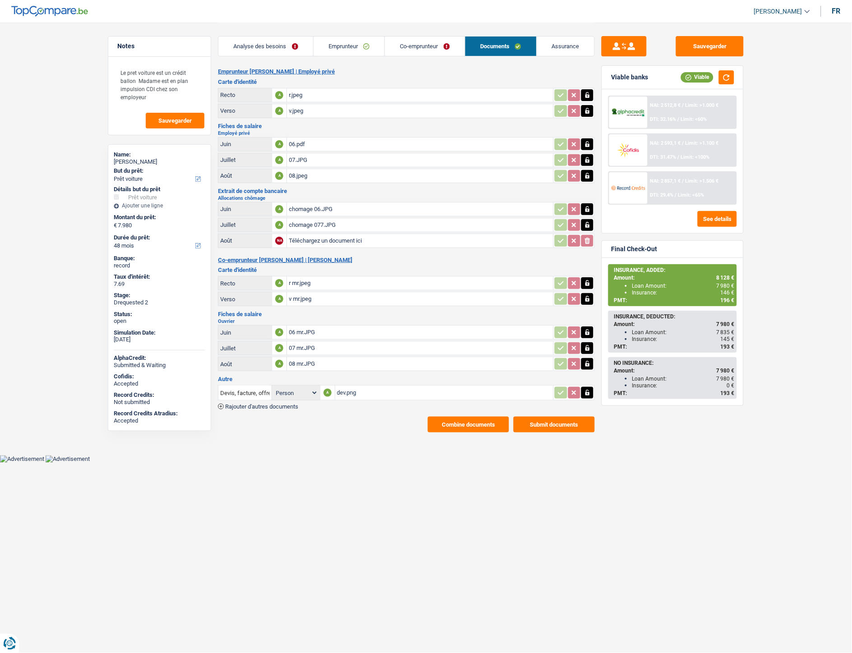
click at [349, 386] on div "dev.png" at bounding box center [444, 393] width 215 height 14
click at [345, 389] on div "dev.png" at bounding box center [444, 393] width 215 height 14
click at [284, 404] on span "Rajouter d'autres documents" at bounding box center [261, 407] width 73 height 6
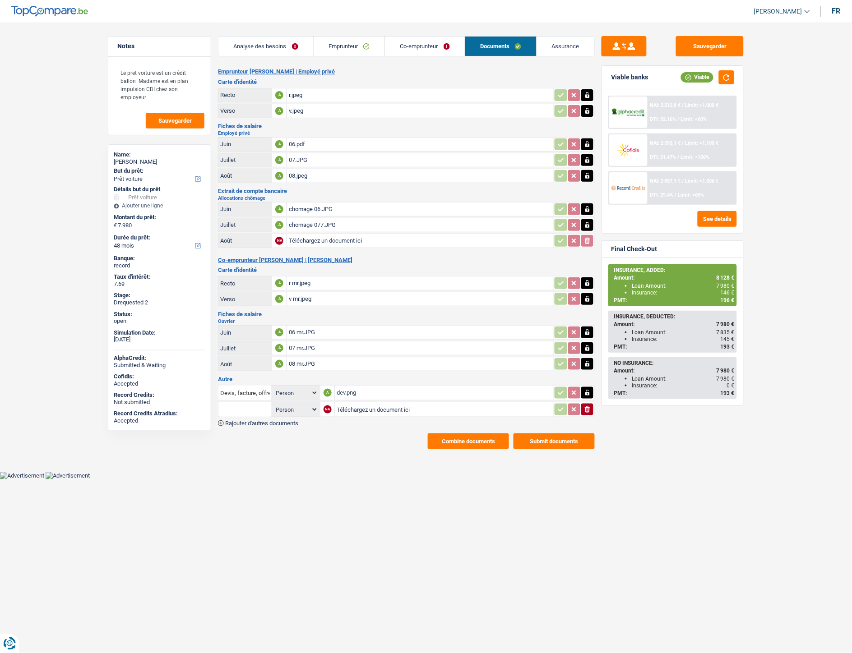
click at [357, 403] on input "Téléchargez un document ici" at bounding box center [444, 410] width 215 height 14
type input "C:\fakepath\FGTB Sept.png"
click at [291, 421] on span "Rajouter d'autres documents" at bounding box center [261, 424] width 73 height 6
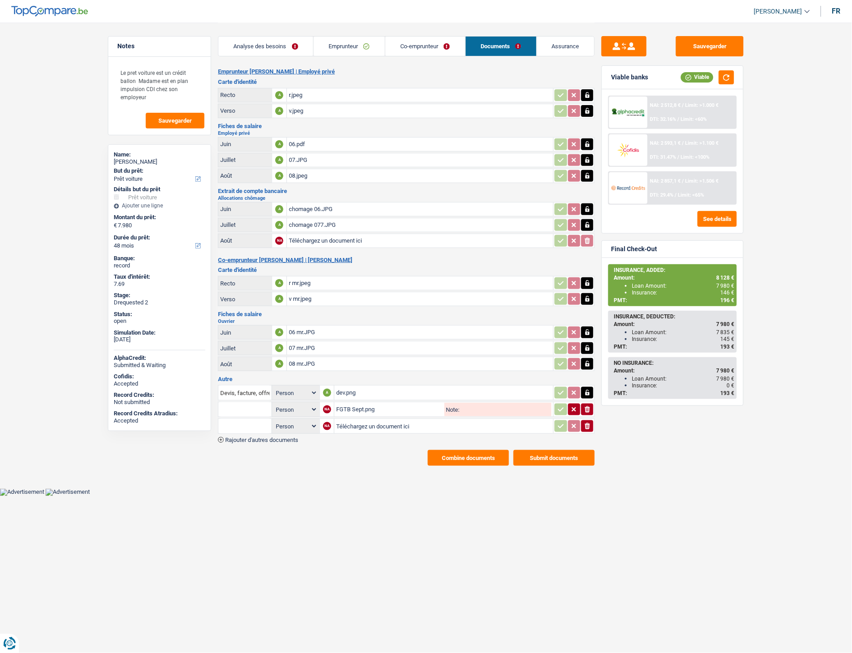
click at [342, 420] on input "Téléchargez un document ici" at bounding box center [443, 427] width 215 height 14
type input "C:\fakepath\Facture.png"
click at [250, 402] on input "text" at bounding box center [245, 409] width 50 height 14
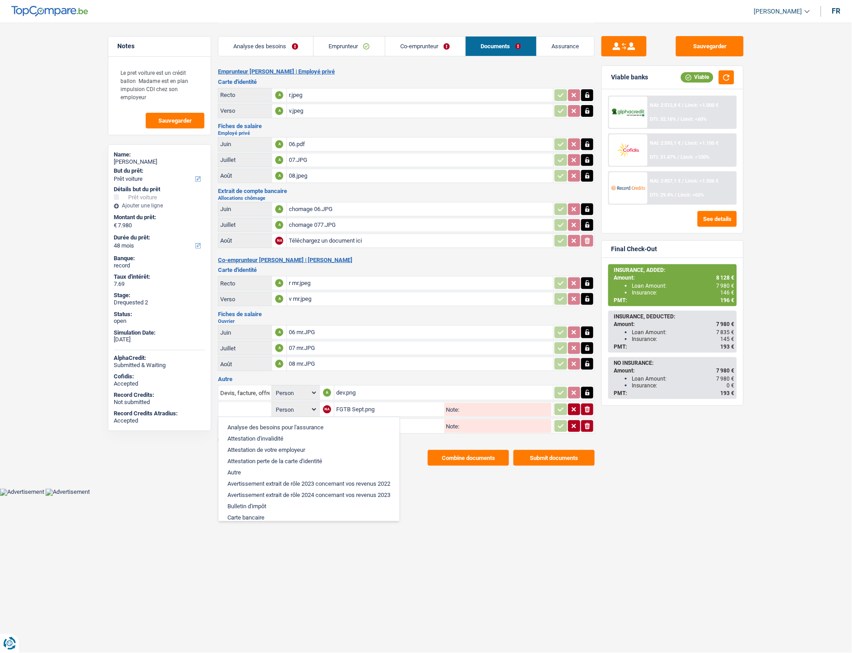
drag, startPoint x: 452, startPoint y: 519, endPoint x: 456, endPoint y: 513, distance: 7.8
click at [452, 496] on html "Vous avez le contrôle de vos données Nous utilisons des cookies, tout comme nos…" at bounding box center [426, 248] width 852 height 496
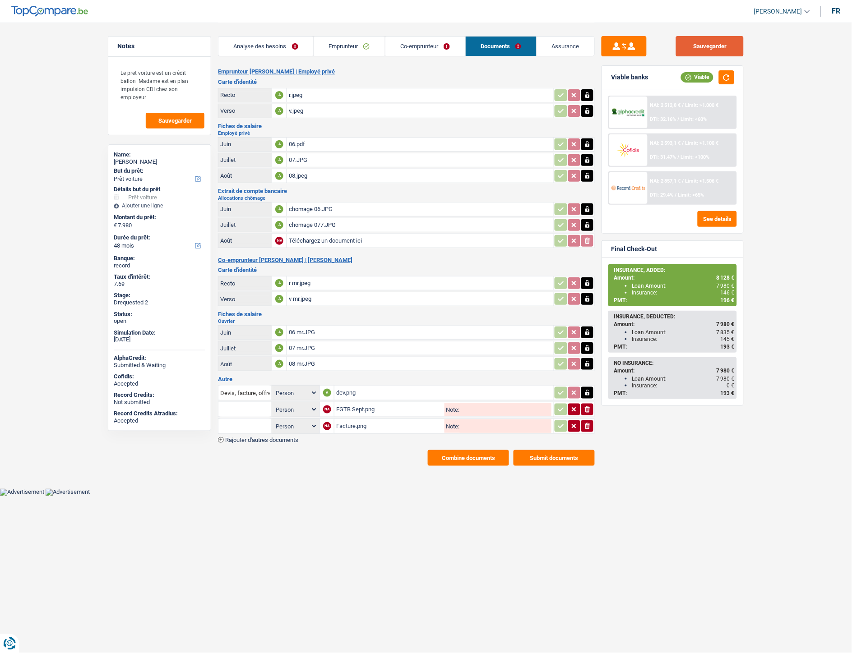
click at [711, 46] on button "Sauvegarder" at bounding box center [710, 46] width 68 height 20
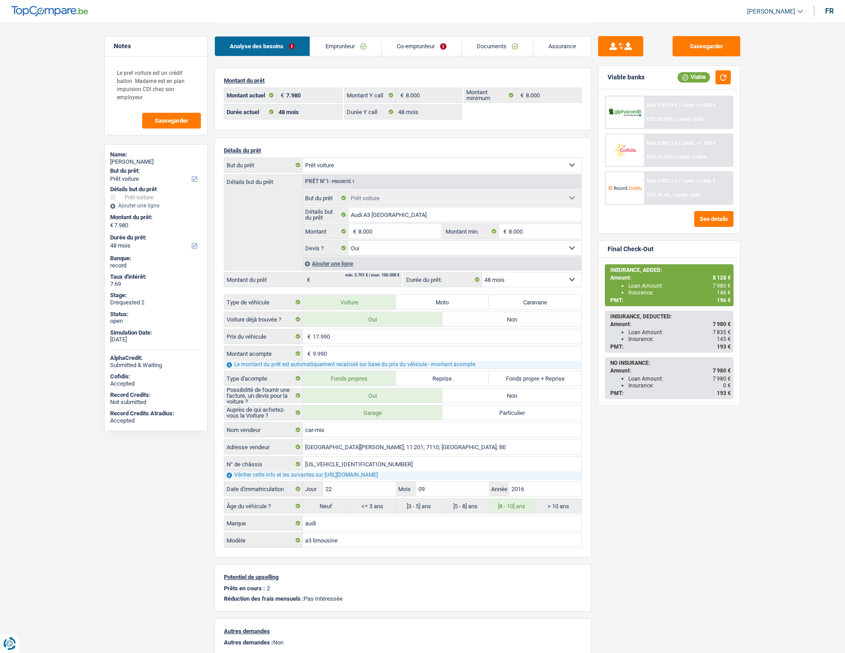
select select "car"
select select "48"
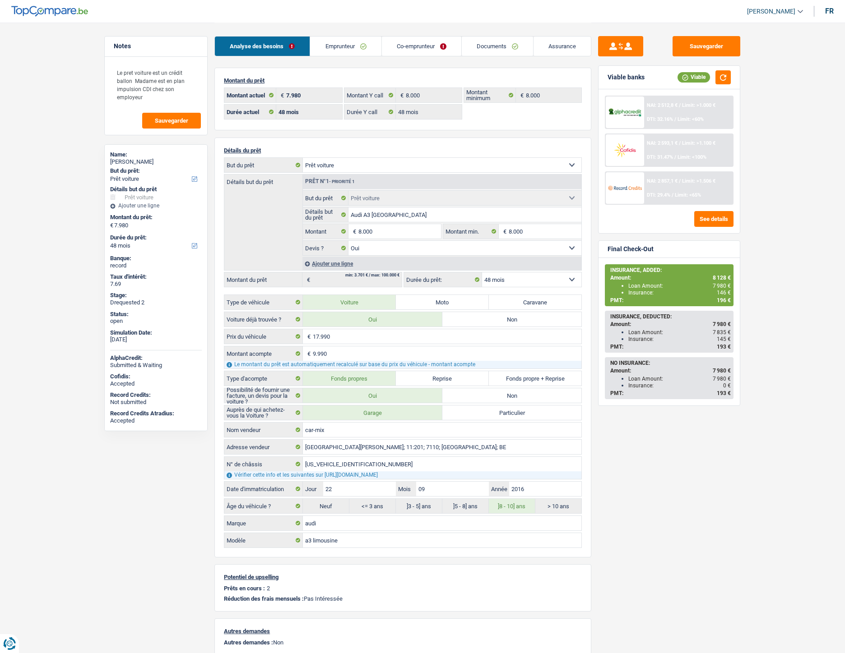
select select "car"
select select "yes"
select select "48"
click at [326, 62] on div "Analyse des besoins Emprunteur Co-emprunteur Documents Assurance Montant du prê…" at bounding box center [402, 361] width 377 height 676
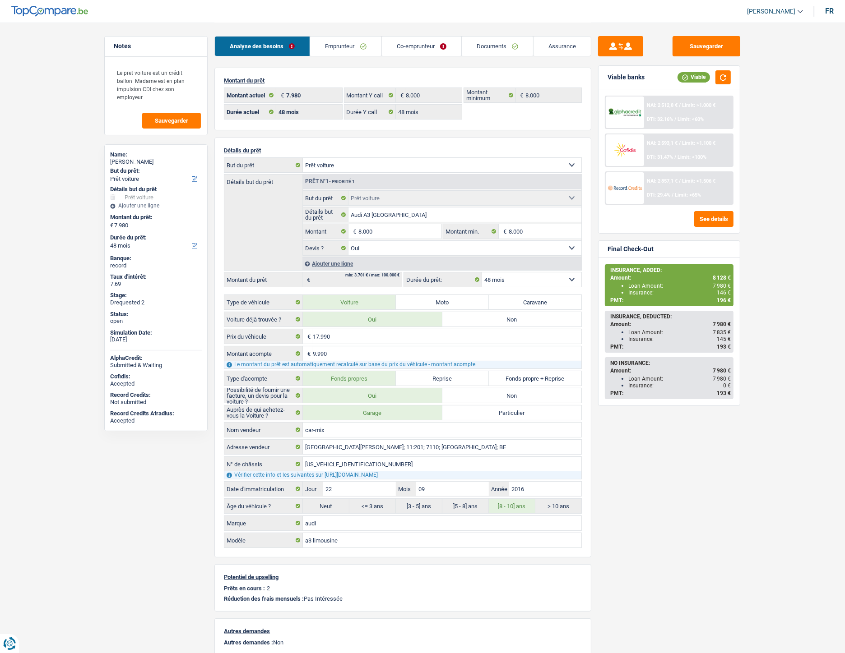
click at [332, 52] on link "Emprunteur" at bounding box center [345, 46] width 71 height 19
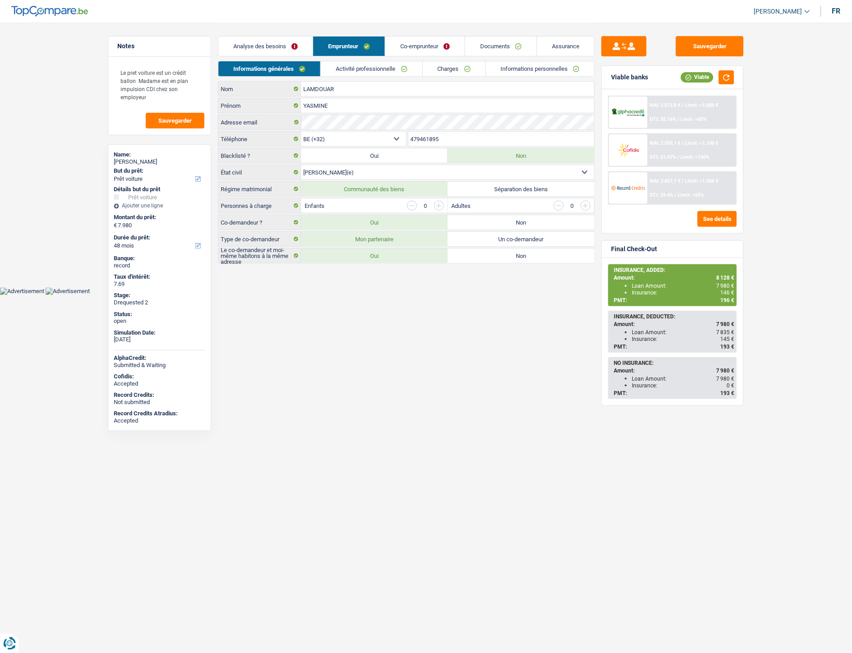
click at [483, 46] on link "Documents" at bounding box center [500, 46] width 71 height 19
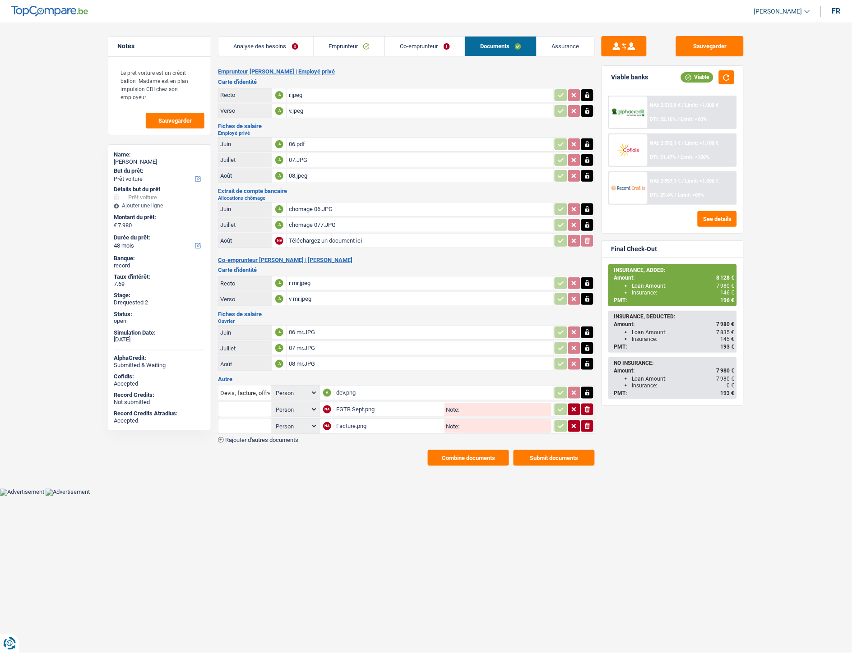
drag, startPoint x: 346, startPoint y: 389, endPoint x: 378, endPoint y: 251, distance: 142.1
click at [346, 389] on div "dev.png" at bounding box center [443, 393] width 215 height 14
click at [356, 420] on div "Facture.png" at bounding box center [389, 427] width 106 height 14
click at [344, 421] on div "Facture.png" at bounding box center [389, 427] width 106 height 14
